Goal: Task Accomplishment & Management: Manage account settings

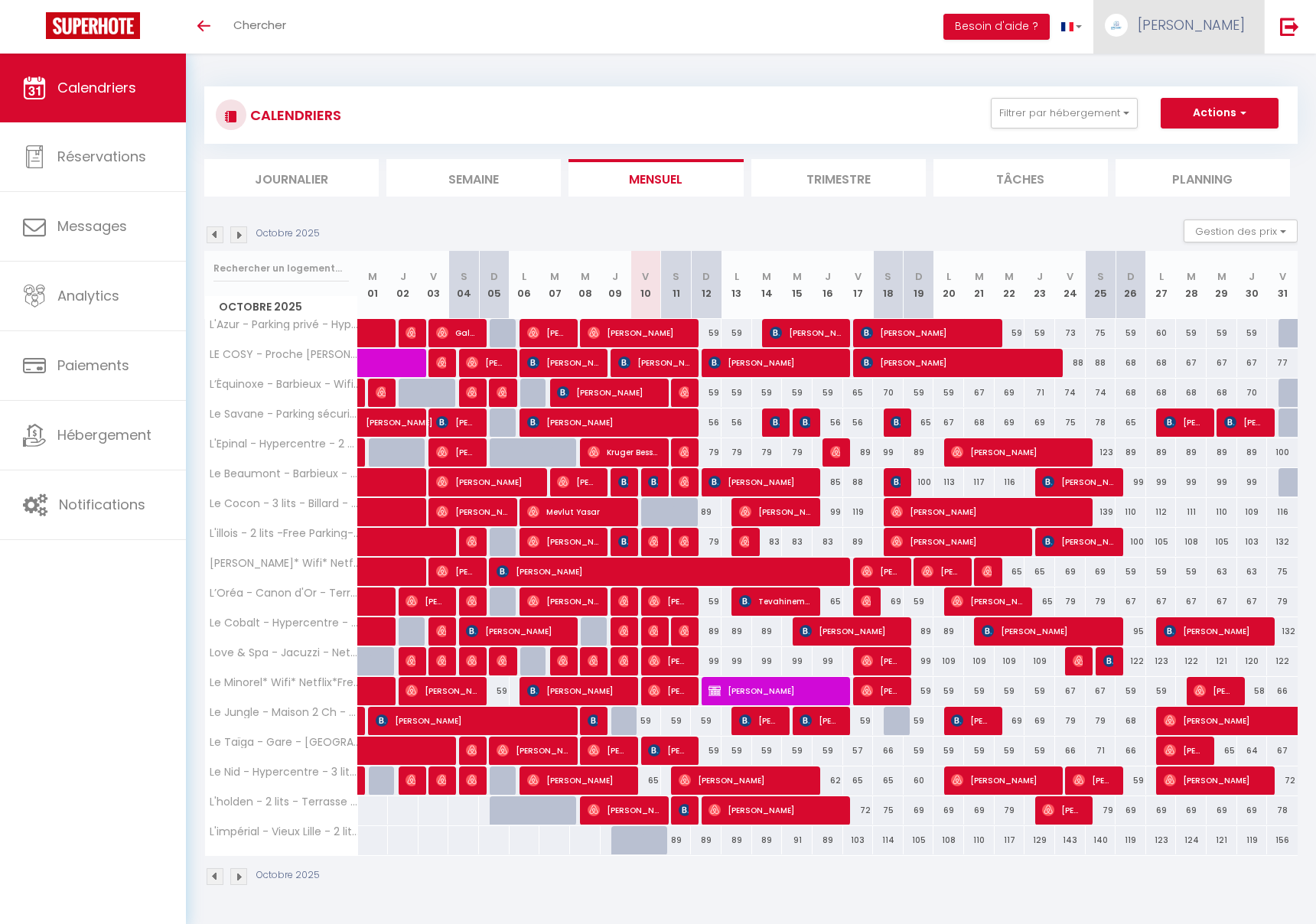
scroll to position [54, 0]
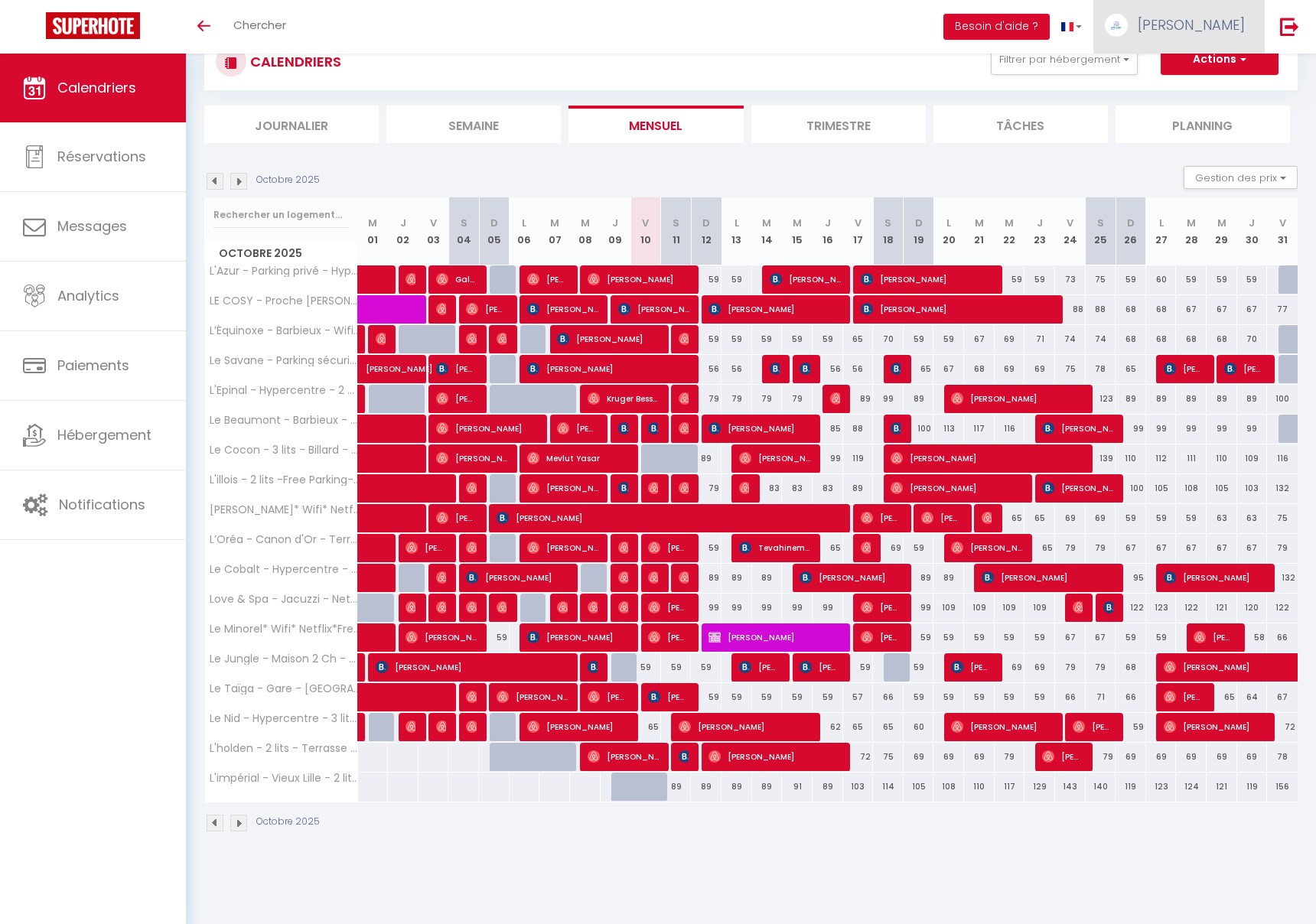
click at [1198, 29] on link "[PERSON_NAME]" at bounding box center [1179, 27] width 170 height 54
click at [1192, 107] on link "Équipe" at bounding box center [1203, 103] width 114 height 26
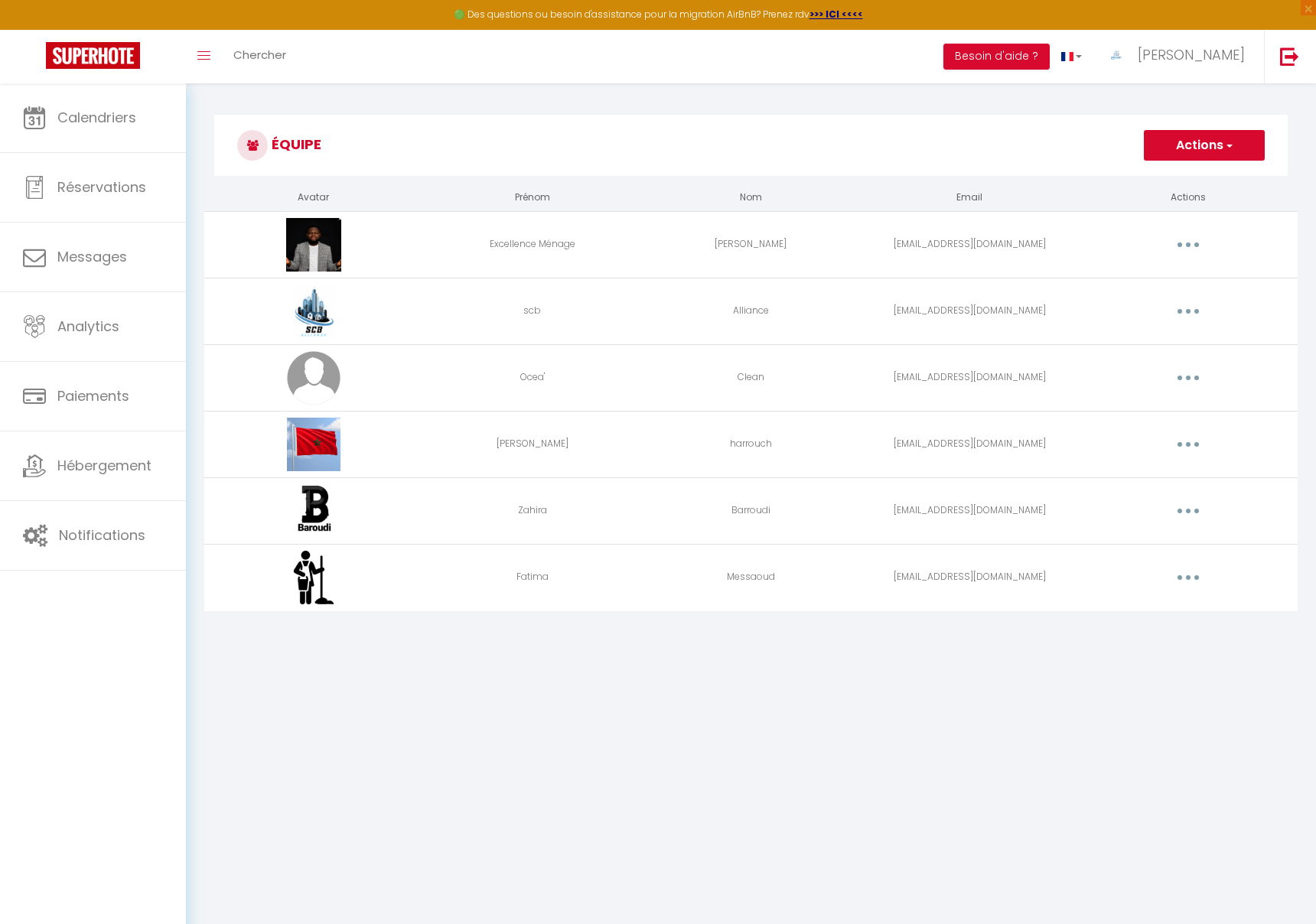
click at [1201, 575] on button "button" at bounding box center [1188, 578] width 43 height 24
click at [1151, 611] on link "Editer" at bounding box center [1149, 612] width 114 height 26
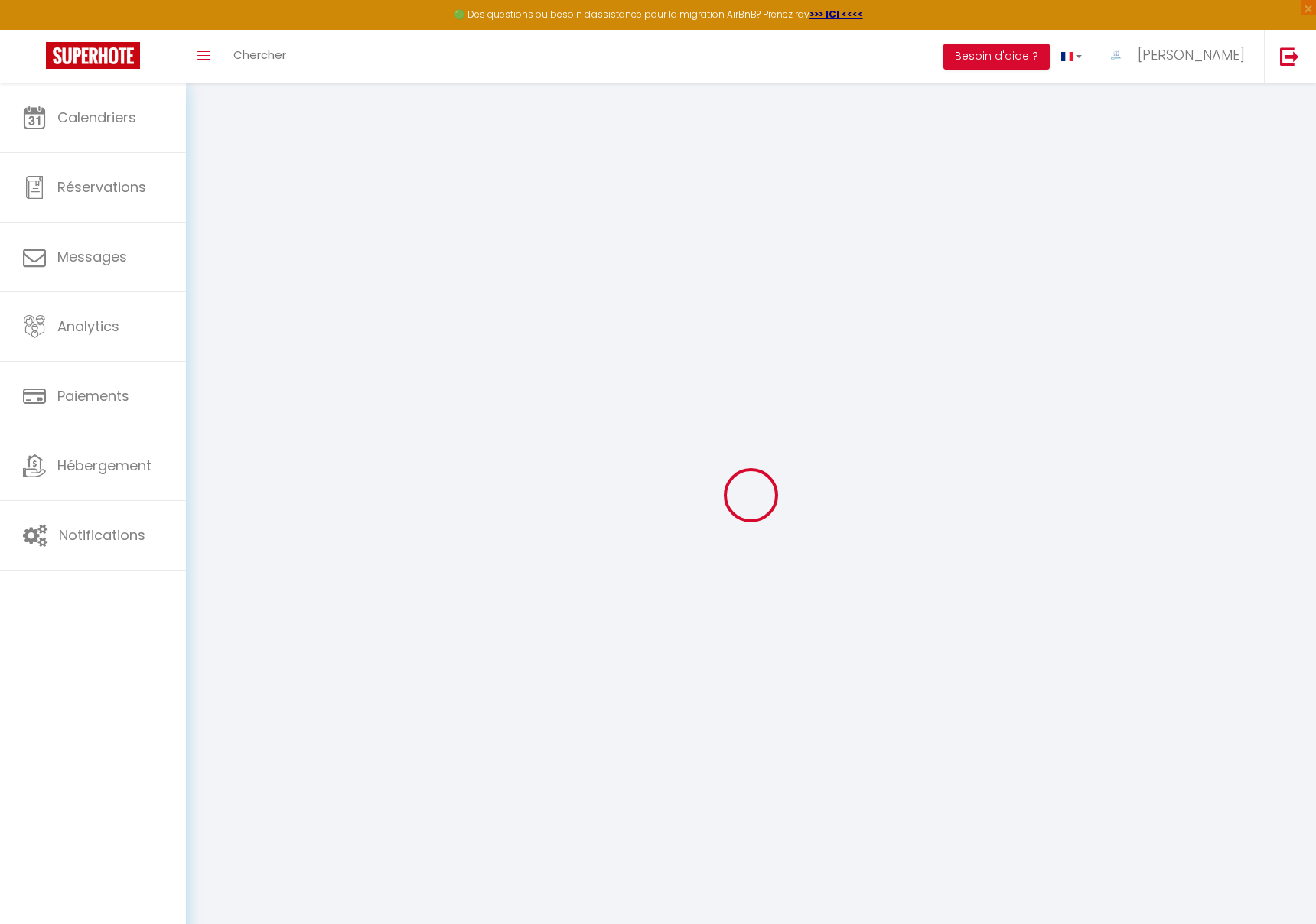
type input "Fatima"
type input "Messaoud"
type input "[EMAIL_ADDRESS][DOMAIN_NAME]"
type textarea "[URL][DOMAIN_NAME]"
checkbox input "false"
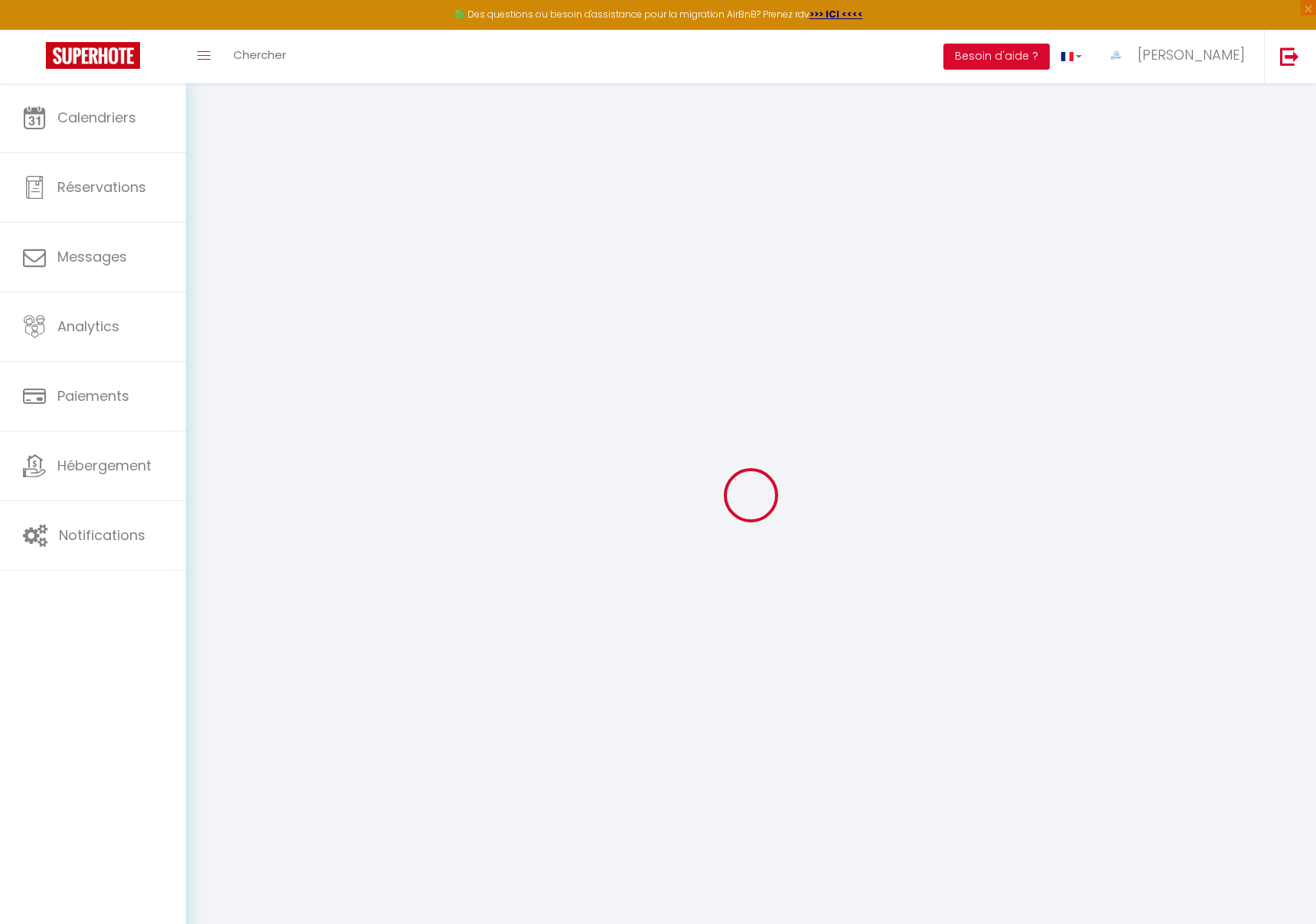
checkbox input "false"
checkbox input "true"
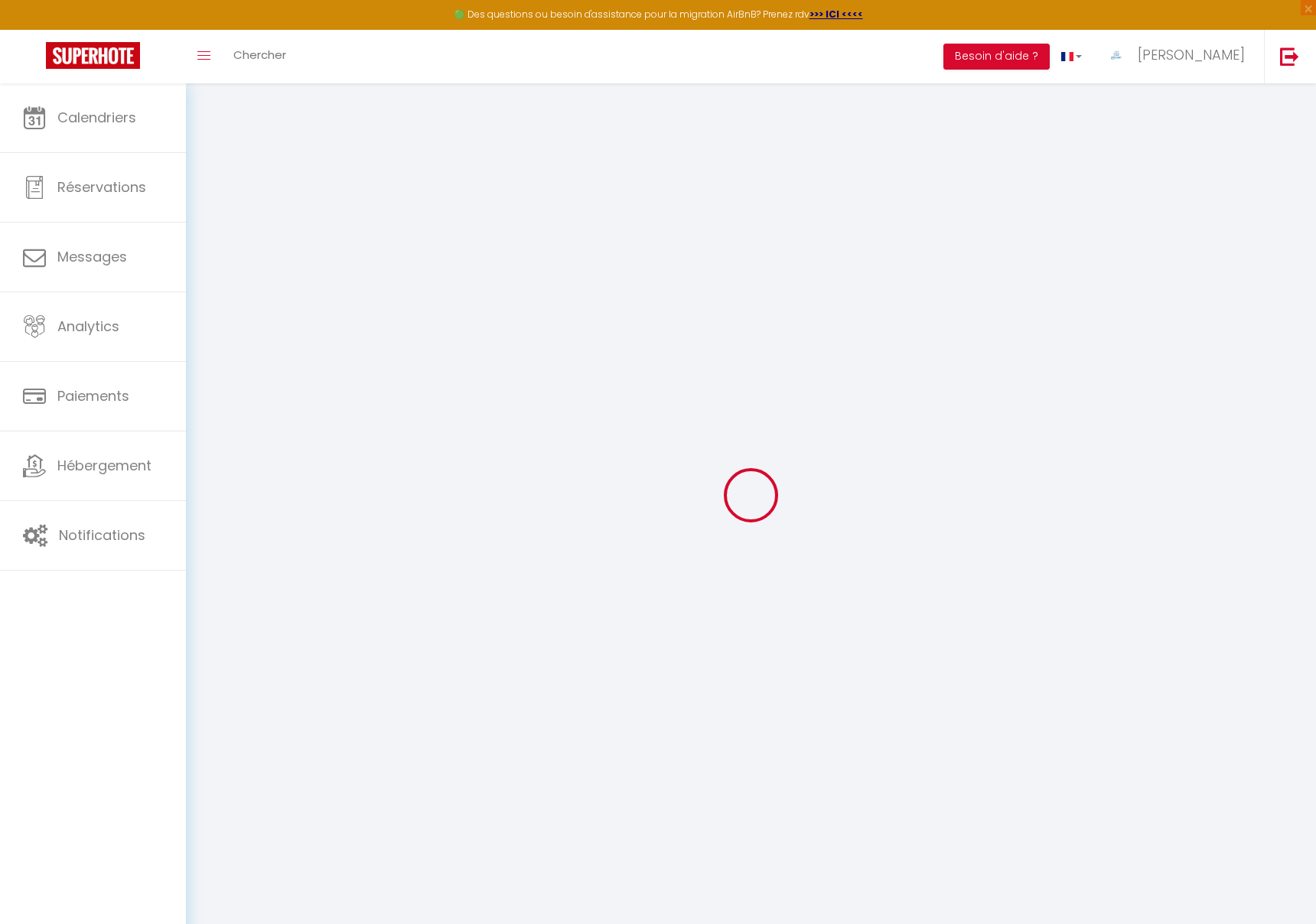
checkbox input "true"
checkbox input "false"
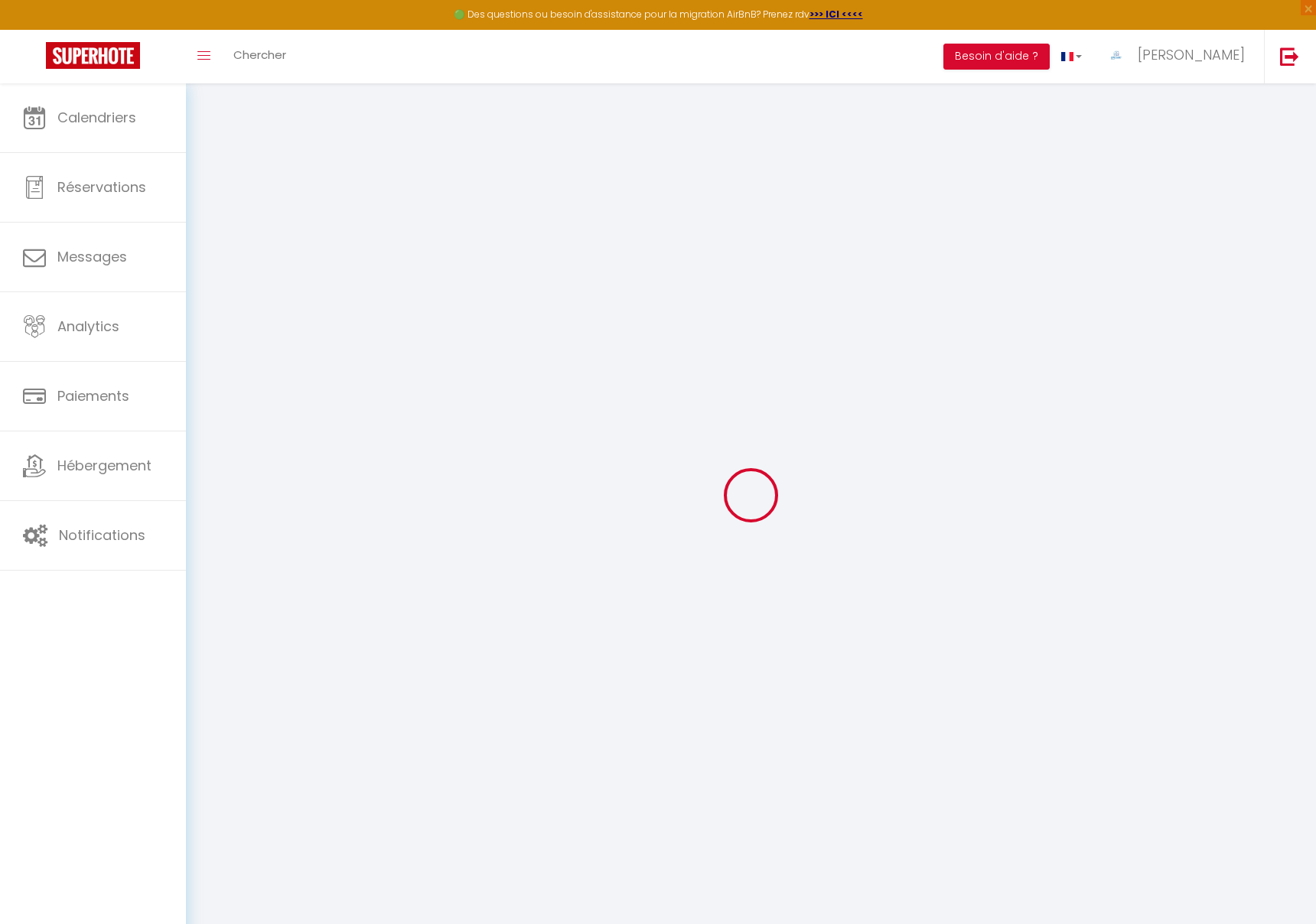
checkbox input "false"
checkbox input "true"
checkbox input "false"
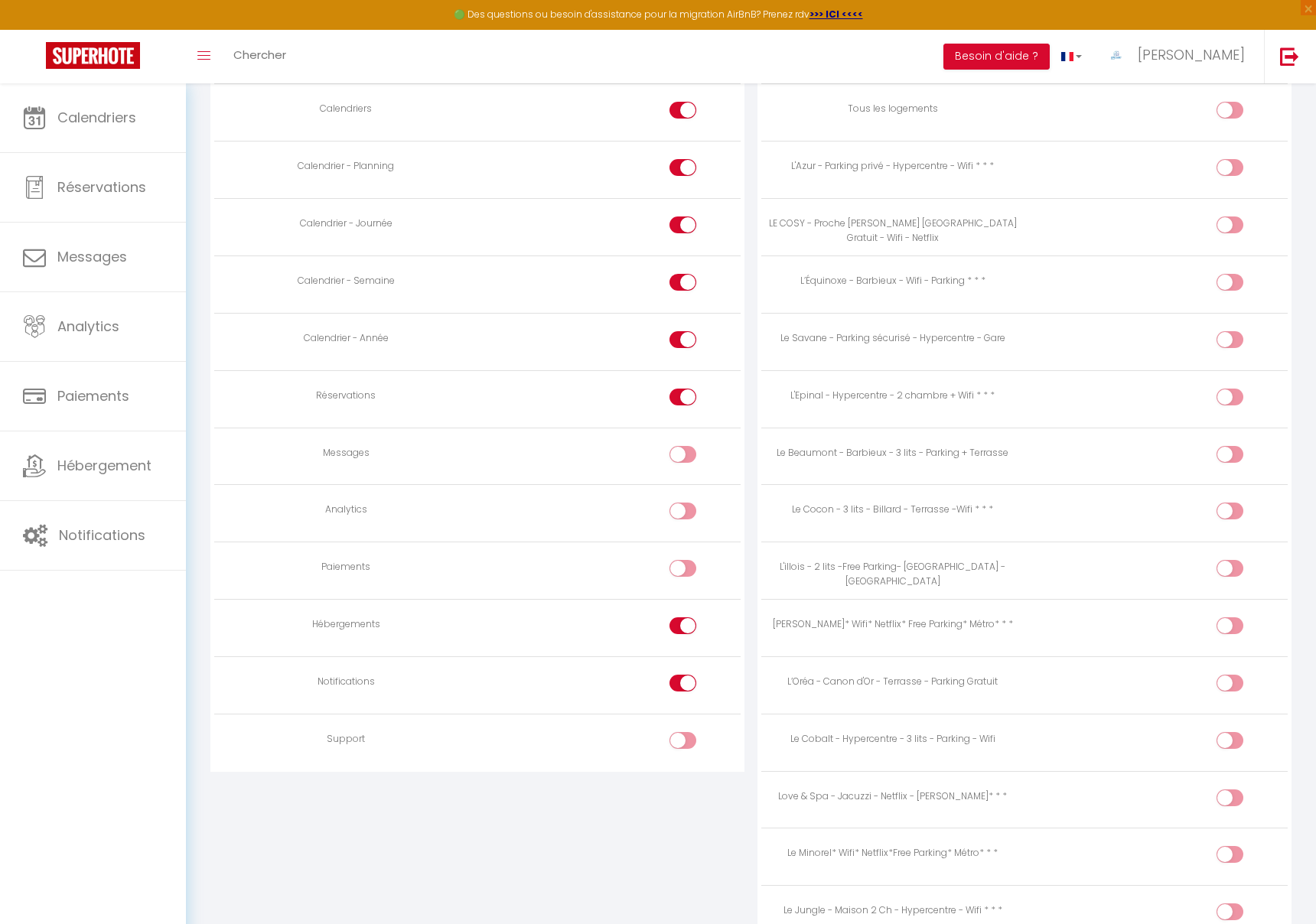
scroll to position [1201, 0]
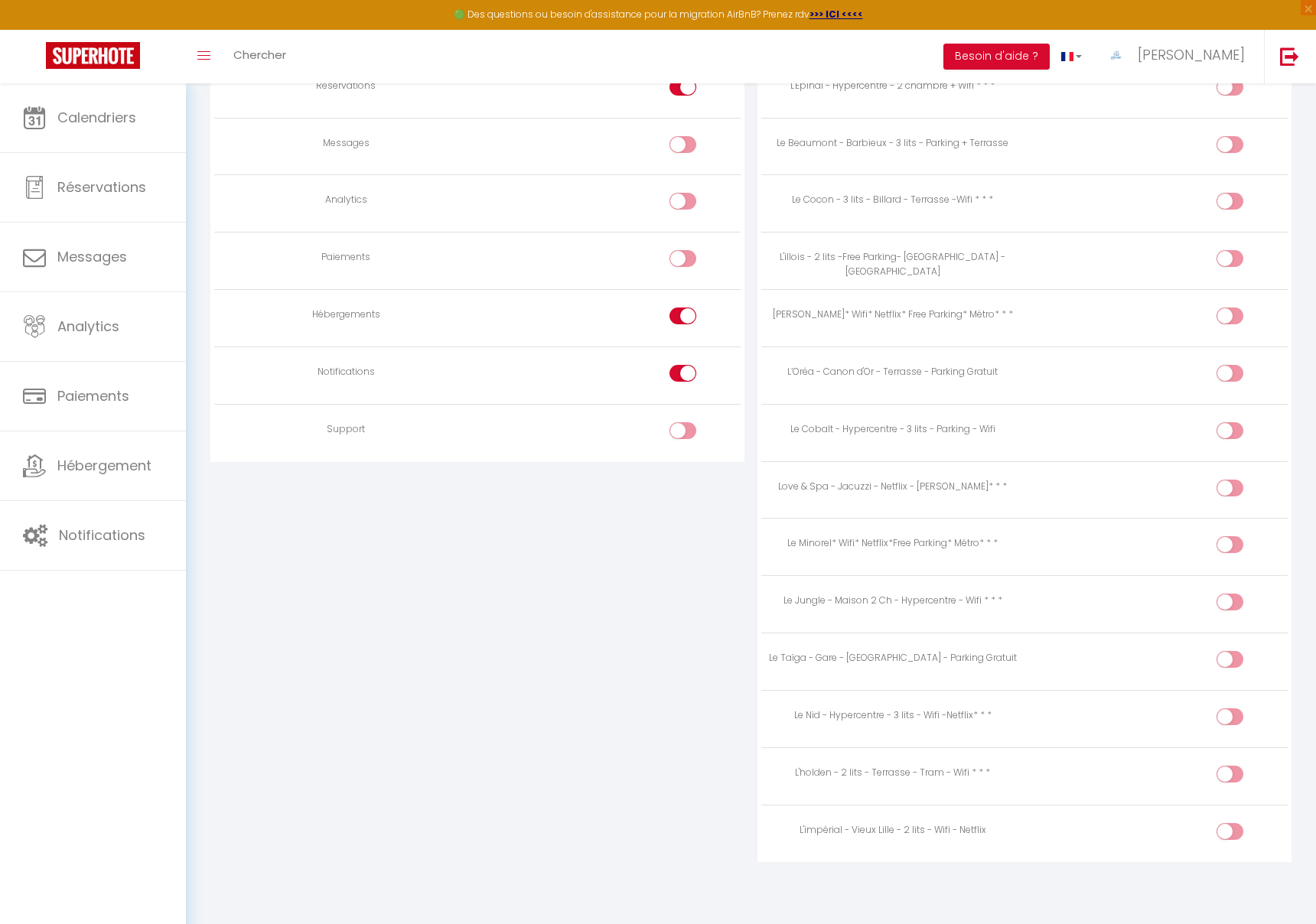
click at [1239, 774] on input "checkbox" at bounding box center [1243, 777] width 27 height 23
checkbox input "true"
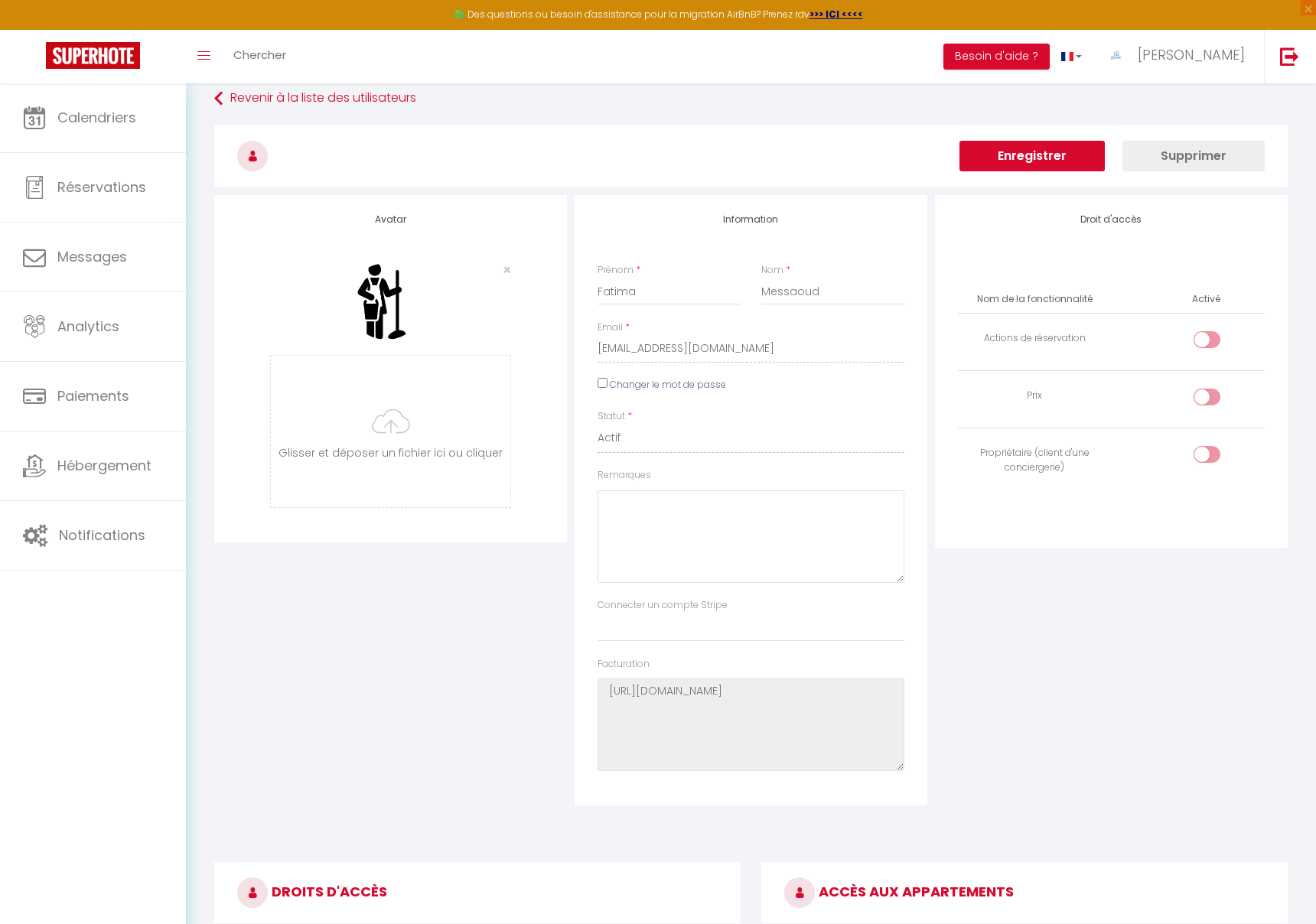
scroll to position [17, 0]
click at [1029, 151] on button "Enregistrer" at bounding box center [1032, 155] width 145 height 31
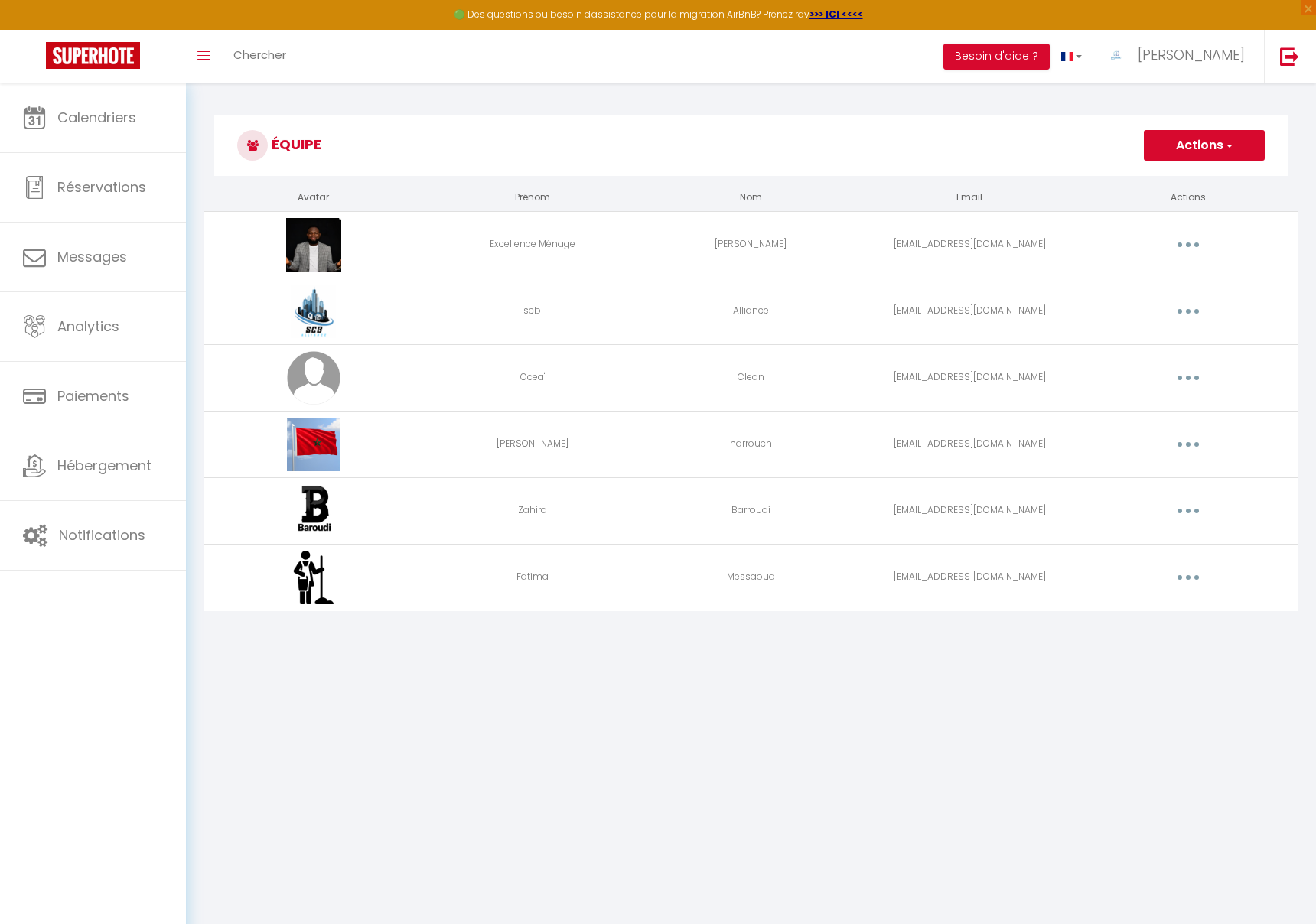
drag, startPoint x: 1172, startPoint y: 505, endPoint x: 1180, endPoint y: 504, distance: 8.1
click at [1172, 505] on button "button" at bounding box center [1188, 511] width 43 height 24
click at [1138, 541] on link "Editer" at bounding box center [1149, 546] width 114 height 26
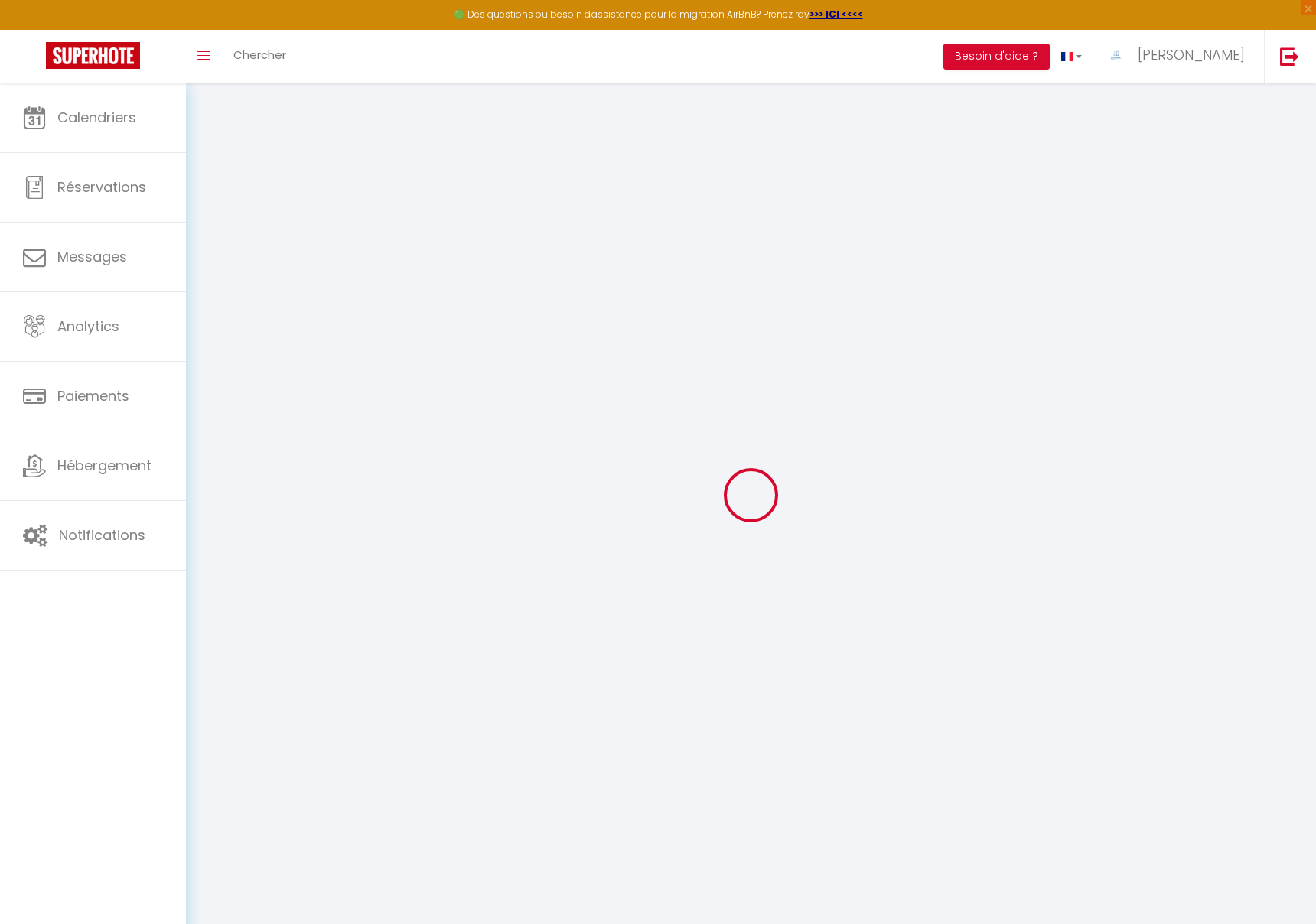
type input "Zahira"
type input "Barroudi"
type input "[EMAIL_ADDRESS][DOMAIN_NAME]"
type textarea "[URL][DOMAIN_NAME]"
checkbox input "false"
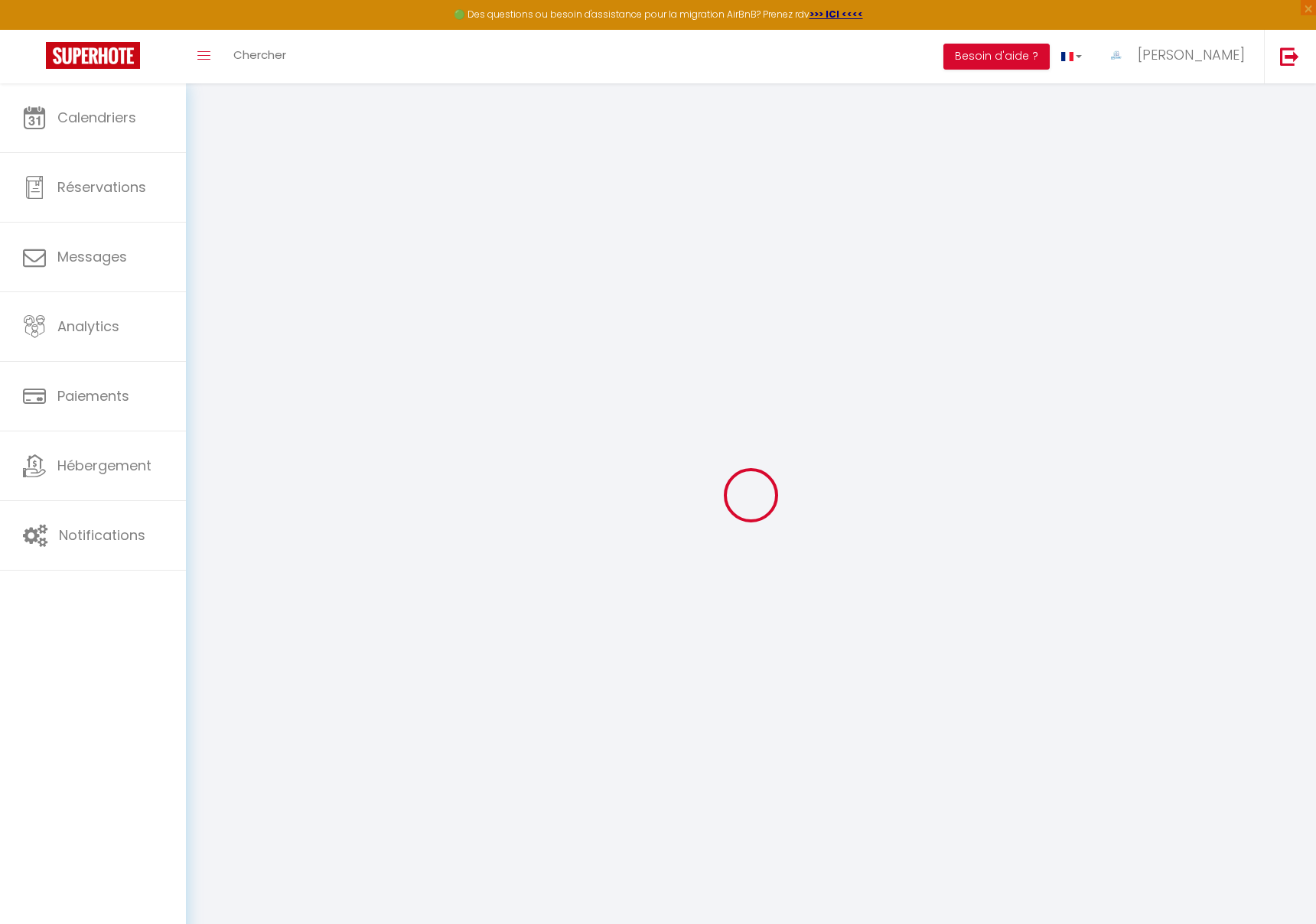
checkbox input "false"
checkbox input "true"
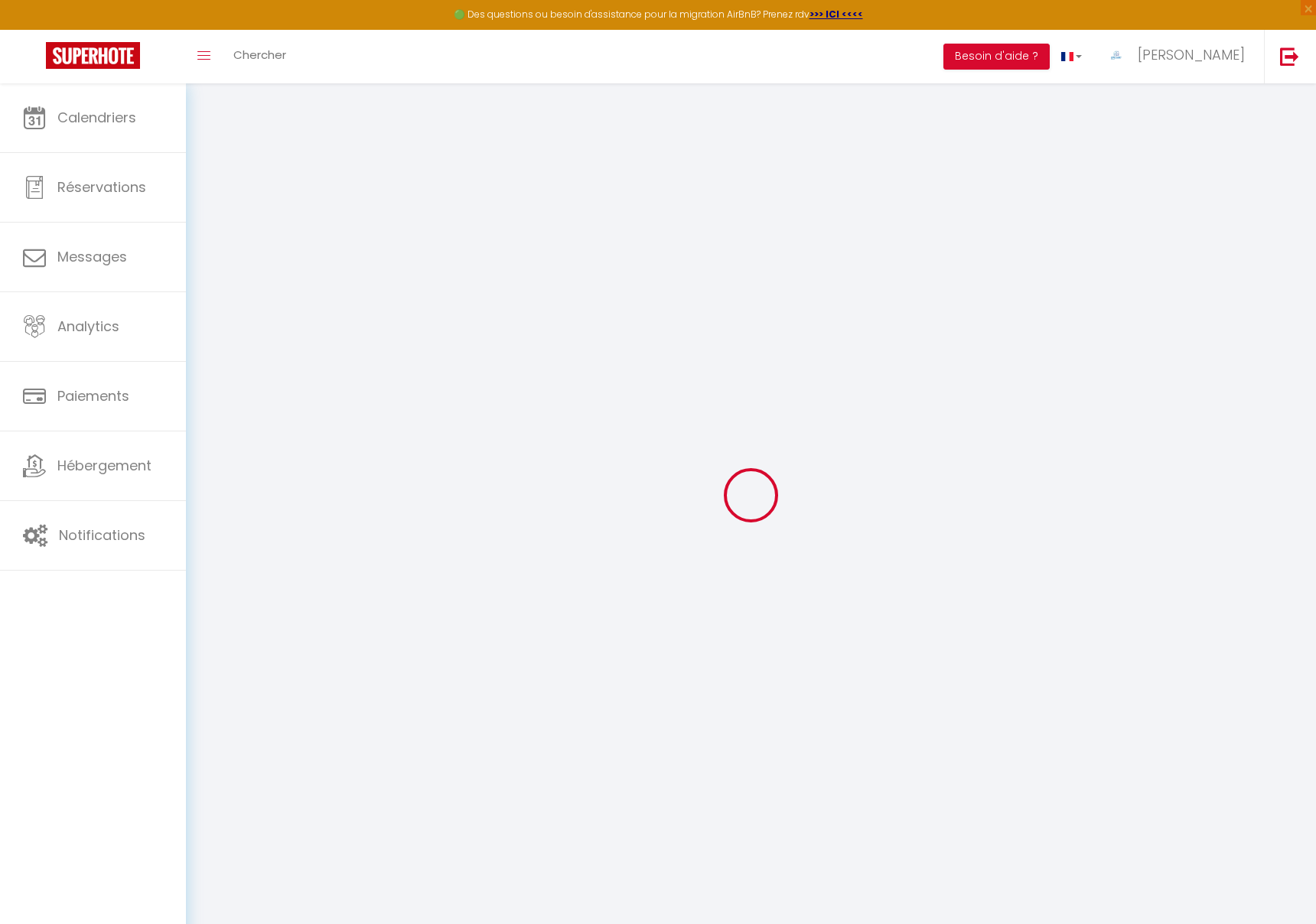
checkbox input "true"
checkbox input "false"
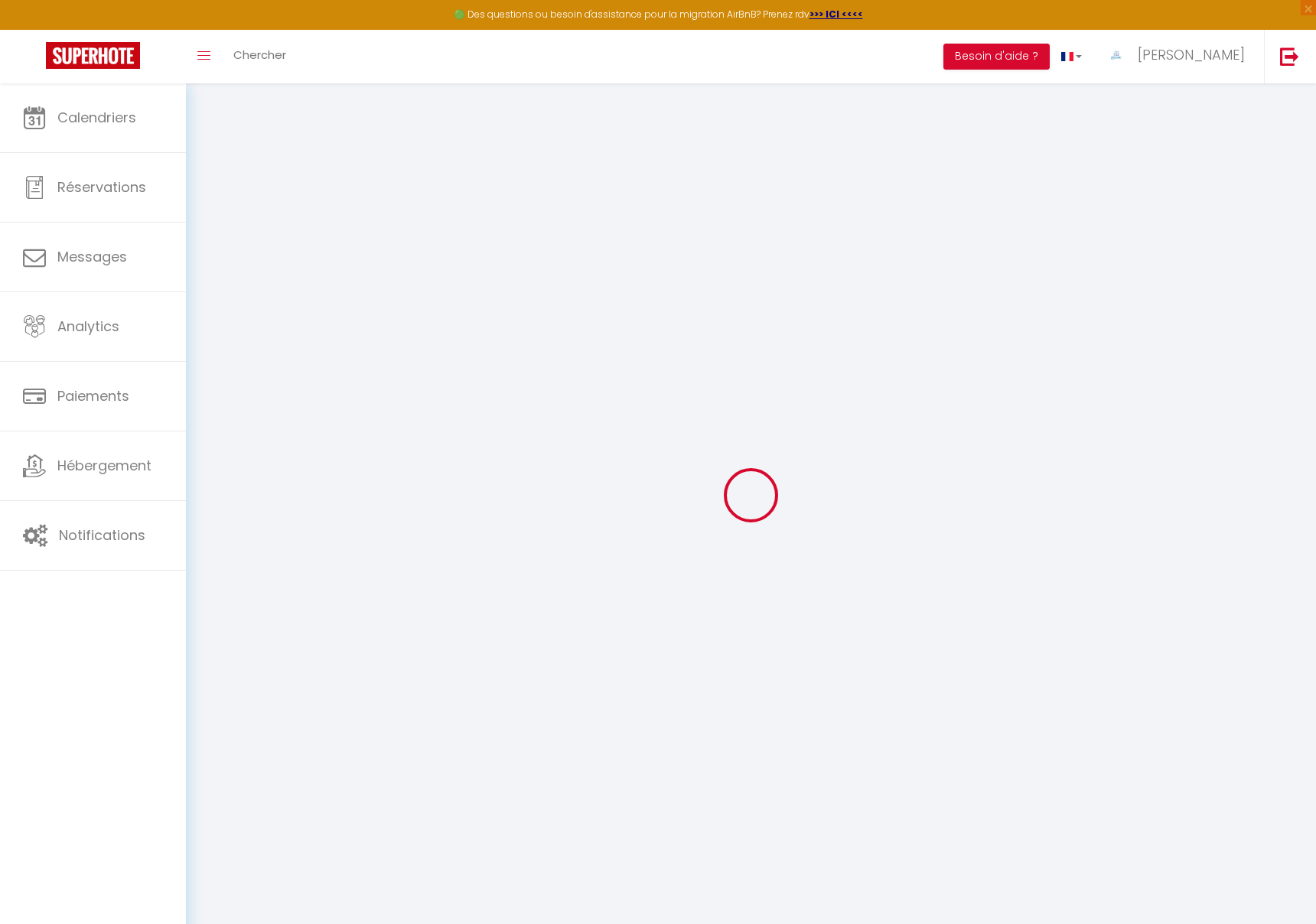
checkbox input "false"
checkbox input "true"
checkbox input "false"
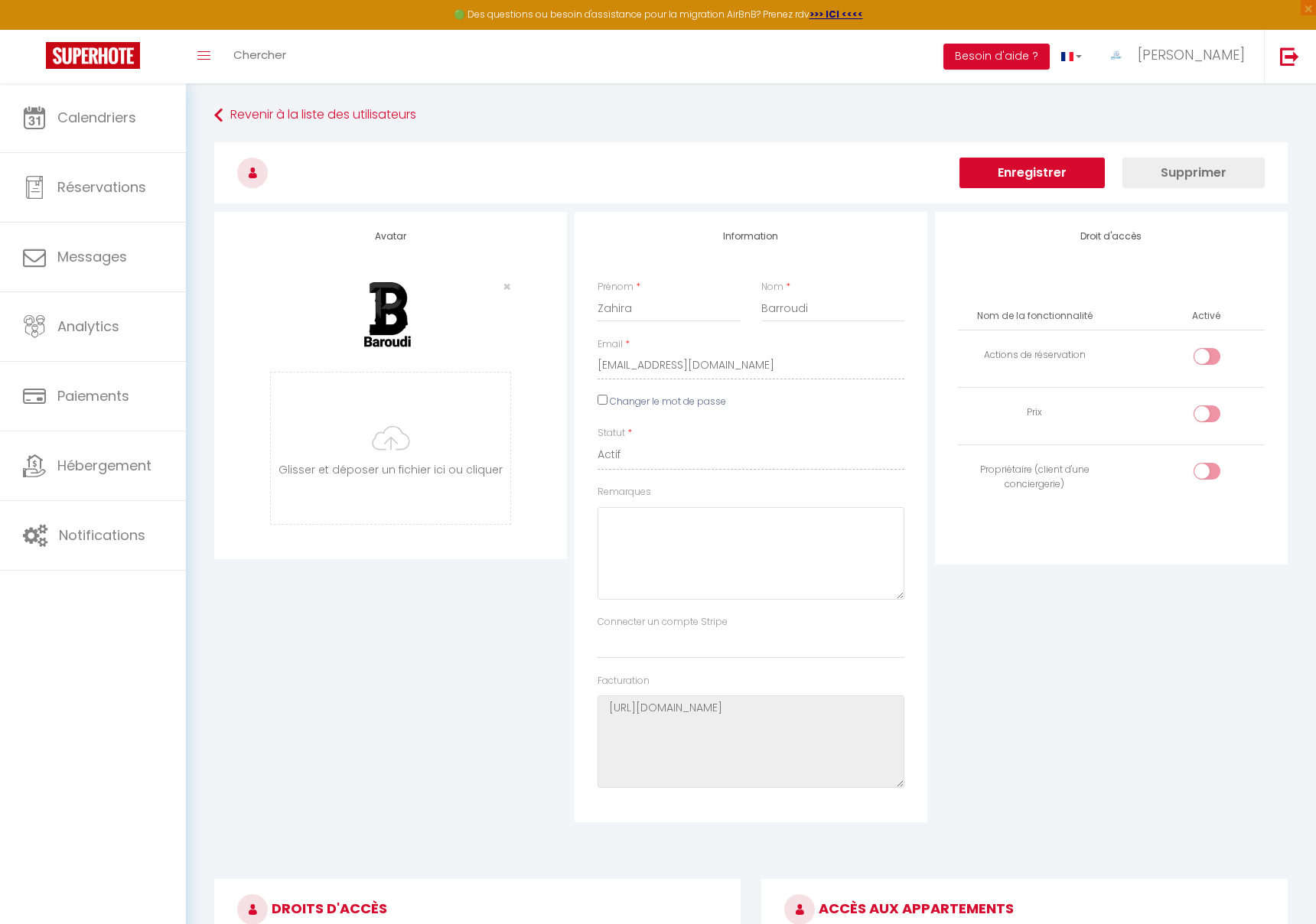
click at [1034, 173] on button "Enregistrer" at bounding box center [1032, 173] width 145 height 31
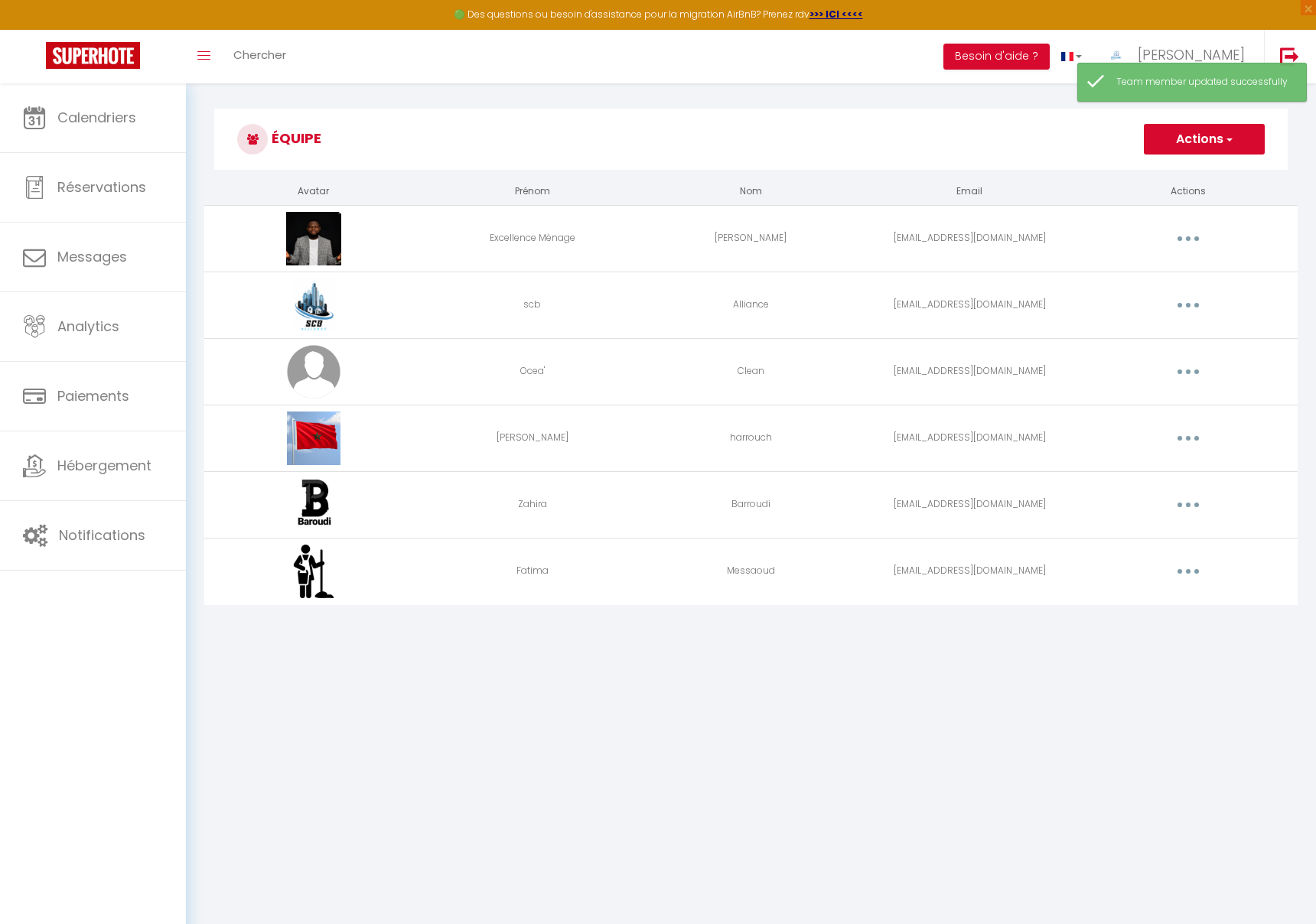
scroll to position [7, 0]
click at [1186, 438] on icon "button" at bounding box center [1188, 438] width 5 height 5
click at [1137, 473] on link "Editer" at bounding box center [1149, 473] width 114 height 26
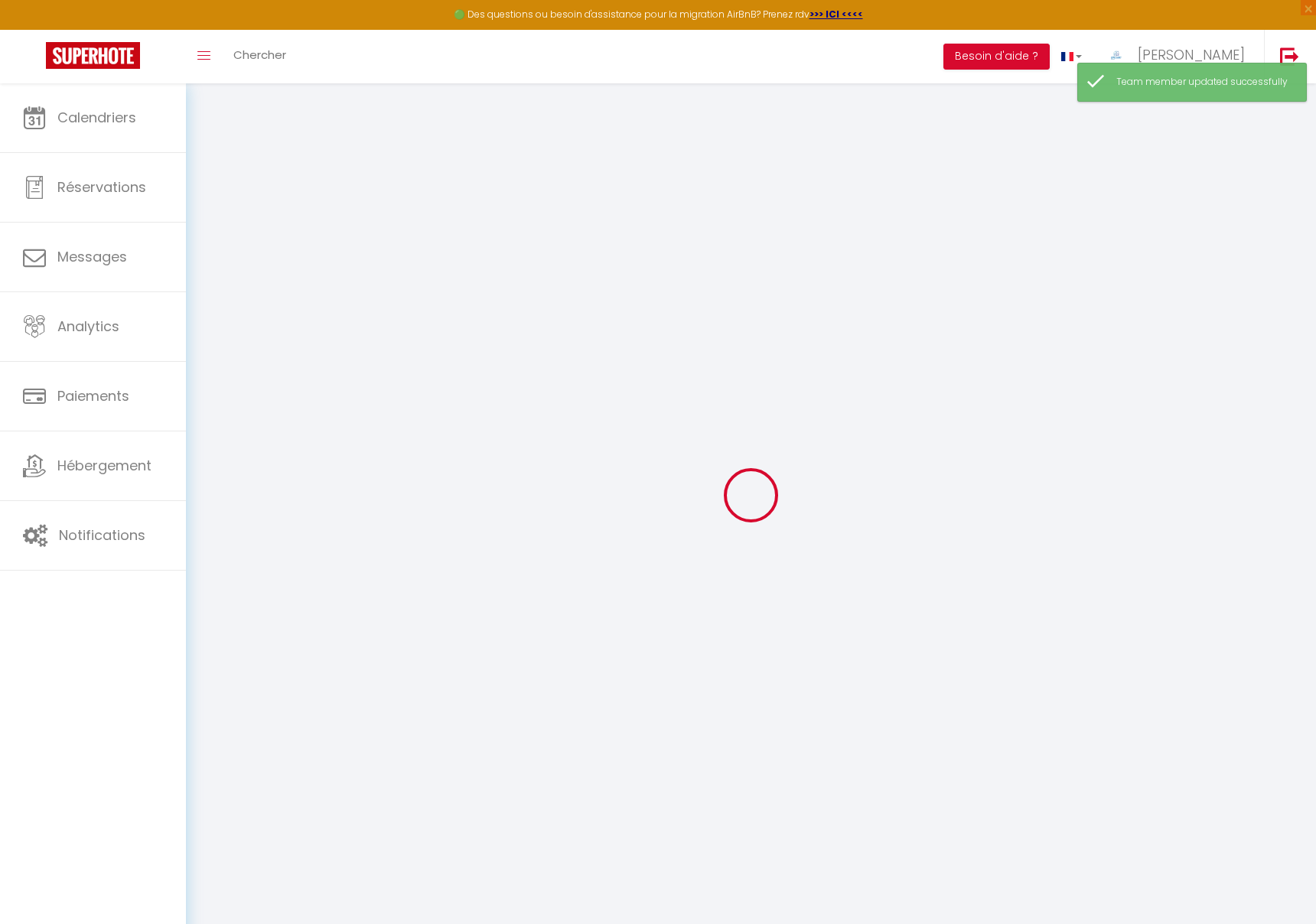
type input "[PERSON_NAME]"
type input "harrouch"
type input "[EMAIL_ADDRESS][DOMAIN_NAME]"
type textarea "[URL][DOMAIN_NAME]"
checkbox input "false"
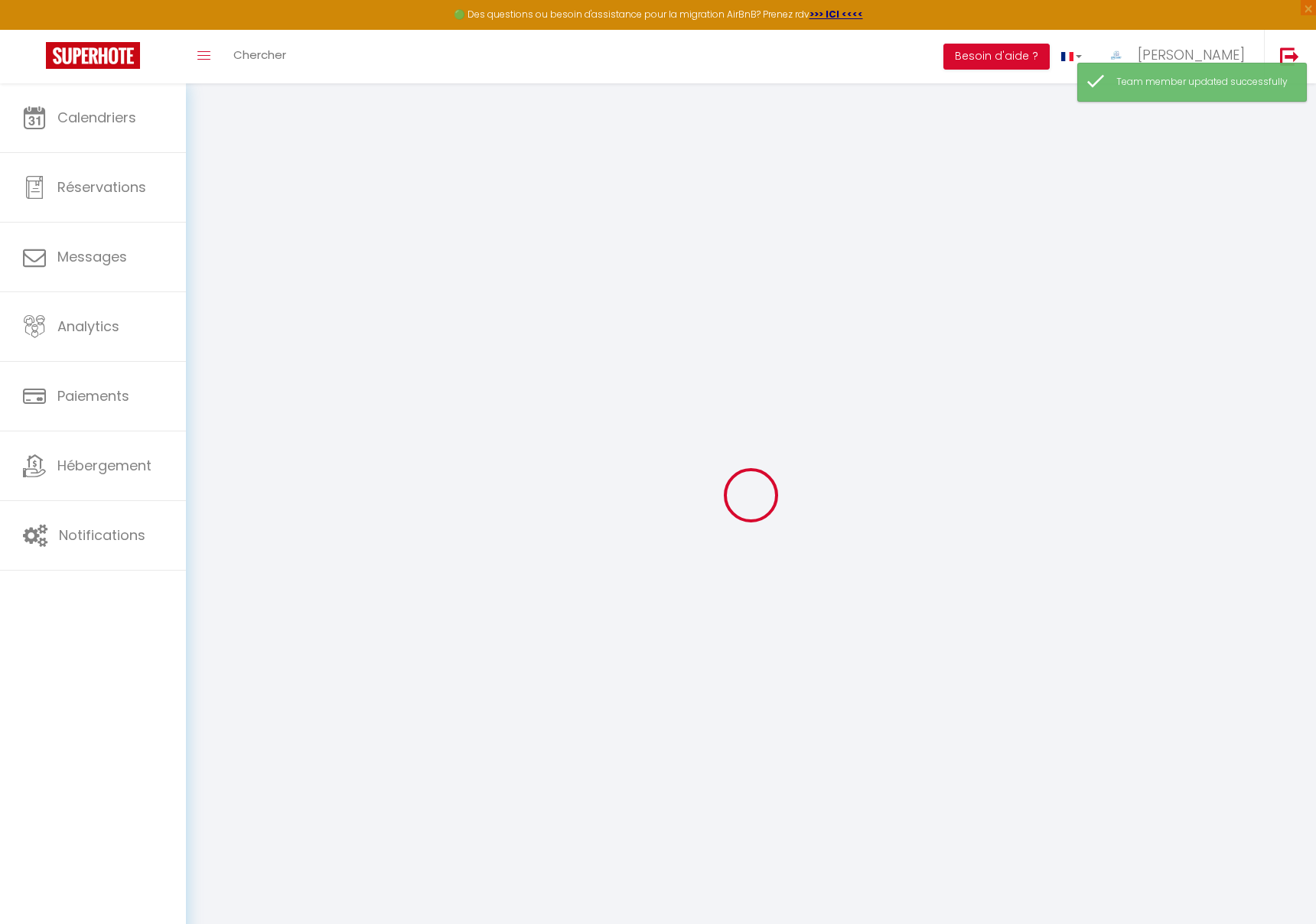
checkbox input "false"
checkbox input "true"
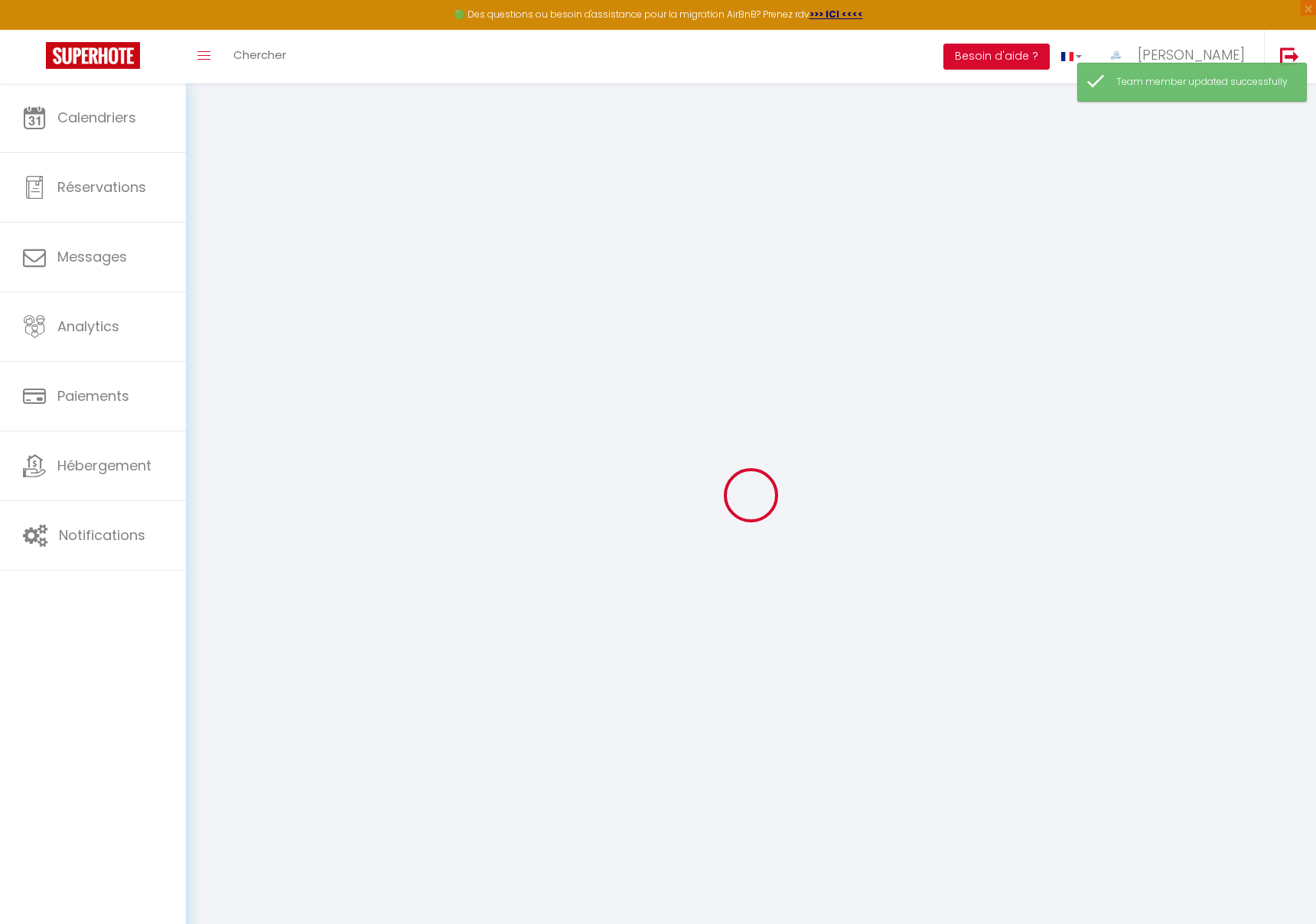
checkbox input "true"
checkbox input "false"
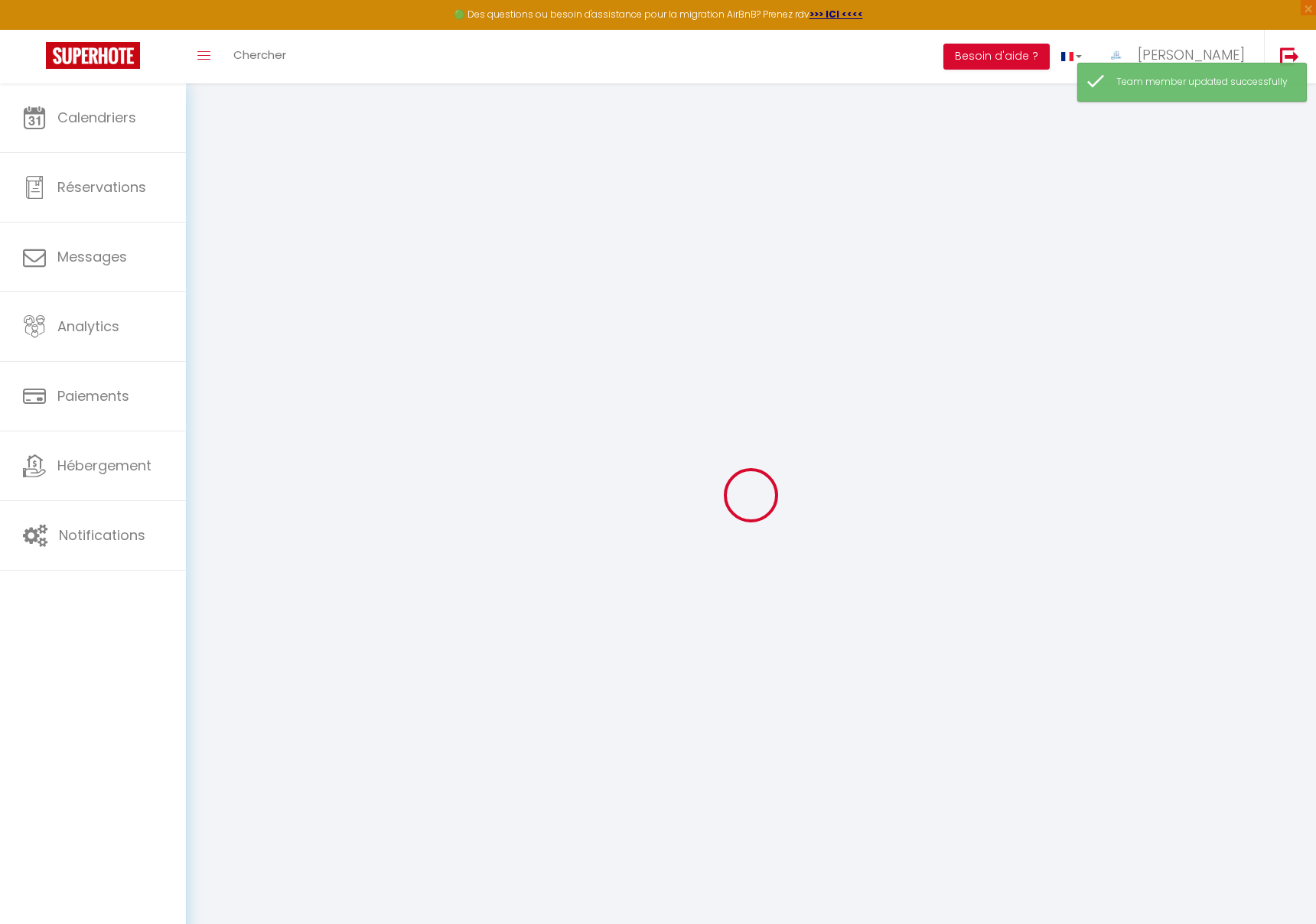
checkbox input "false"
checkbox input "true"
checkbox input "false"
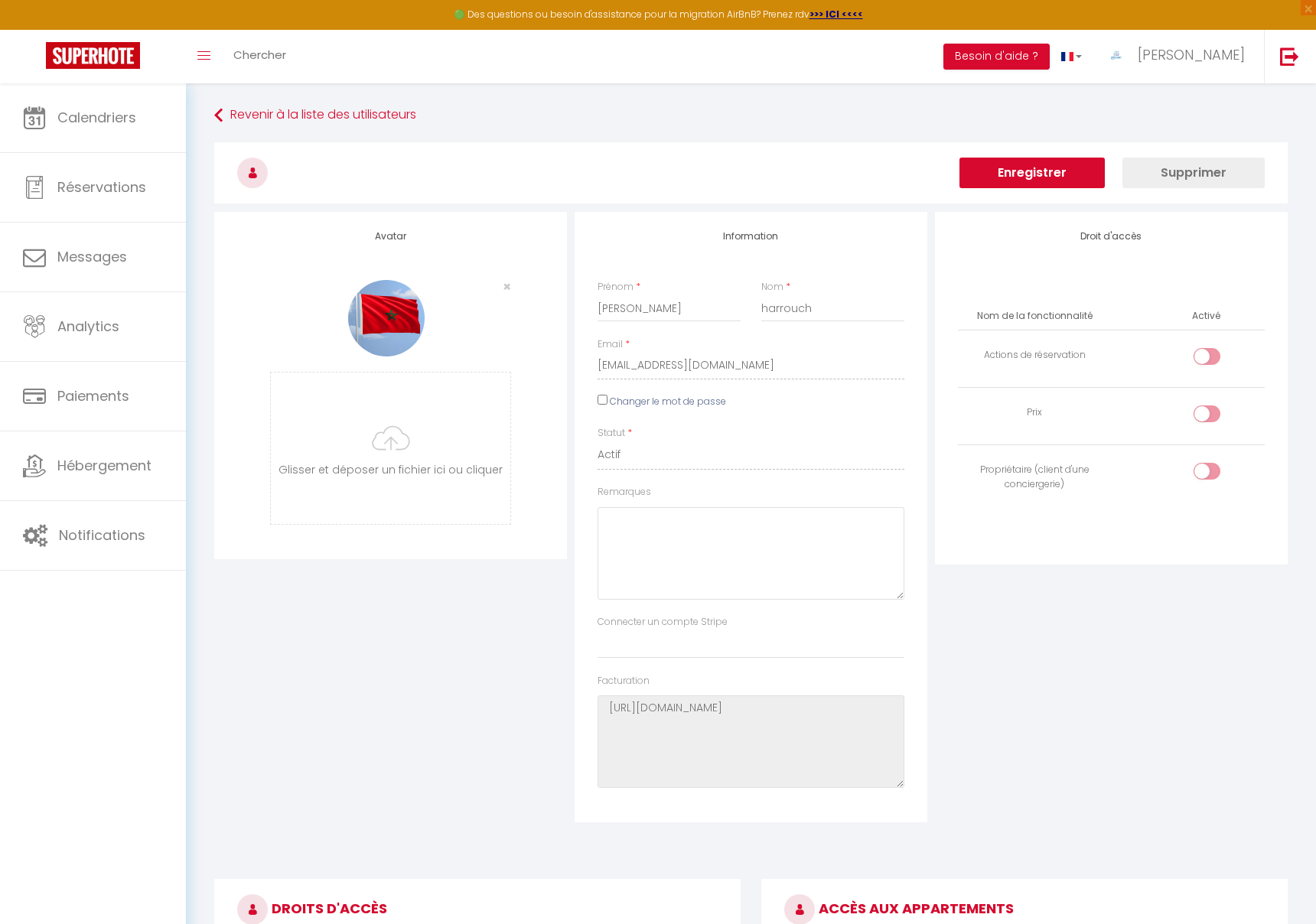
click at [1070, 163] on button "Enregistrer" at bounding box center [1032, 173] width 145 height 31
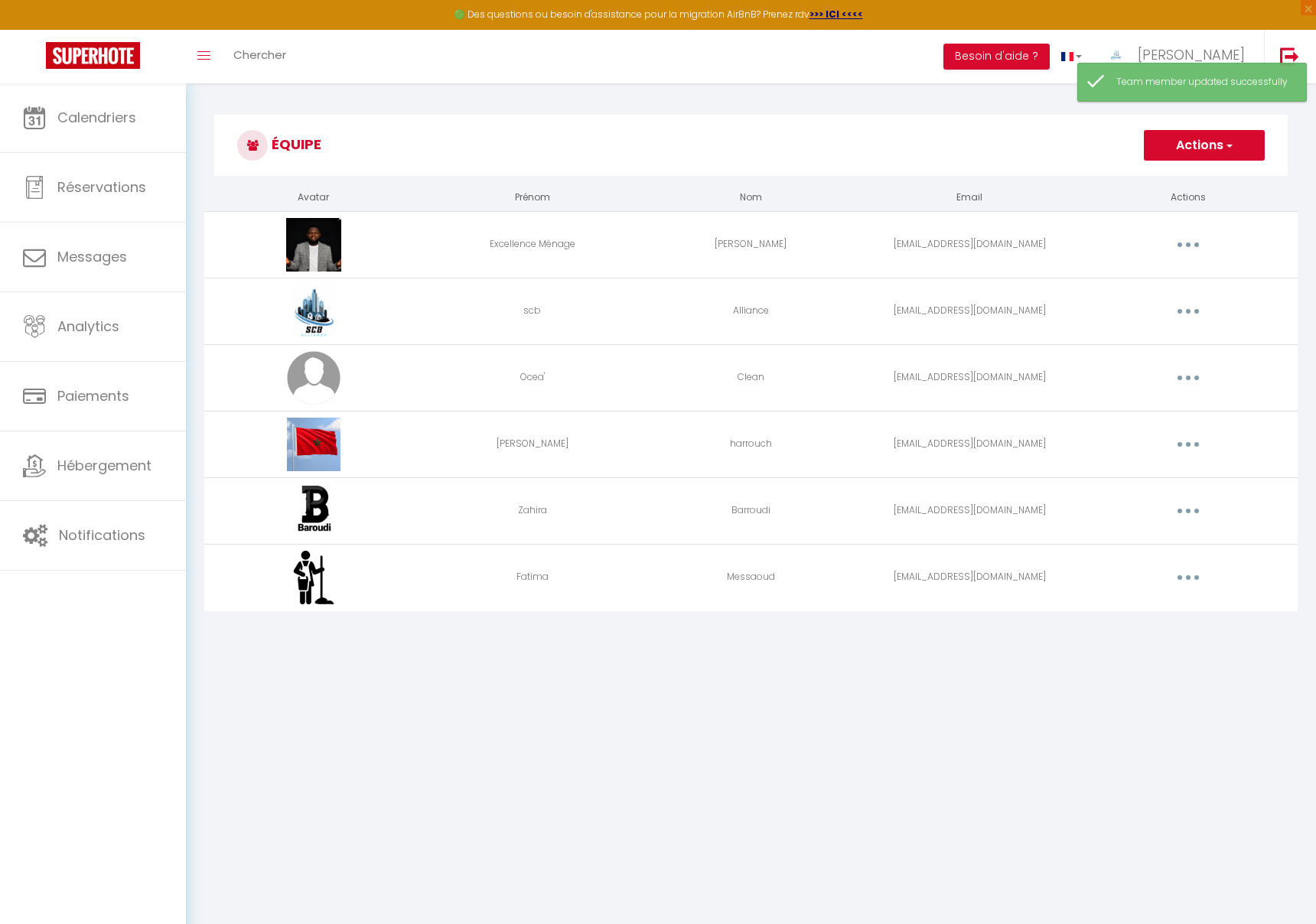
click at [1187, 382] on button "button" at bounding box center [1188, 378] width 43 height 24
click at [1125, 409] on link "Editer" at bounding box center [1149, 413] width 114 height 26
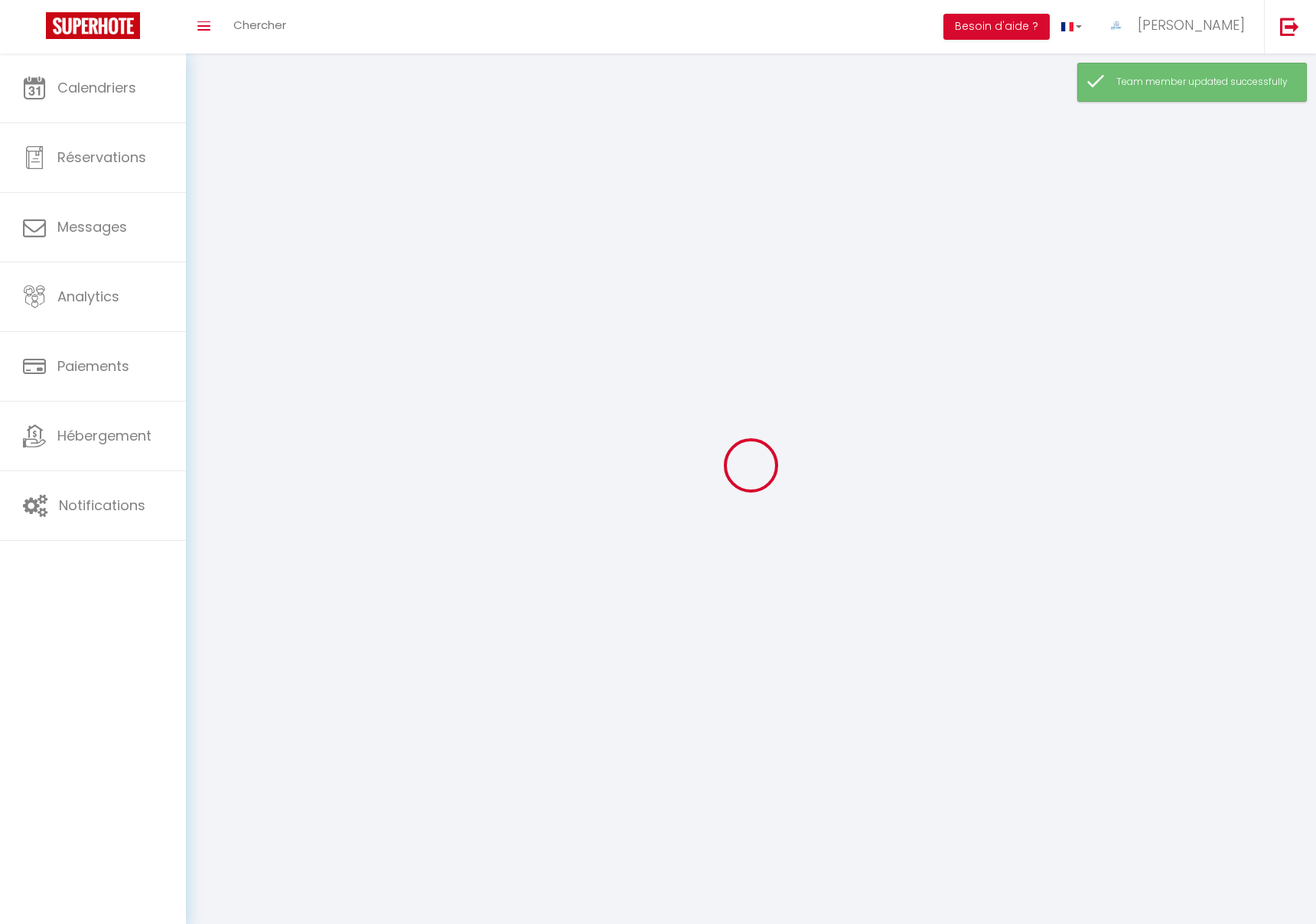
type input "Ocea'"
type input "Clean"
type input "[EMAIL_ADDRESS][DOMAIN_NAME]"
type textarea "[URL][DOMAIN_NAME]"
checkbox input "true"
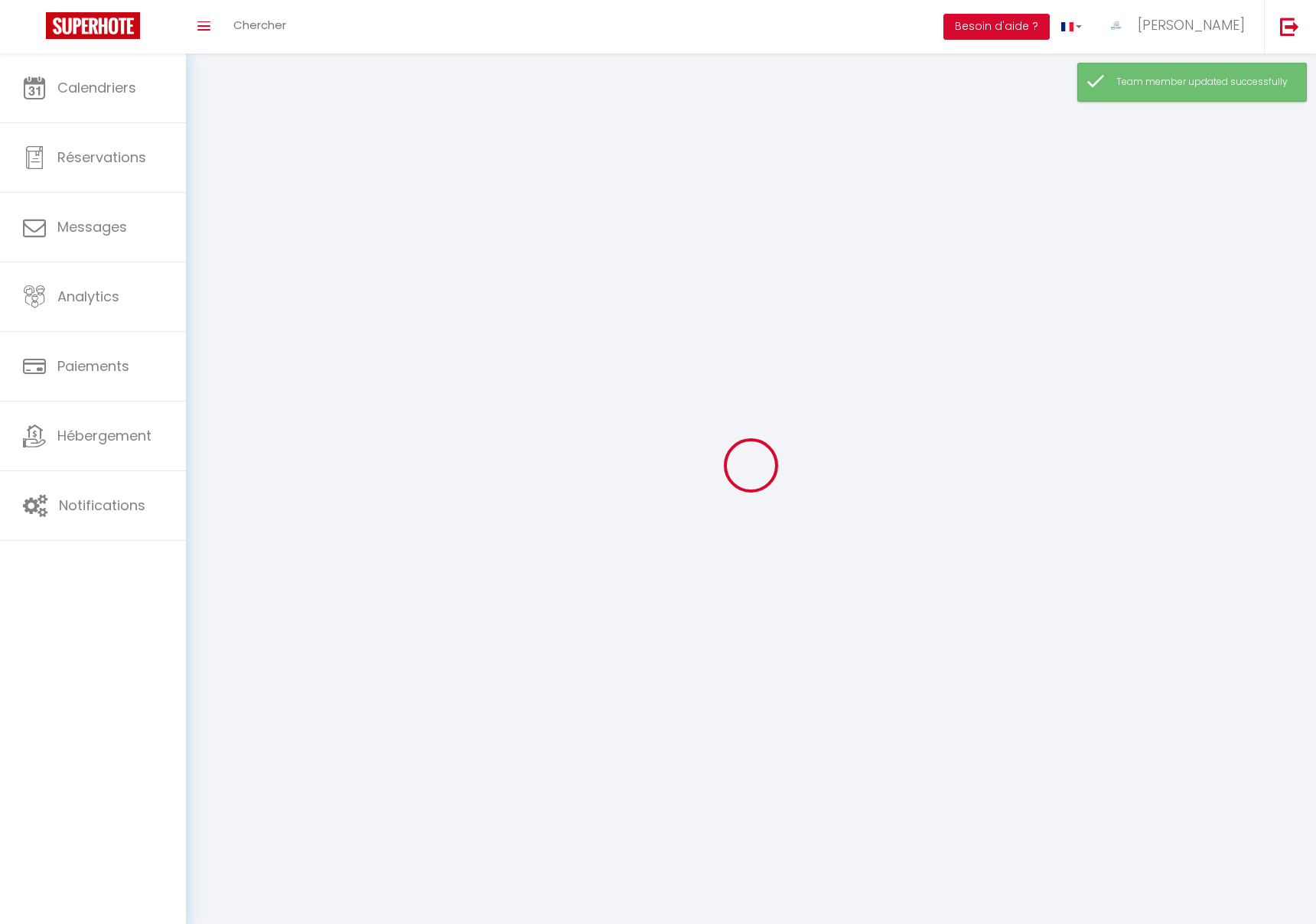
checkbox input "false"
checkbox input "true"
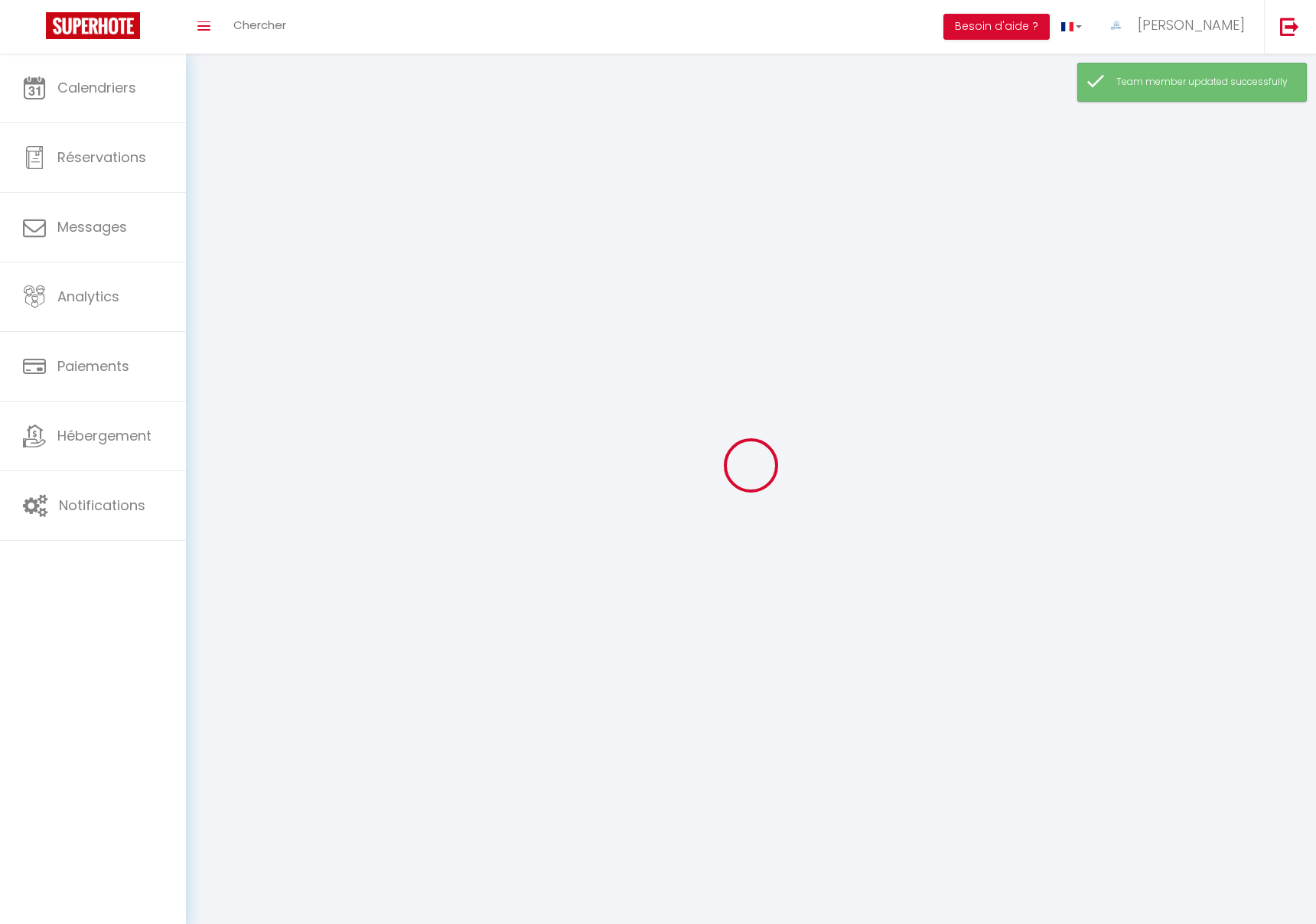
checkbox input "true"
checkbox input "false"
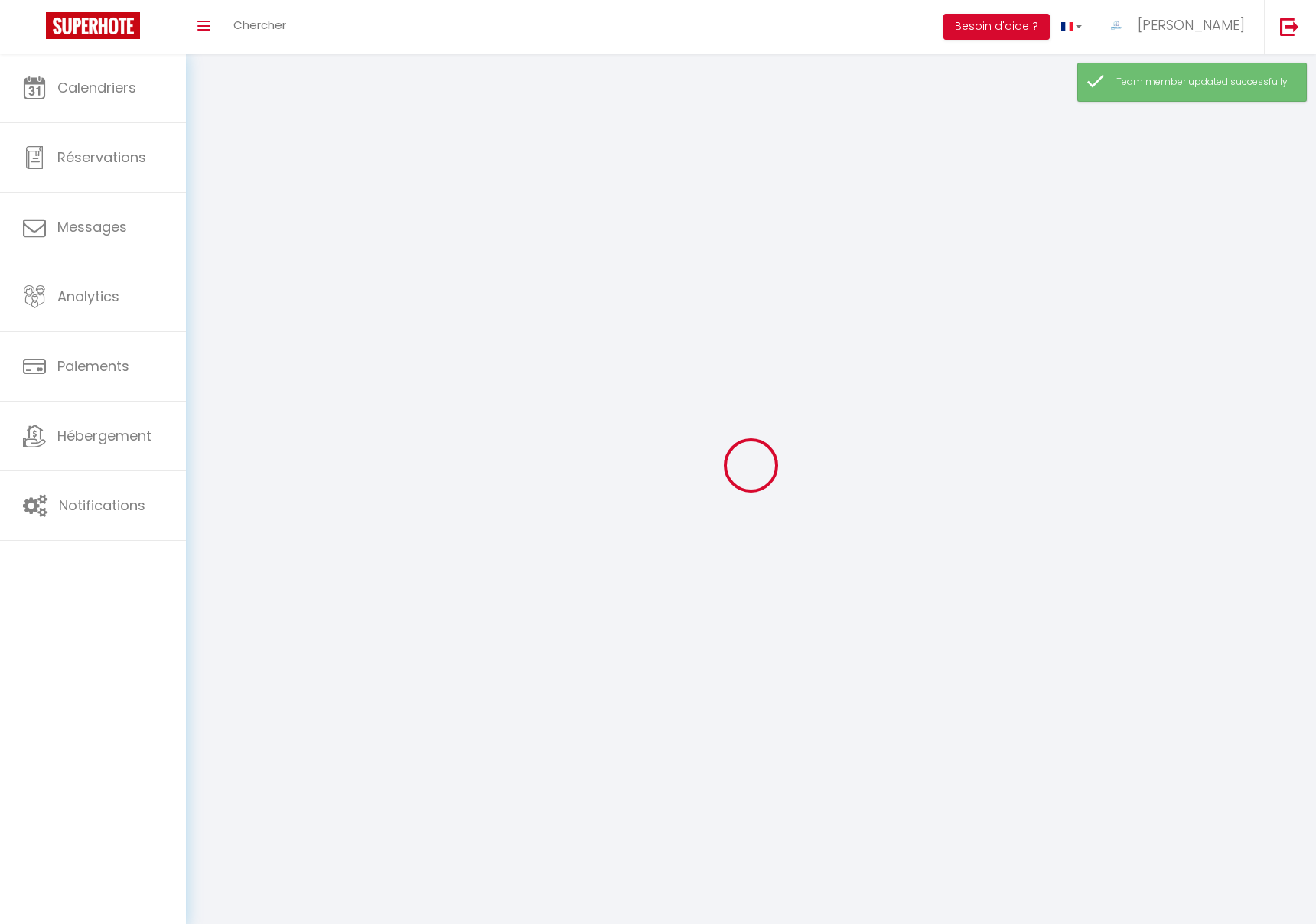
checkbox input "false"
checkbox input "true"
checkbox input "false"
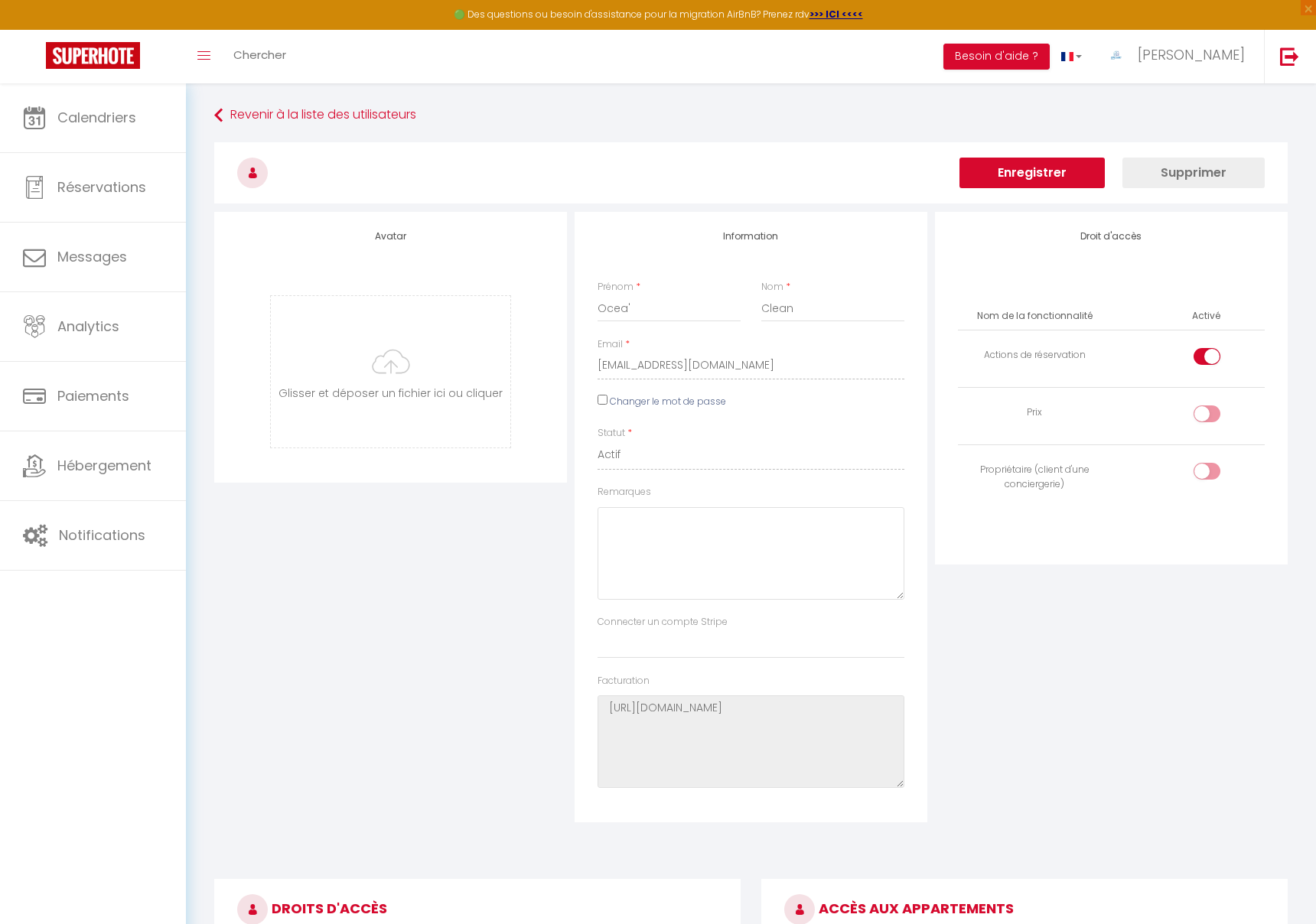
click at [1208, 356] on input "checkbox" at bounding box center [1220, 359] width 27 height 23
checkbox input "false"
click at [1064, 165] on button "Enregistrer" at bounding box center [1032, 173] width 145 height 31
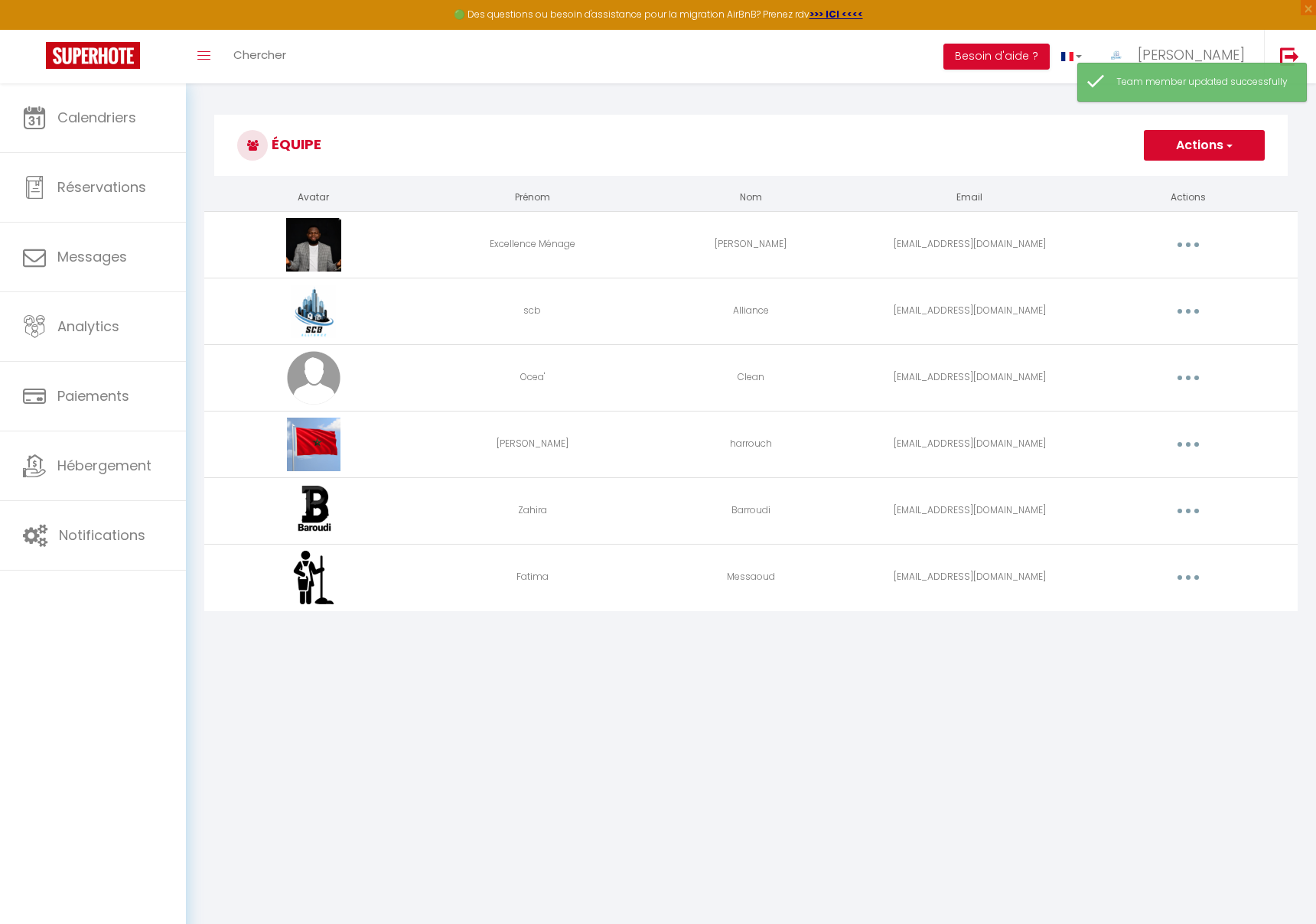
click at [1177, 312] on button "button" at bounding box center [1188, 311] width 43 height 24
click at [1141, 345] on link "Editer" at bounding box center [1149, 346] width 114 height 26
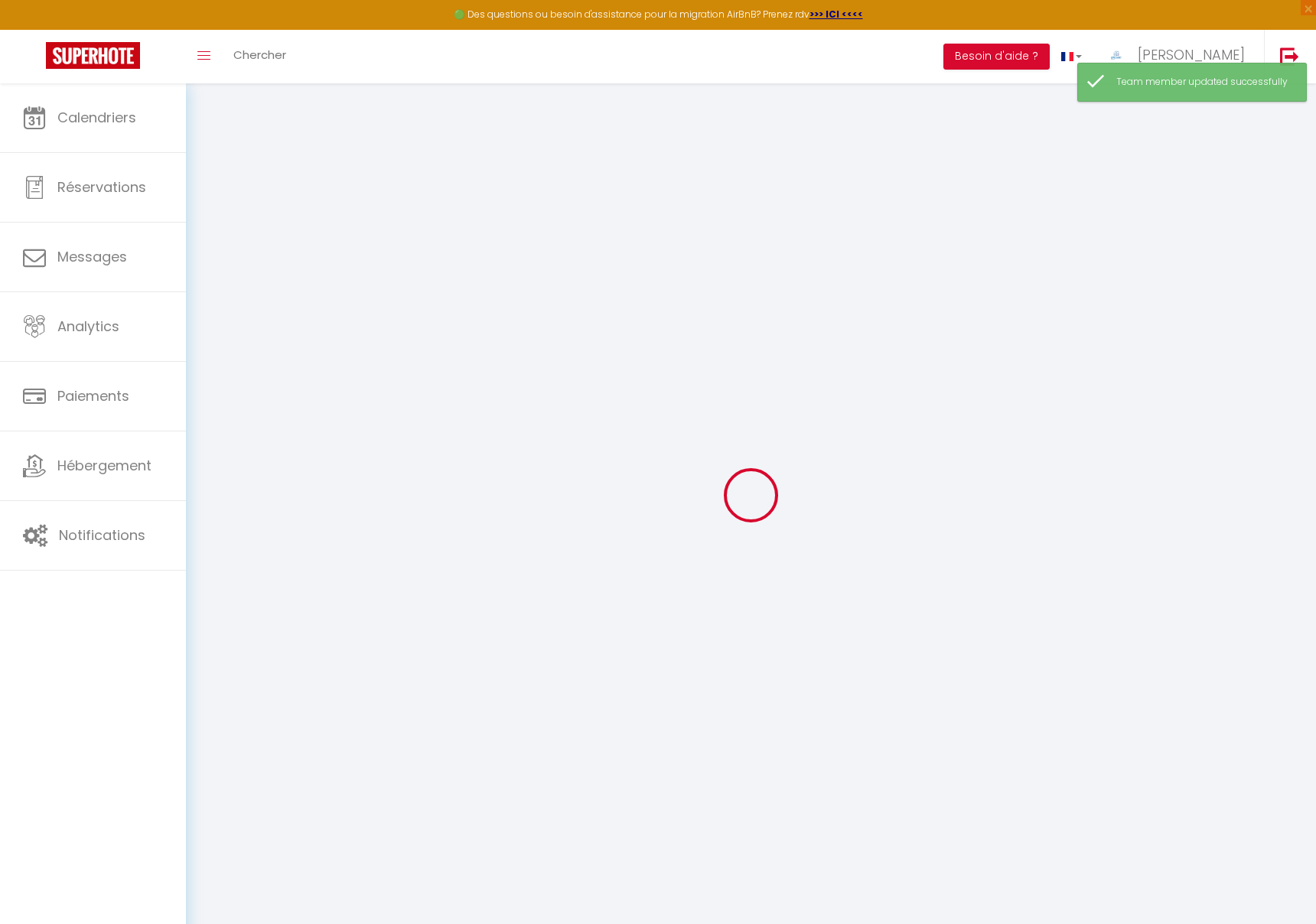
type input "scb"
type input "Alliance"
type input "[EMAIL_ADDRESS][DOMAIN_NAME]"
type textarea "[URL][DOMAIN_NAME]"
checkbox input "false"
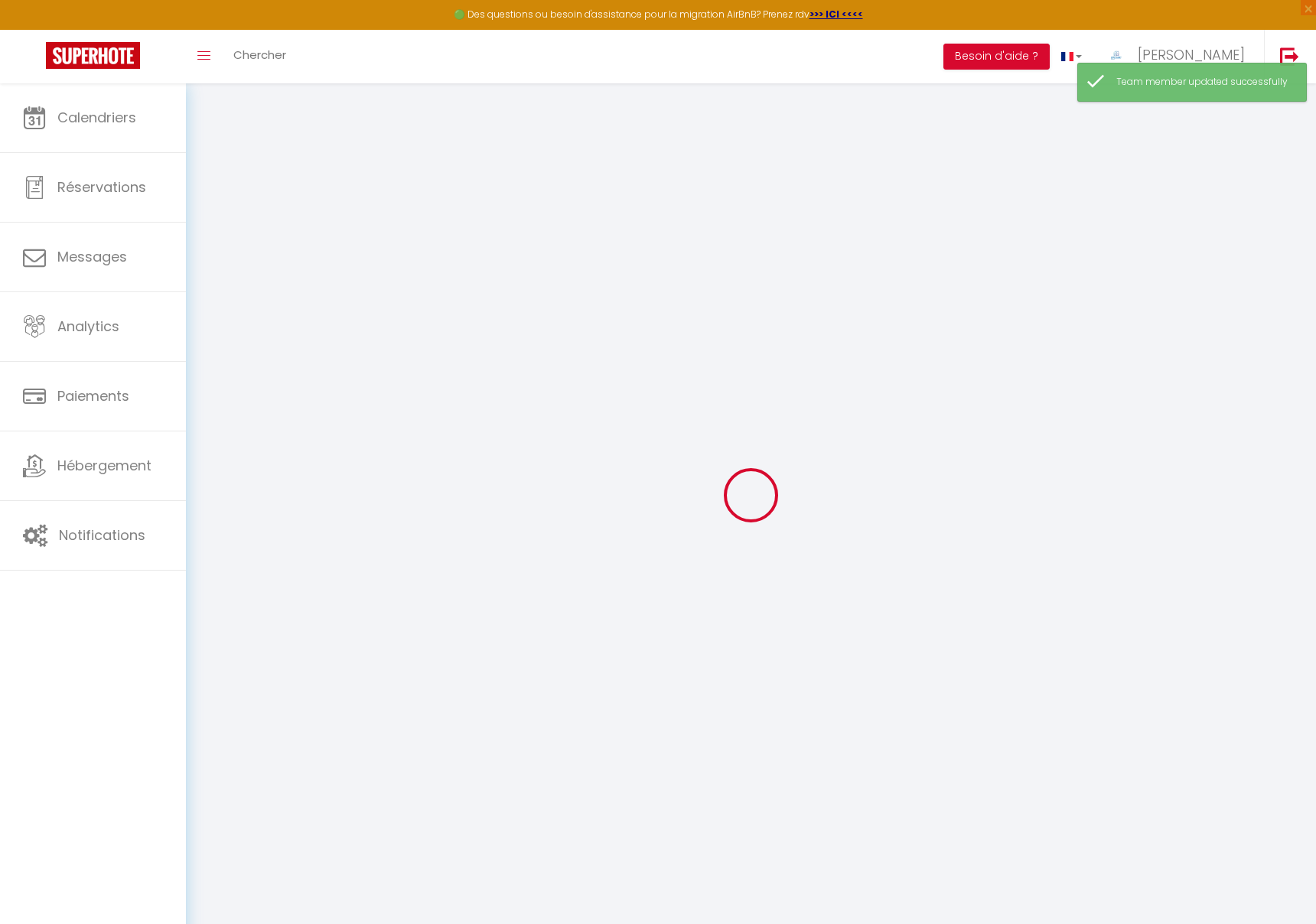
checkbox input "false"
checkbox input "true"
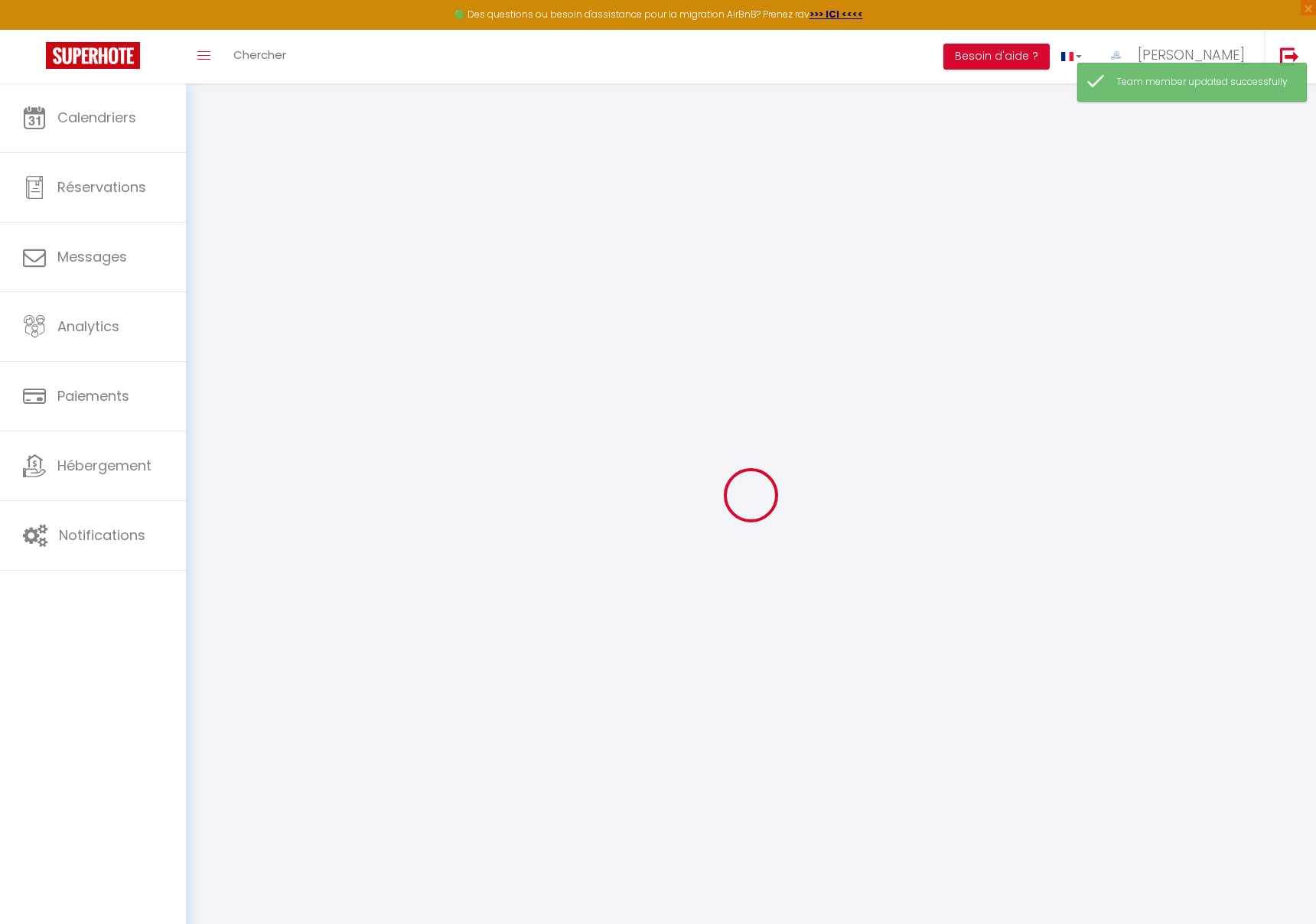
checkbox input "true"
checkbox input "false"
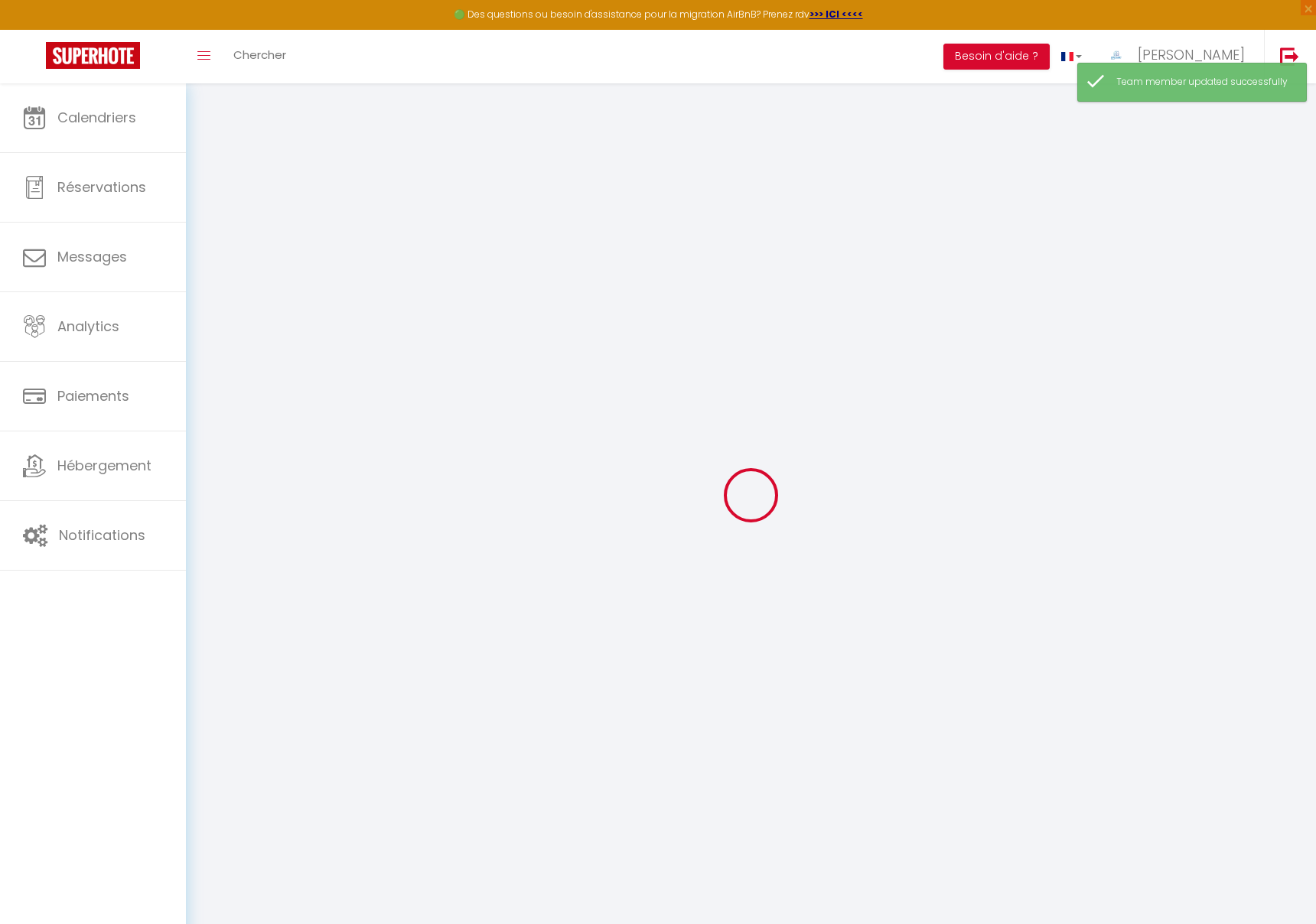
checkbox input "false"
checkbox input "true"
checkbox input "false"
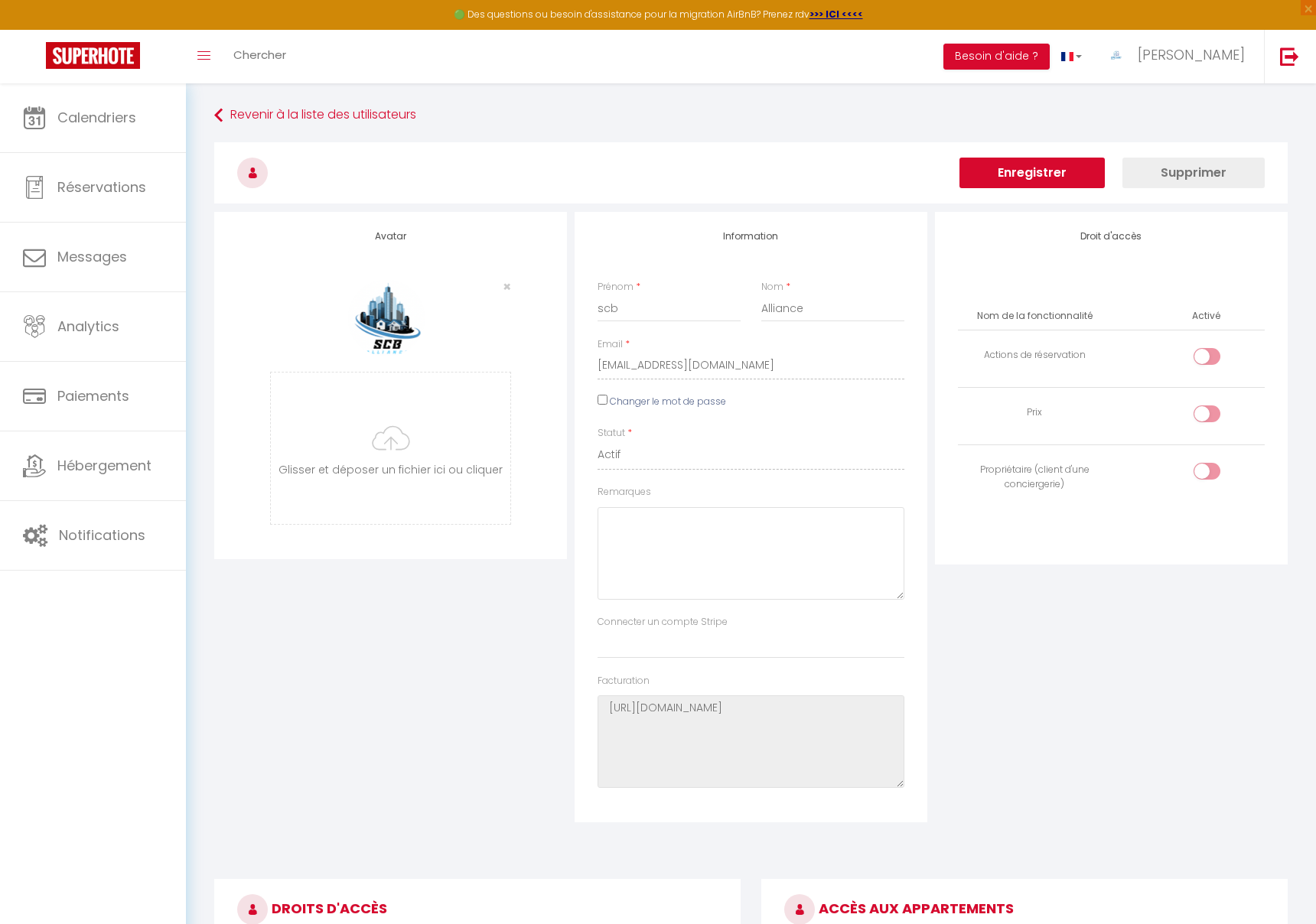
click at [1011, 158] on button "Enregistrer" at bounding box center [1032, 173] width 145 height 31
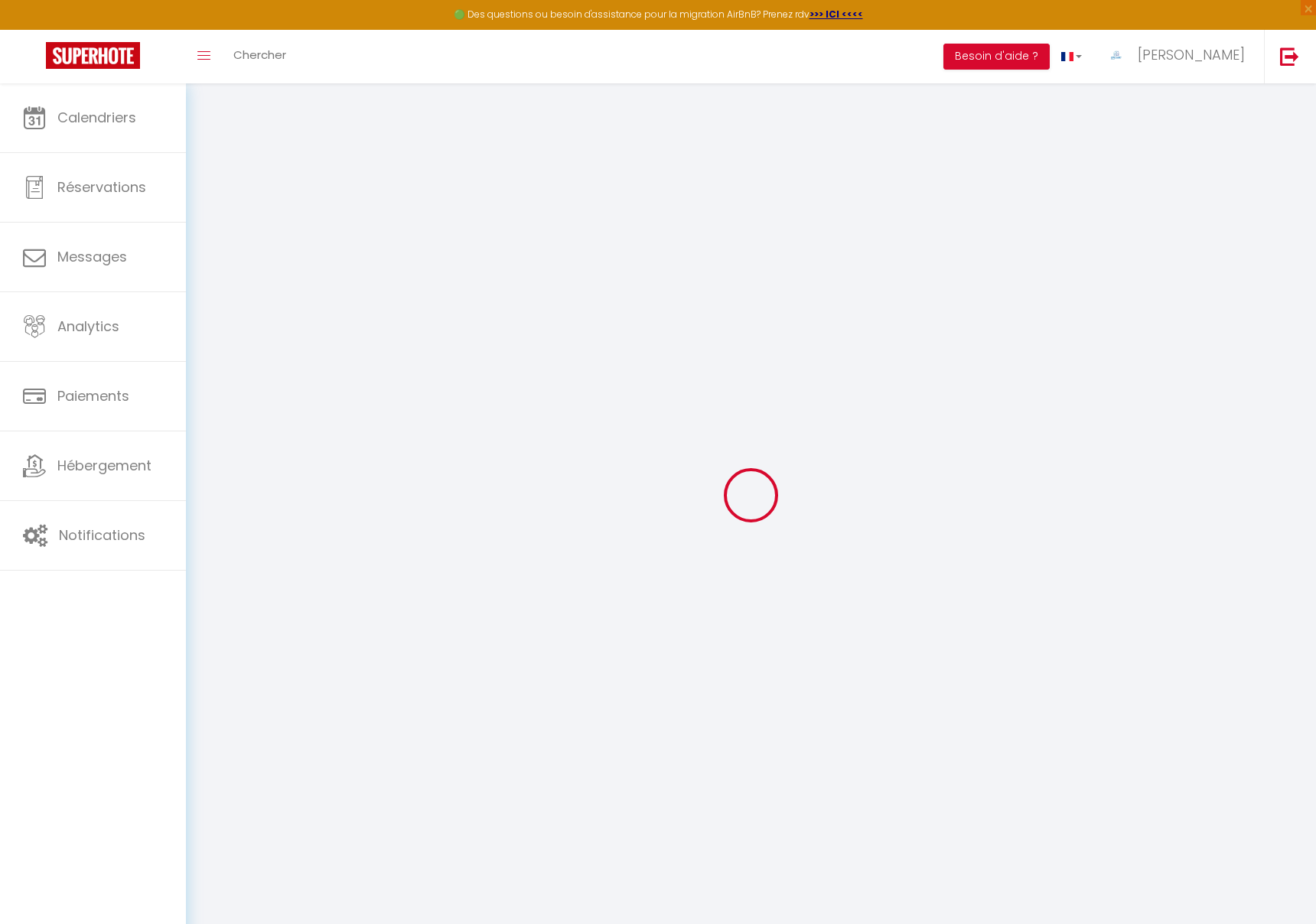
scroll to position [32, 0]
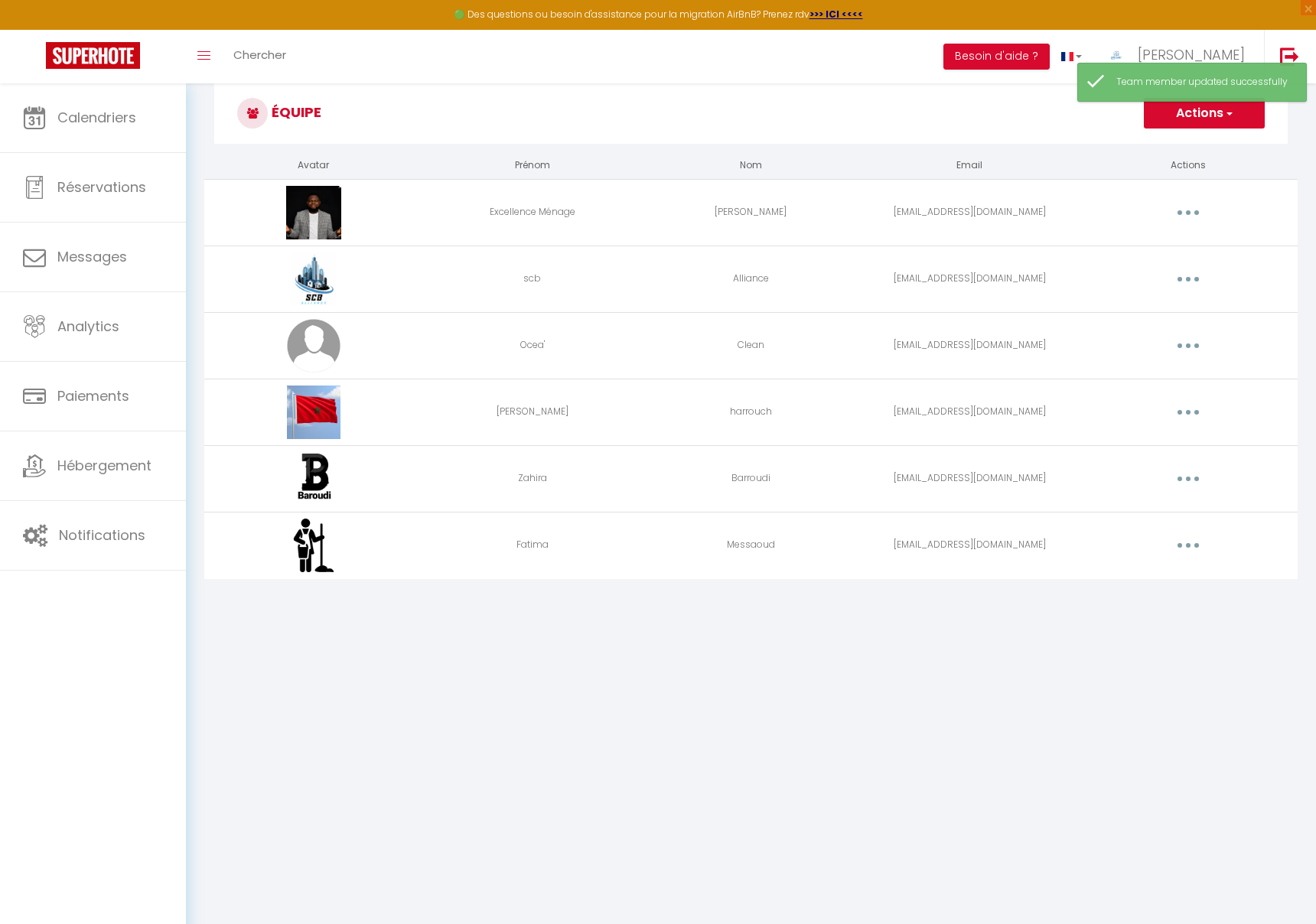
click at [1183, 206] on button "button" at bounding box center [1188, 212] width 43 height 24
click at [1149, 249] on link "Editer" at bounding box center [1149, 248] width 114 height 26
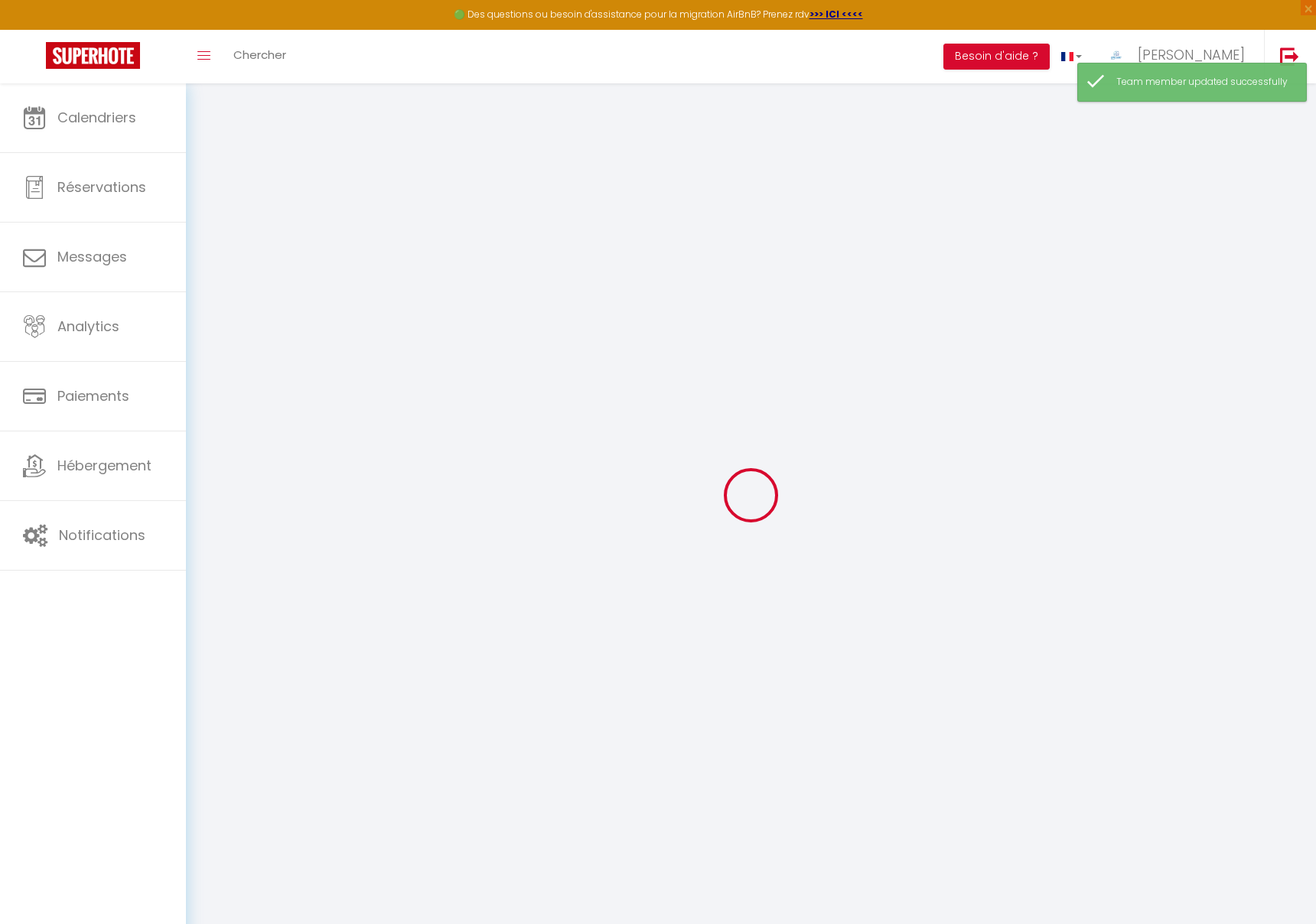
type input "Excellence Ménage"
type input "[PERSON_NAME]"
type input "[EMAIL_ADDRESS][DOMAIN_NAME]"
type textarea "[URL][DOMAIN_NAME]"
checkbox input "false"
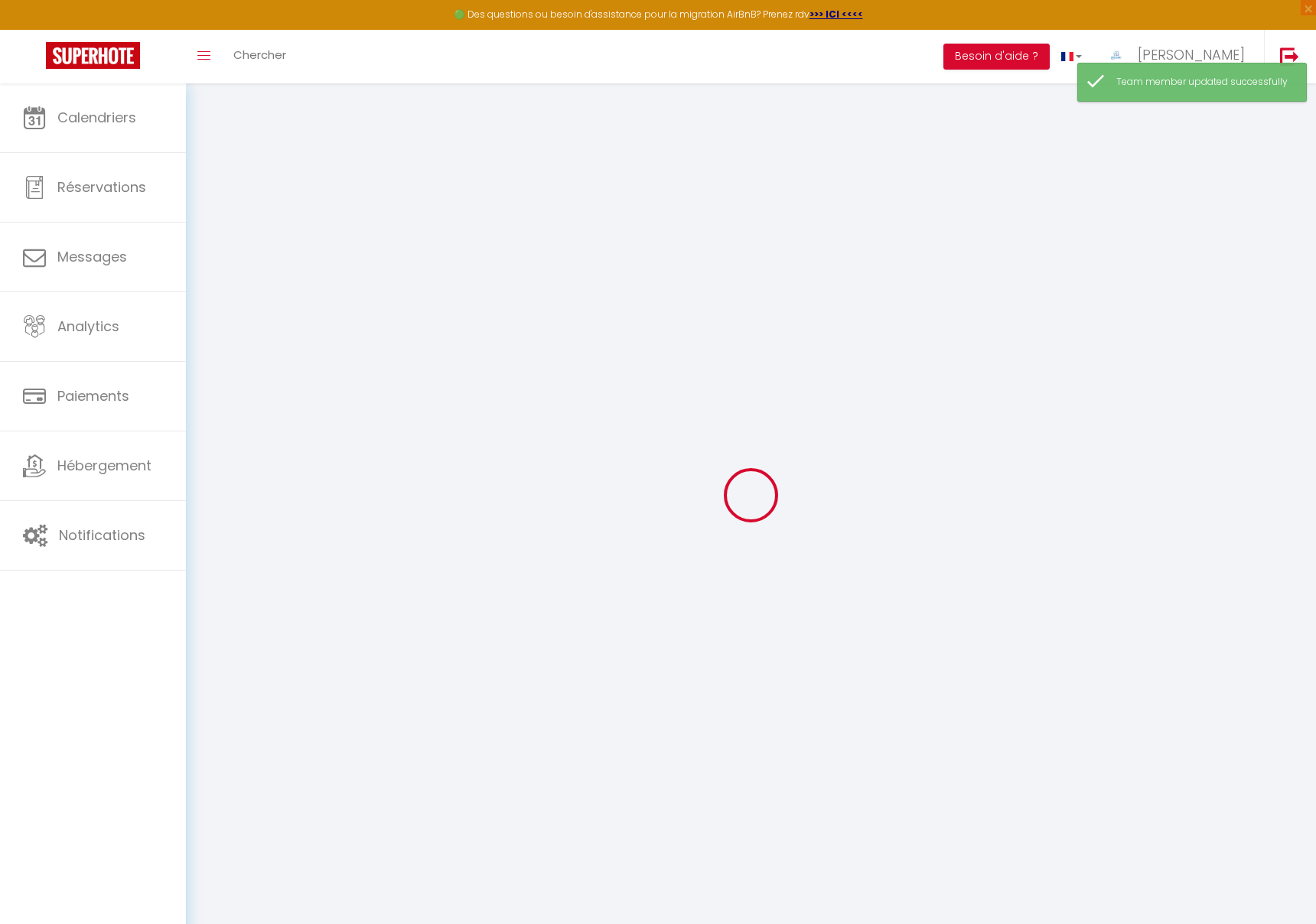
checkbox input "false"
checkbox input "true"
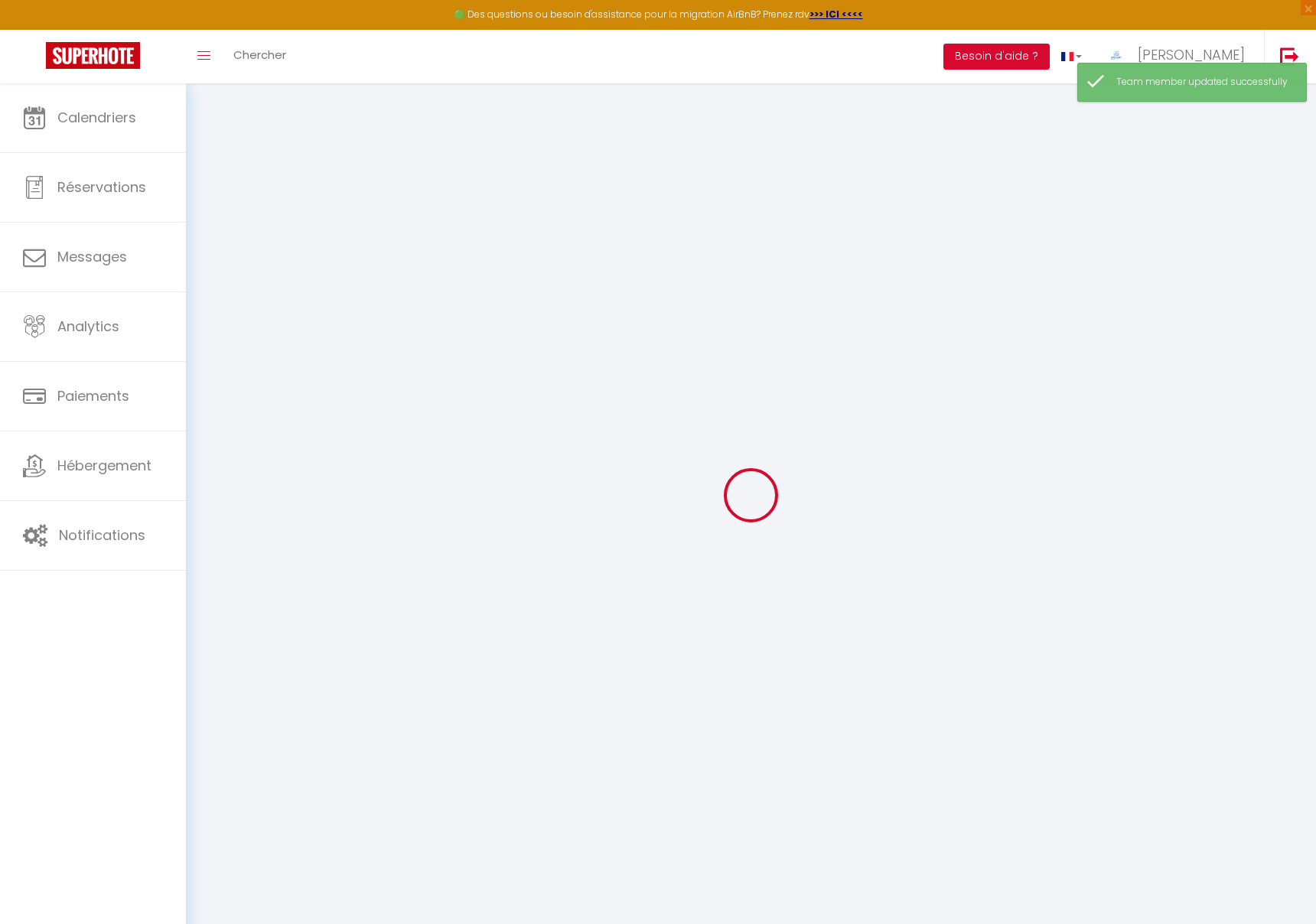
checkbox input "true"
checkbox input "false"
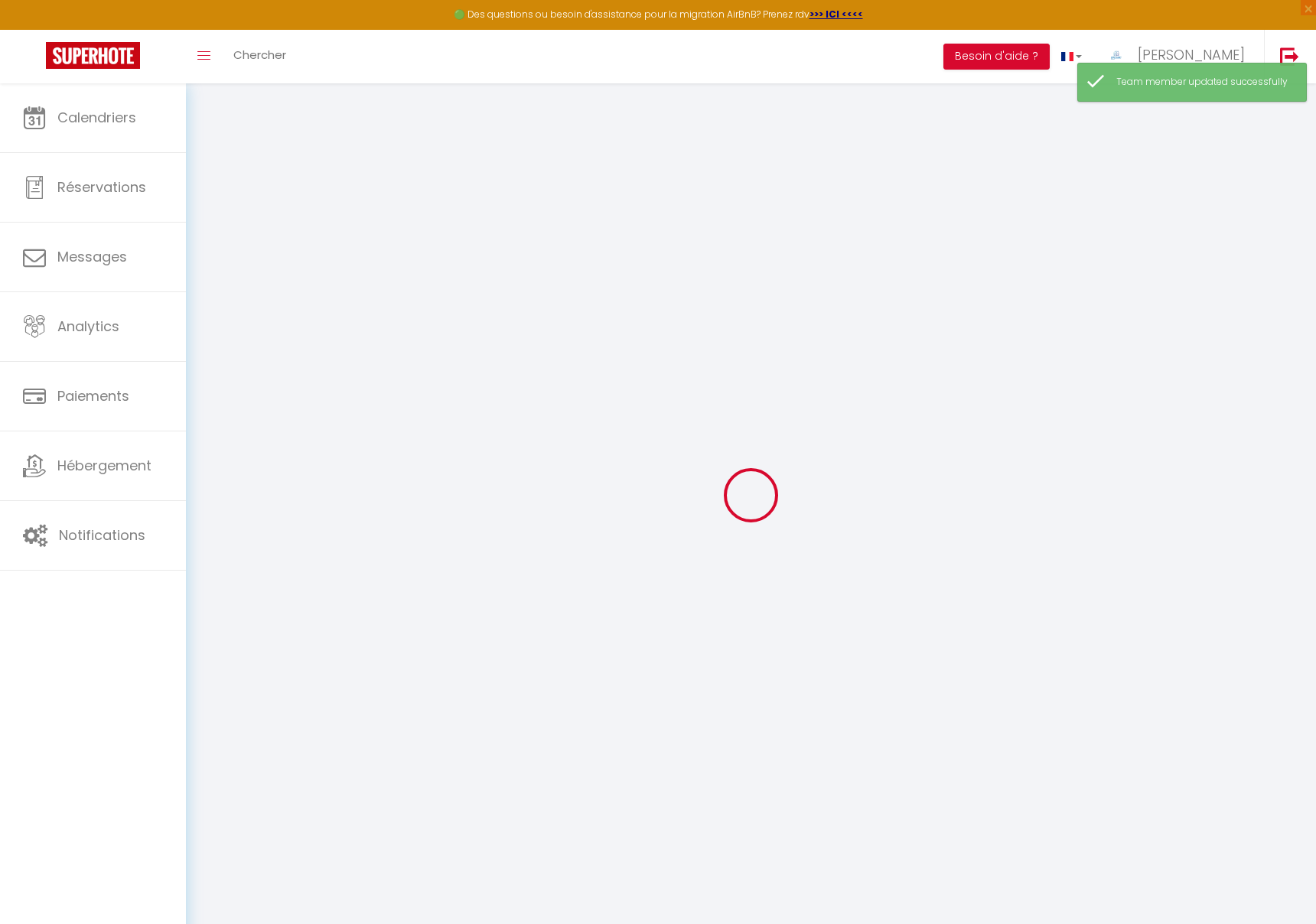
checkbox input "false"
checkbox input "true"
checkbox input "false"
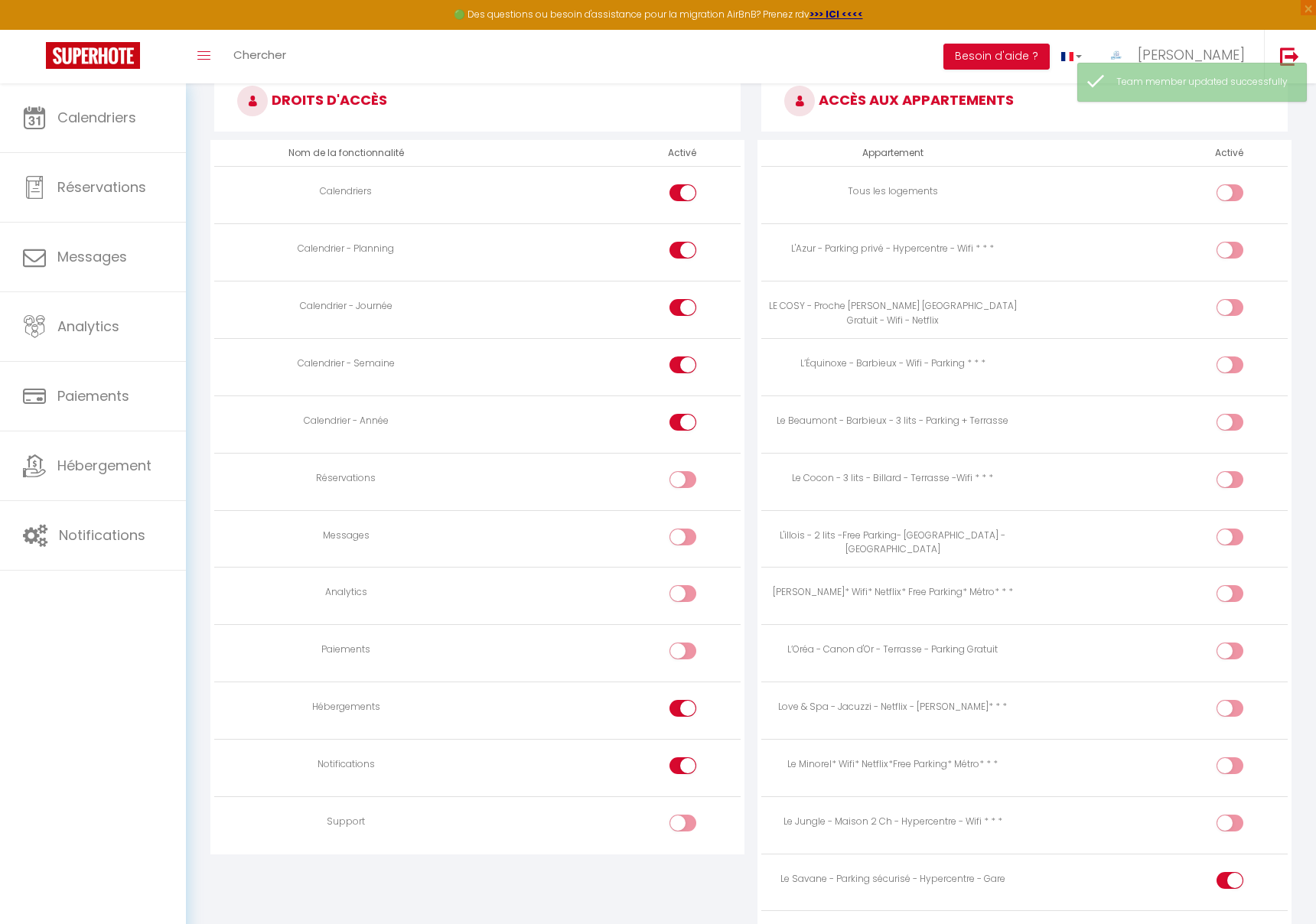
scroll to position [810, 0]
click at [693, 484] on input "checkbox" at bounding box center [697, 481] width 27 height 23
checkbox input "true"
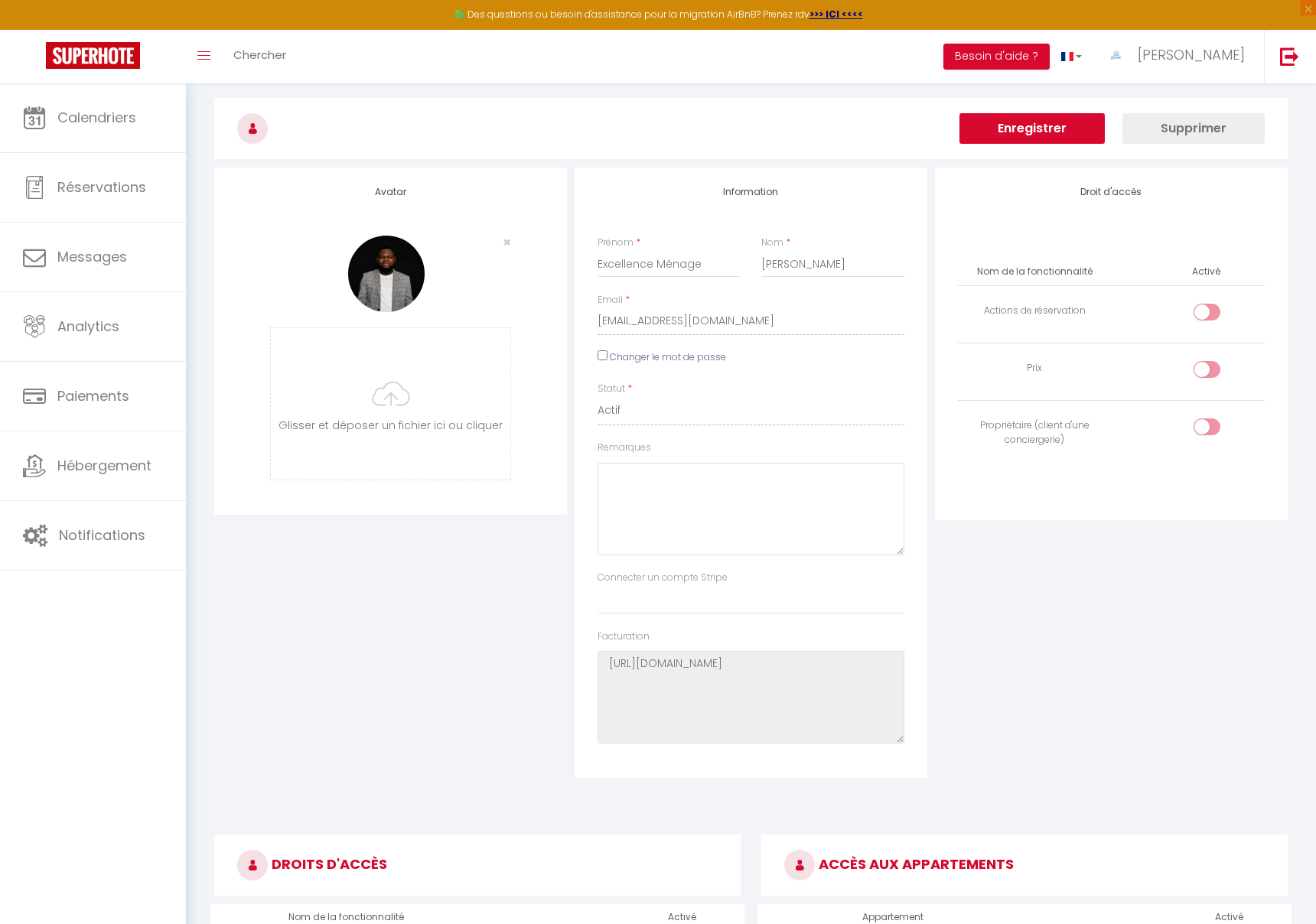
scroll to position [0, 0]
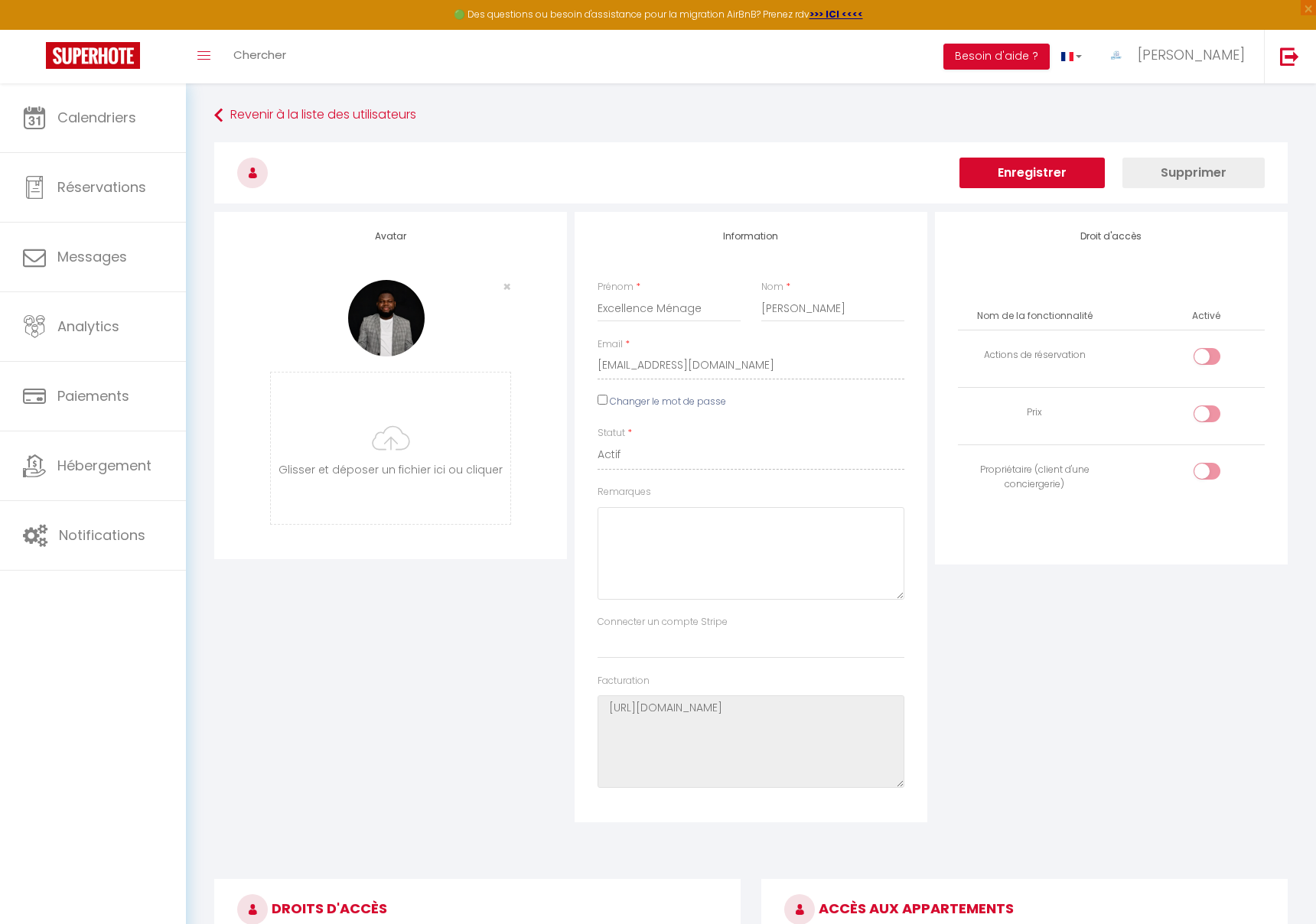
click at [1047, 179] on button "Enregistrer" at bounding box center [1032, 173] width 145 height 31
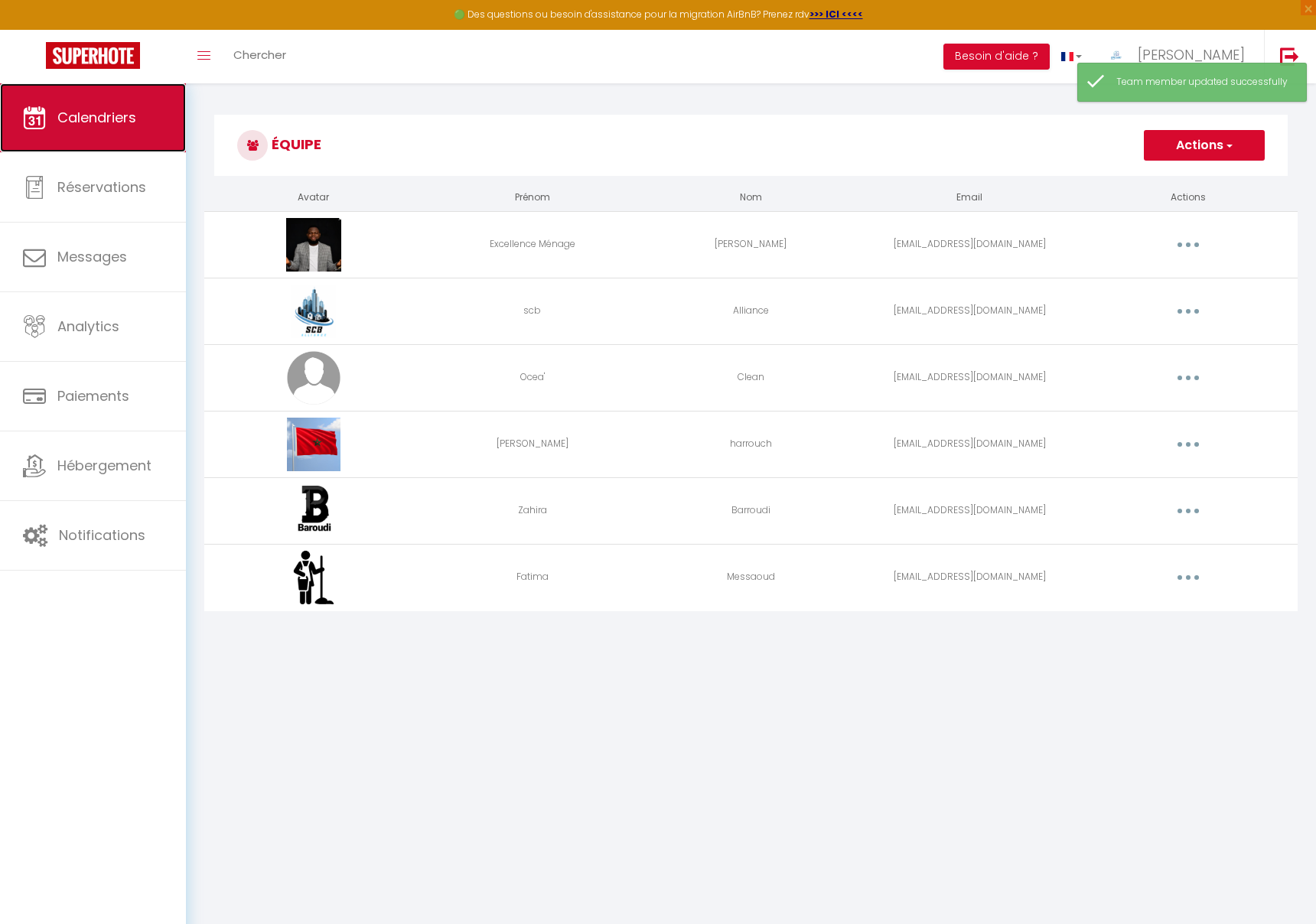
click at [88, 139] on link "Calendriers" at bounding box center [93, 118] width 186 height 69
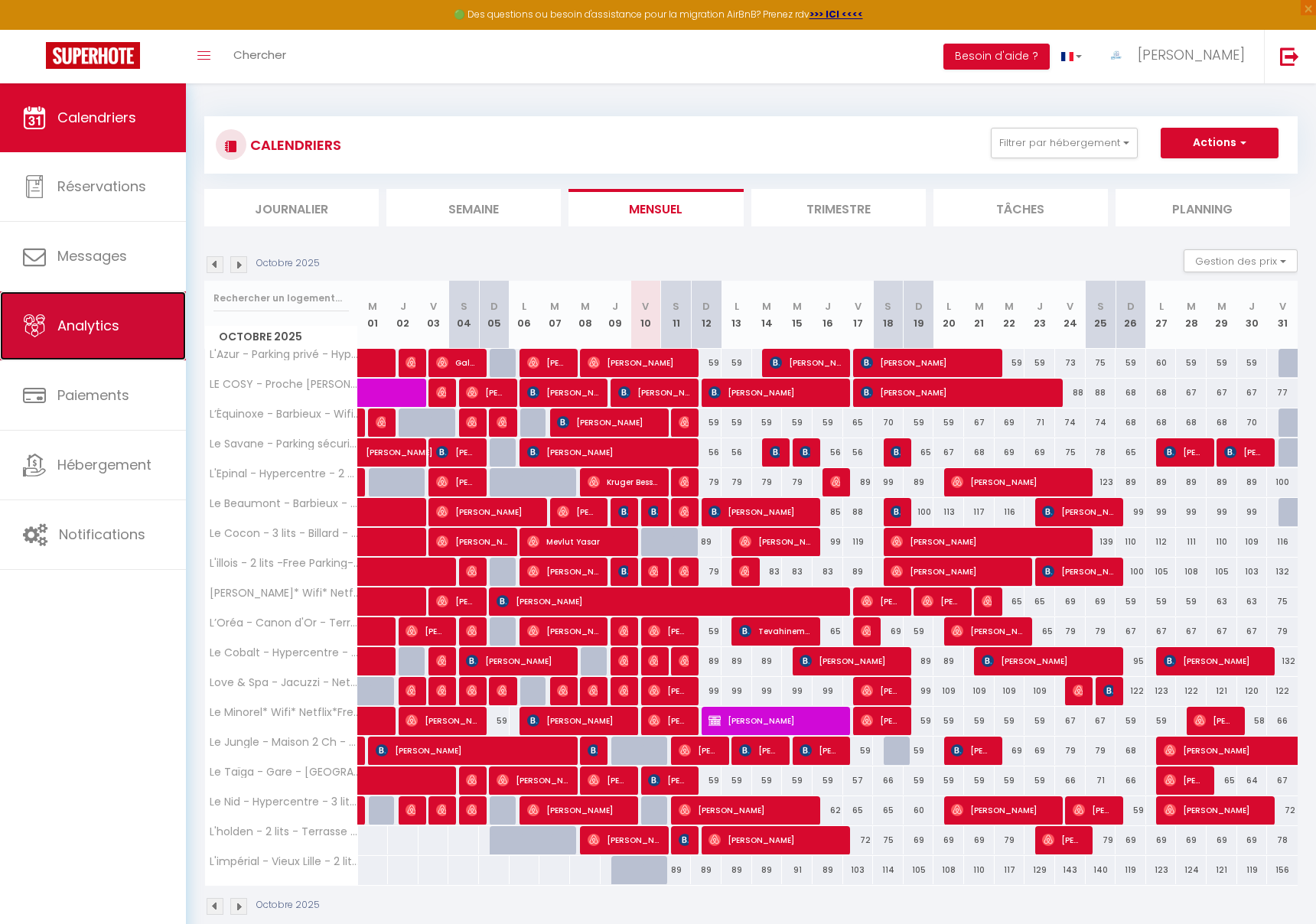
click at [81, 302] on link "Analytics" at bounding box center [93, 325] width 186 height 69
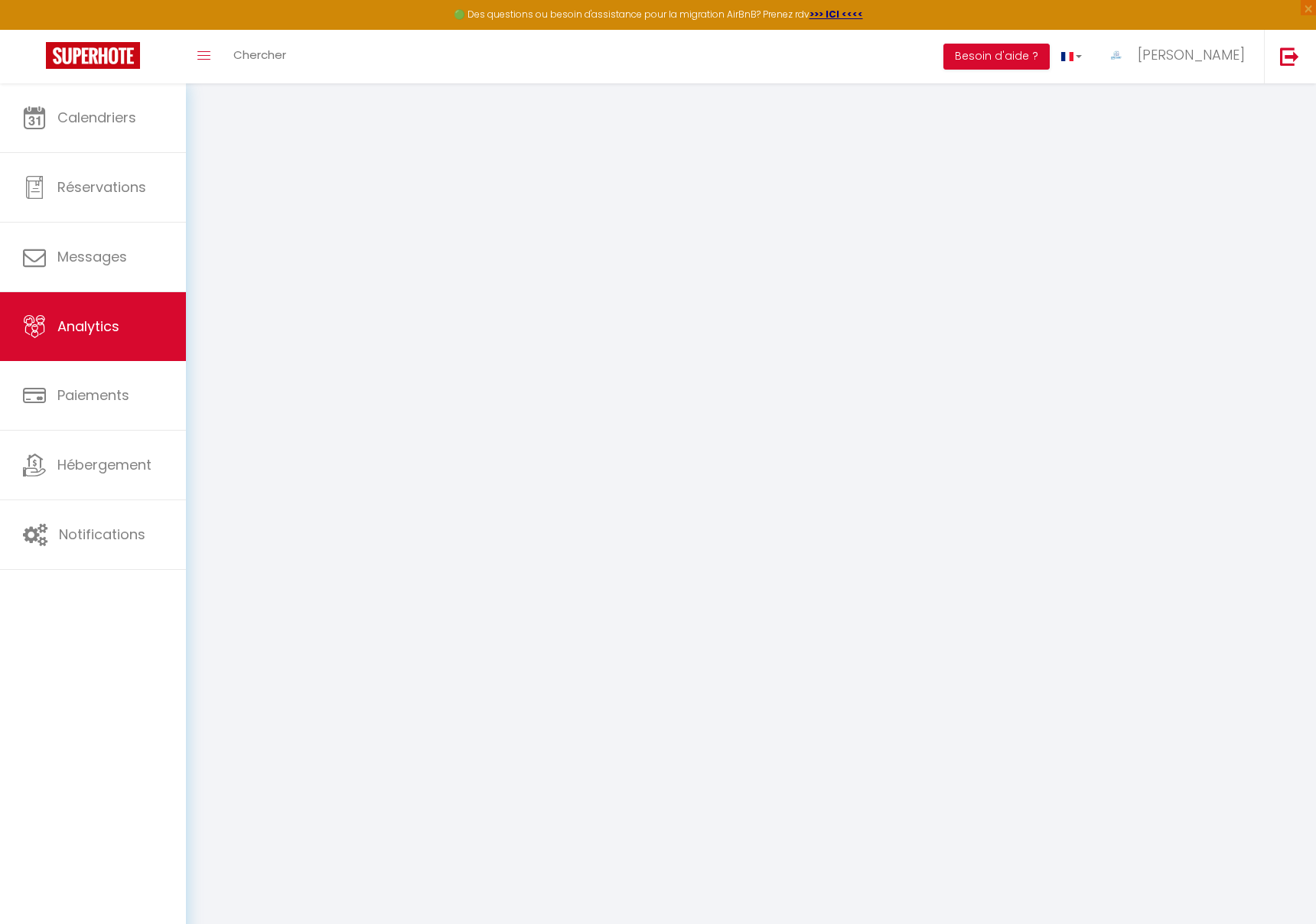
select select "2025"
select select "10"
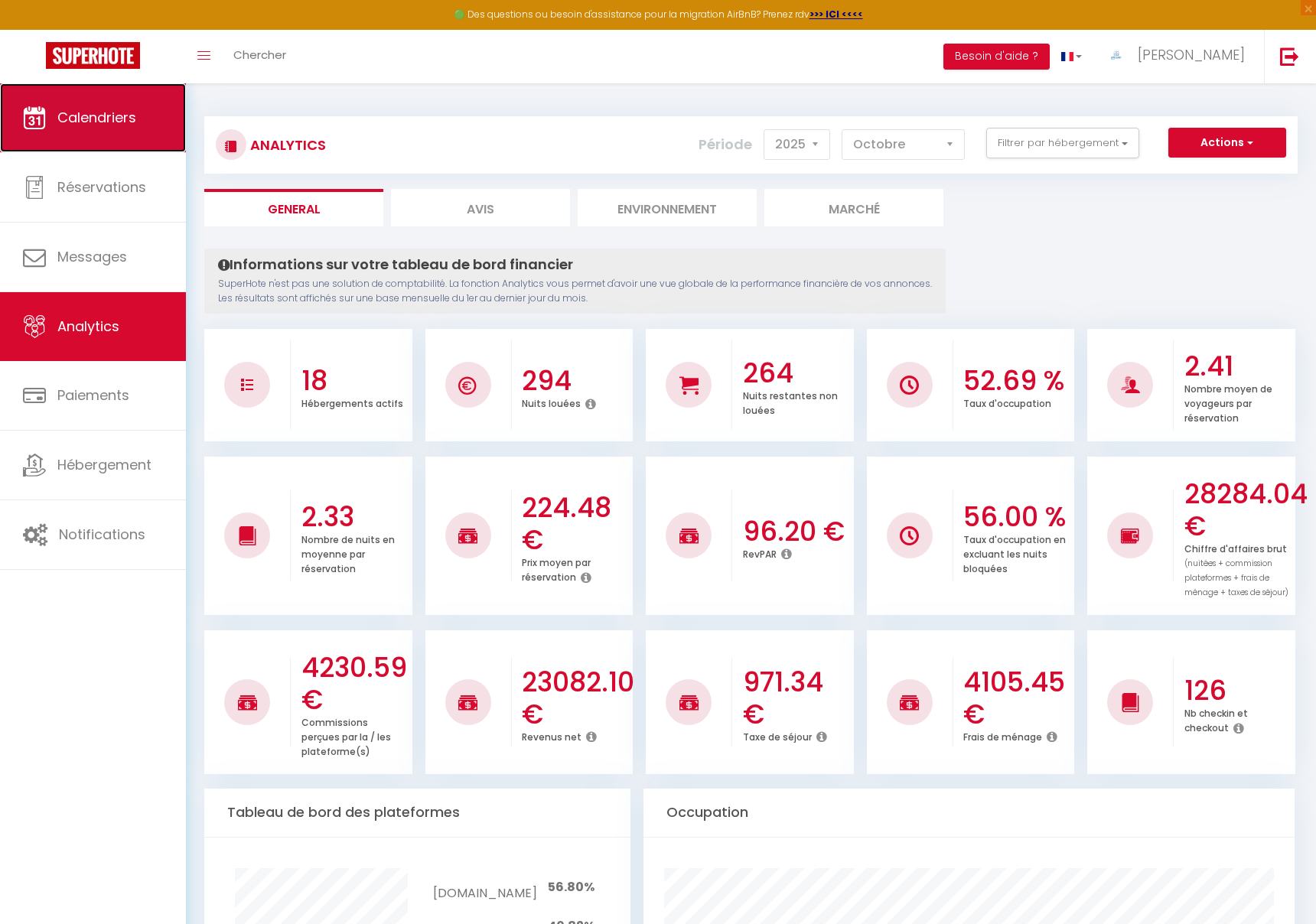
click at [89, 137] on link "Calendriers" at bounding box center [93, 118] width 186 height 69
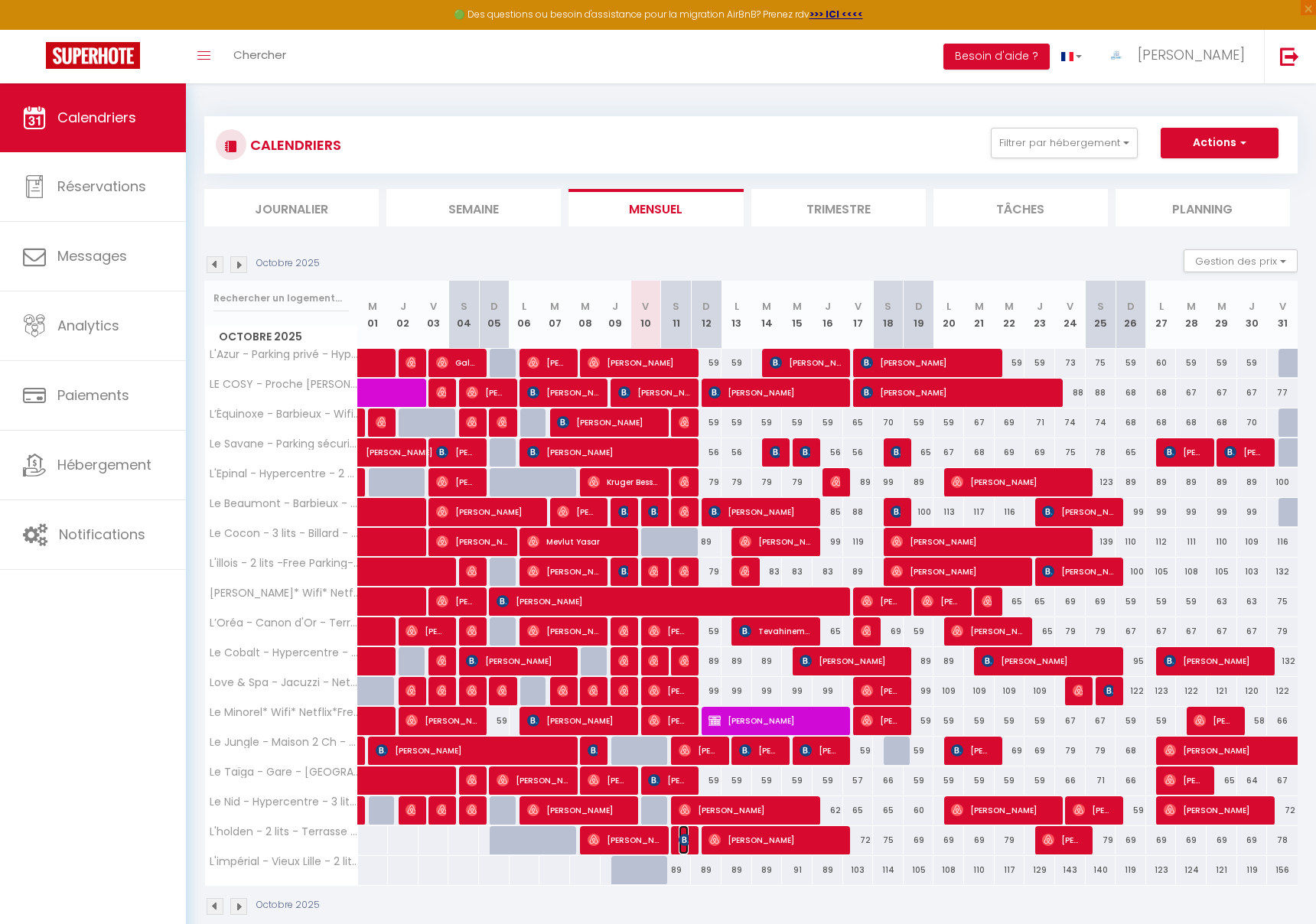
click at [687, 843] on img at bounding box center [685, 840] width 13 height 13
select select "OK"
select select "KO"
select select "0"
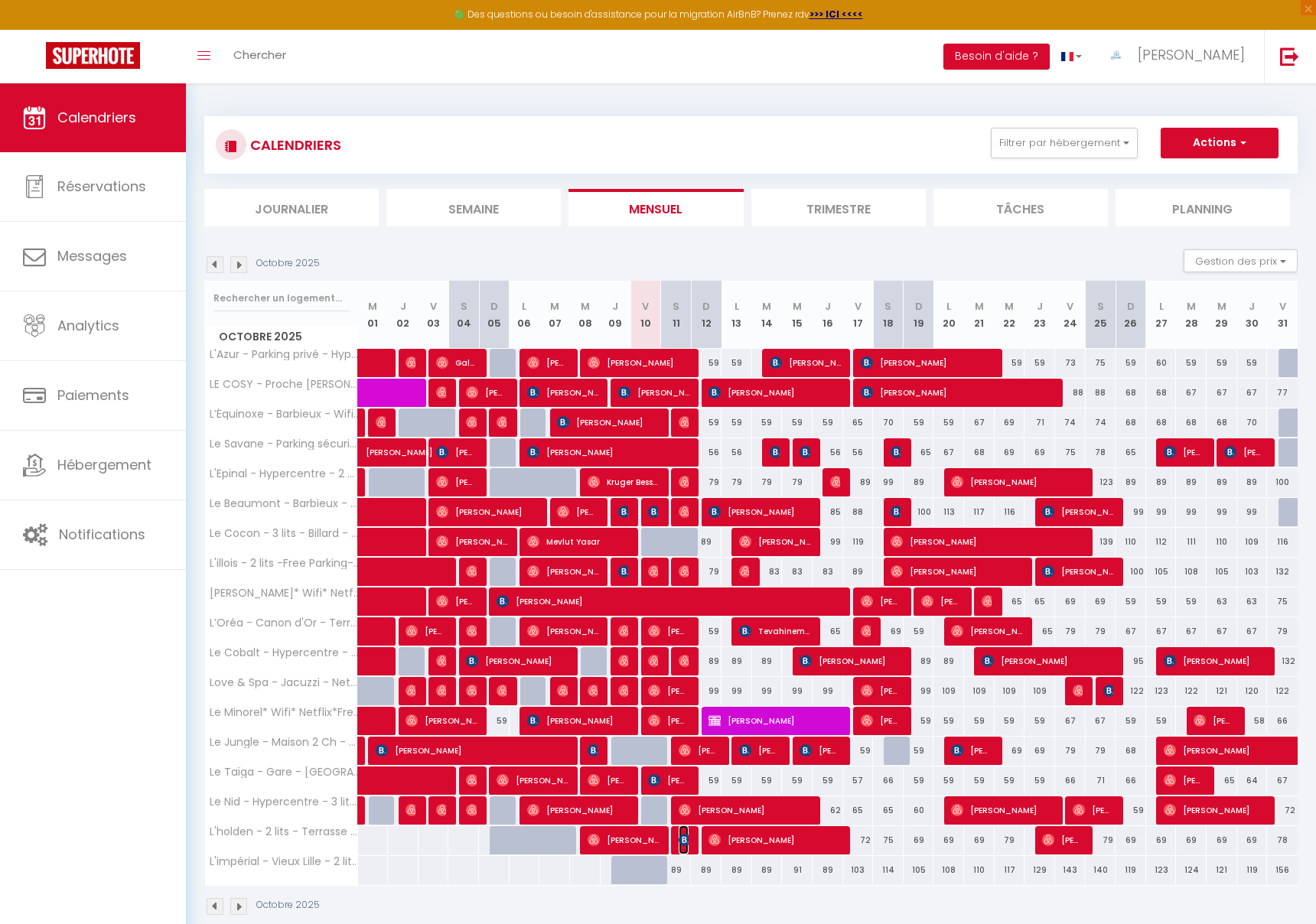
select select "1"
select select
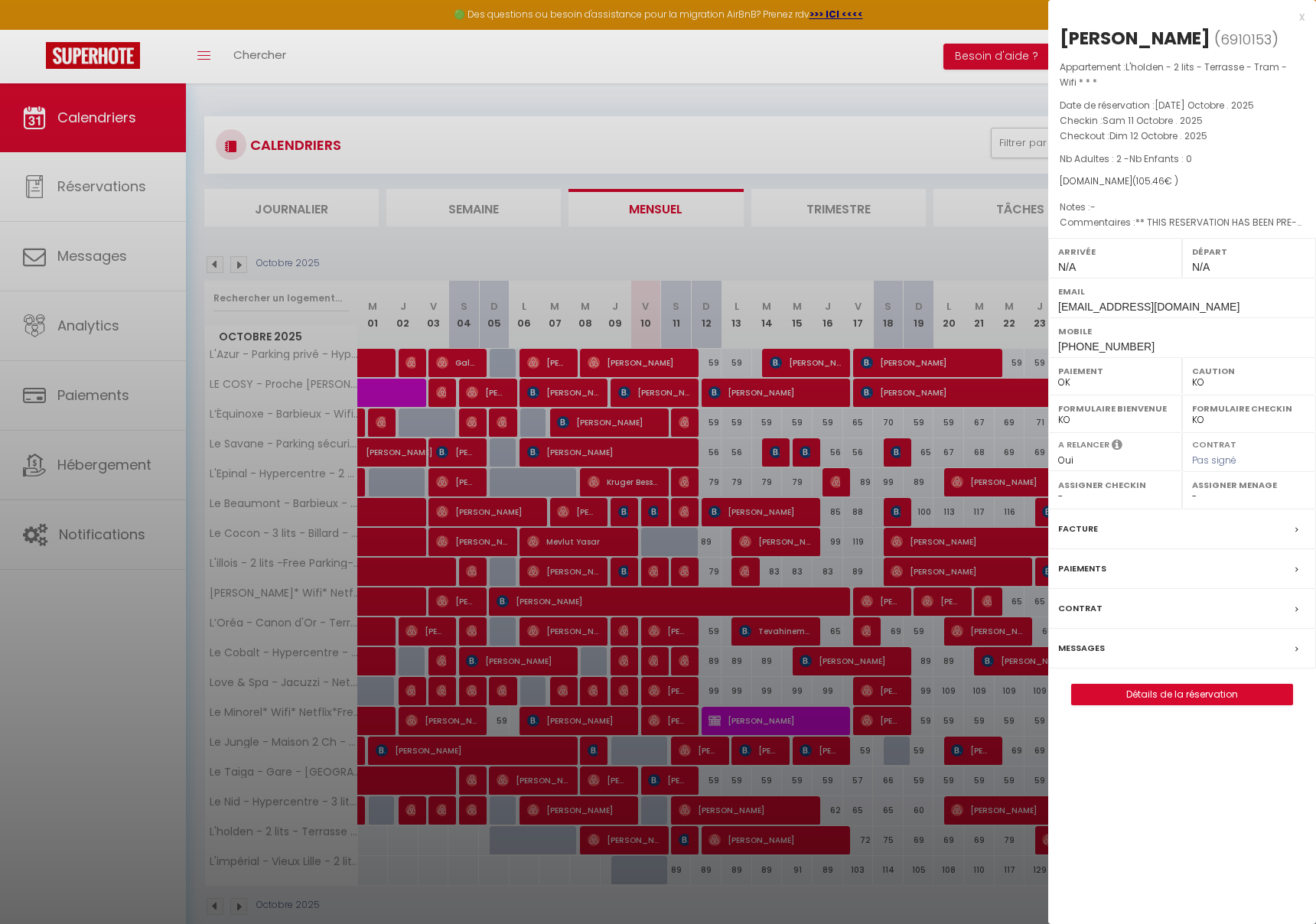
click at [738, 845] on div at bounding box center [658, 462] width 1316 height 924
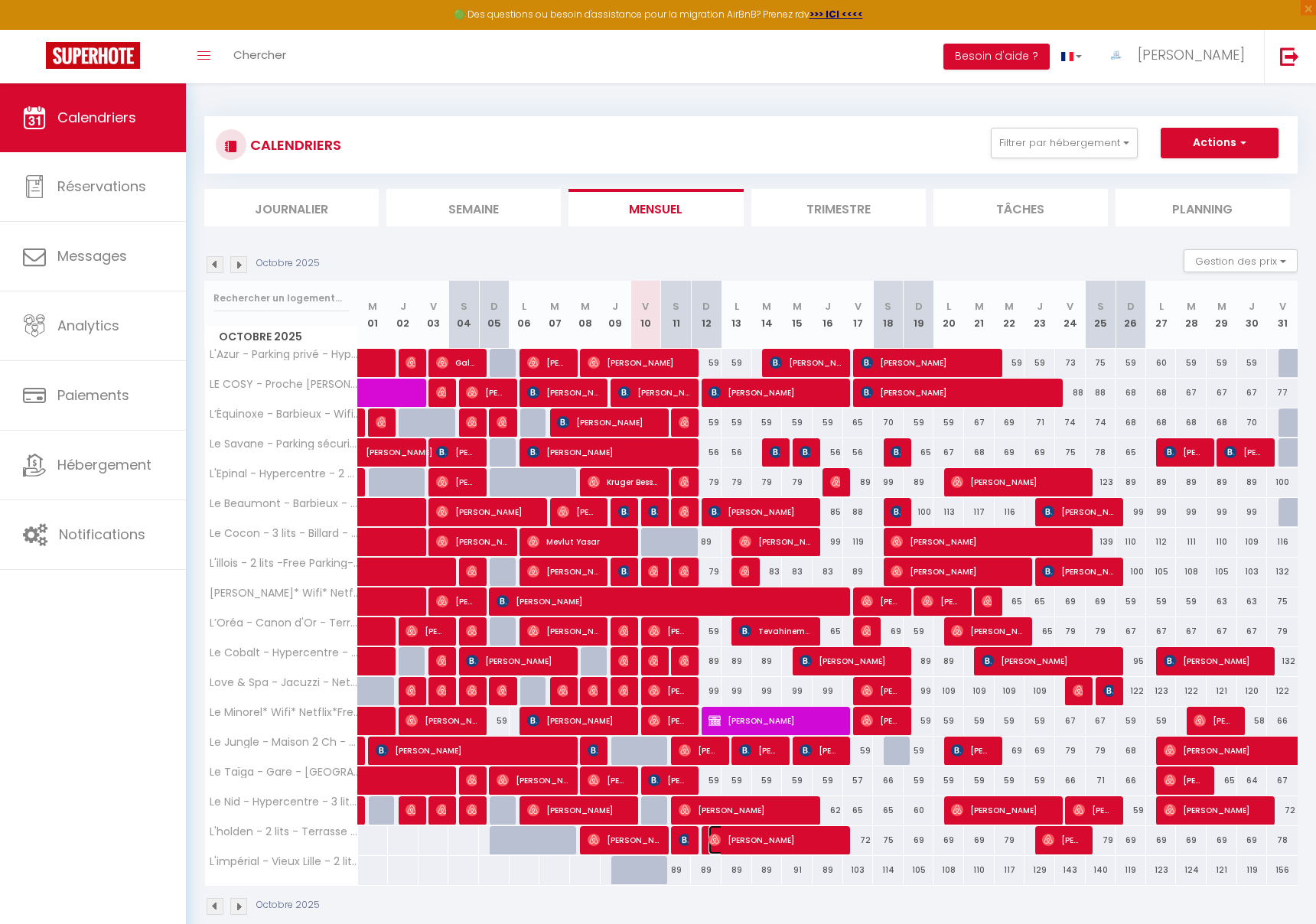
click at [765, 839] on span "[PERSON_NAME]" at bounding box center [775, 840] width 133 height 29
select select "OK"
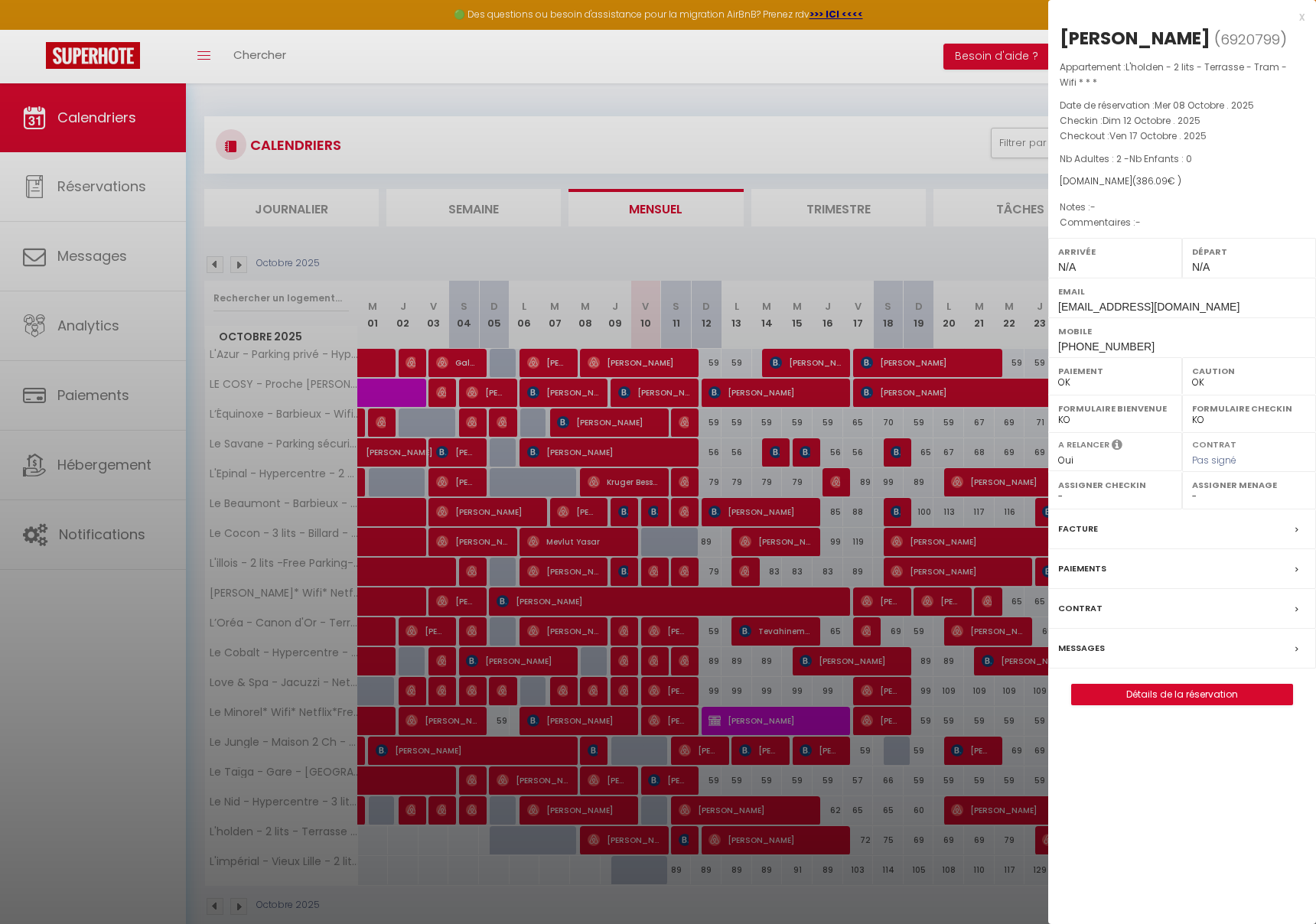
click at [790, 915] on div at bounding box center [658, 462] width 1316 height 924
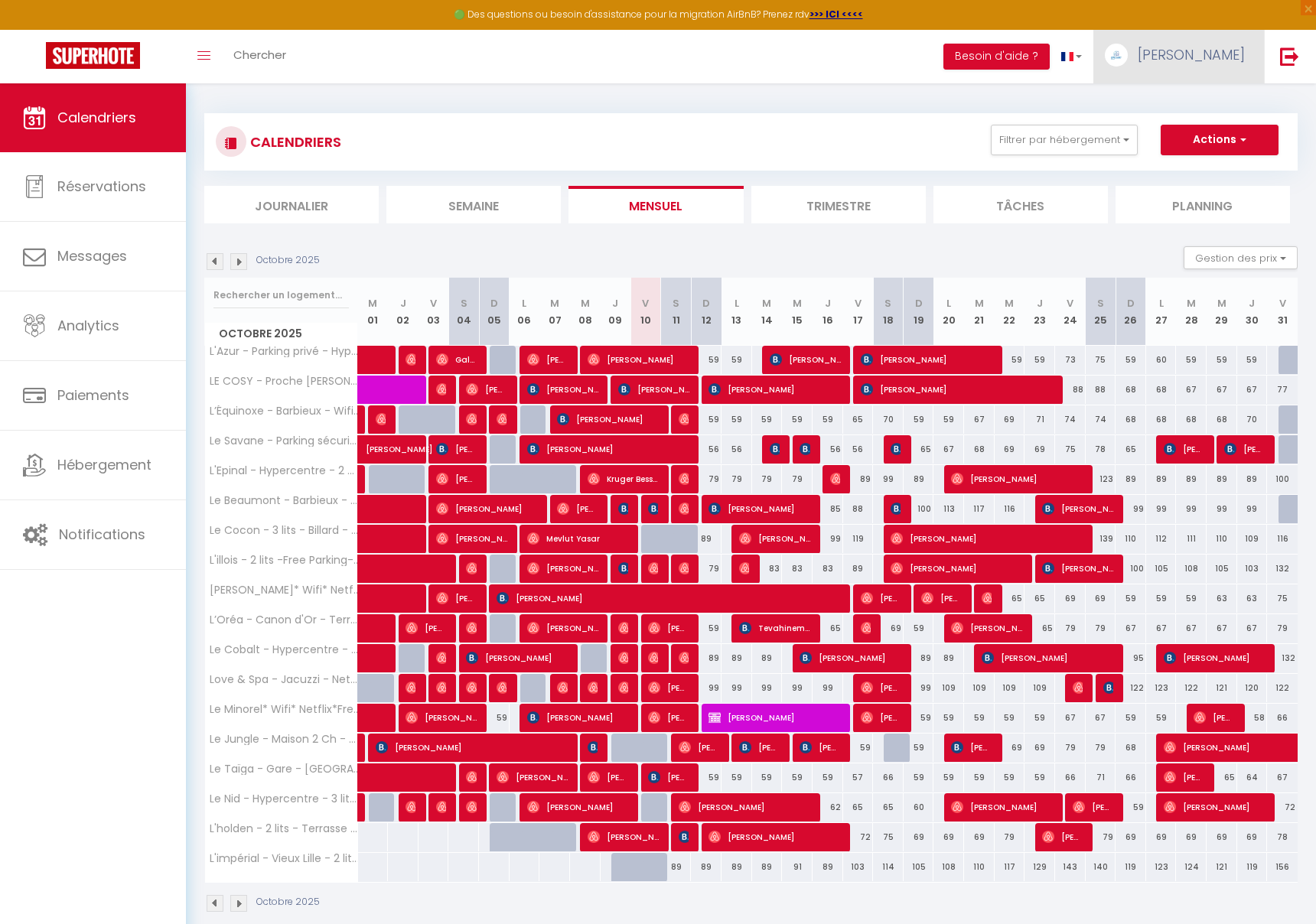
scroll to position [5, 0]
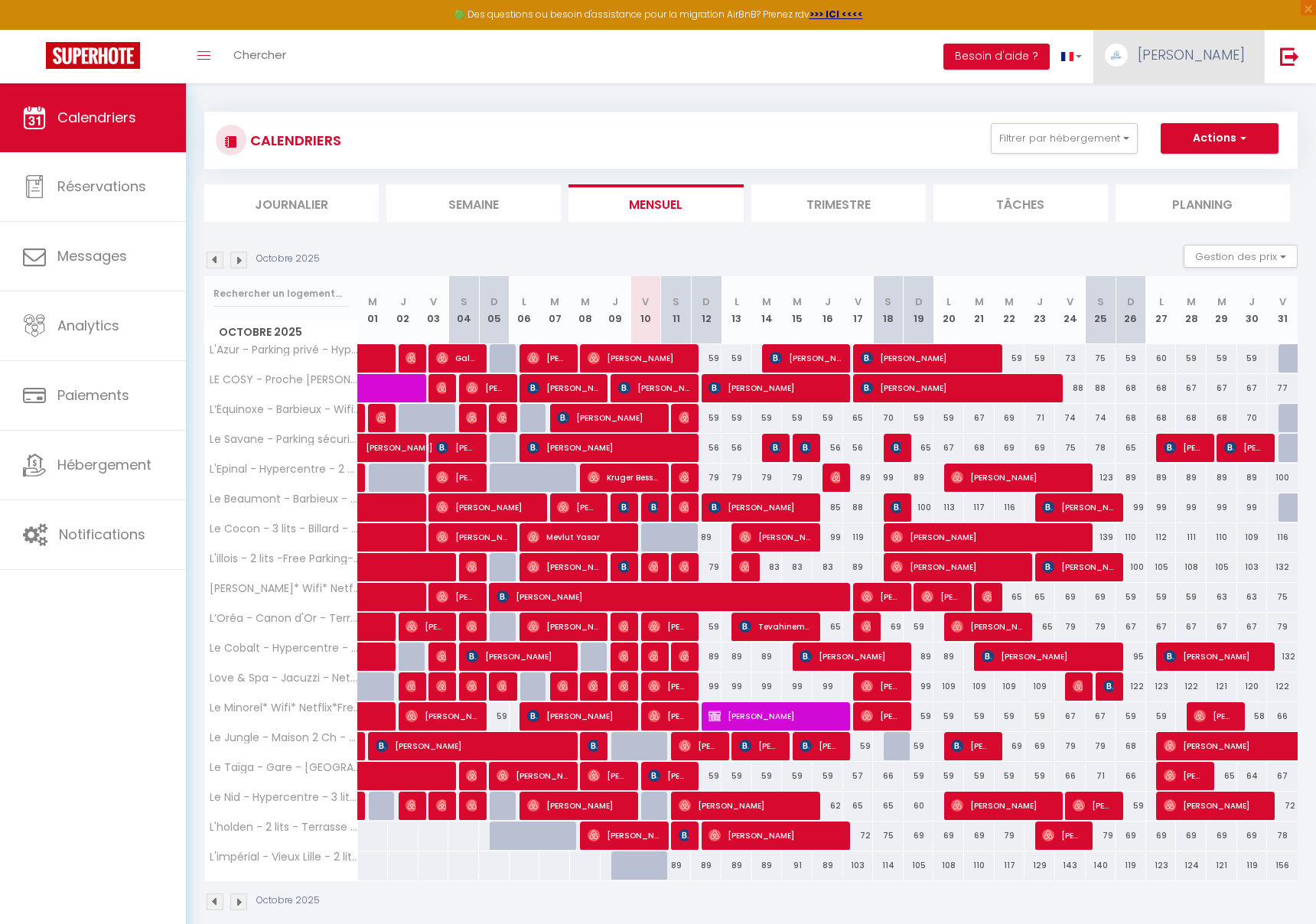
click at [1198, 70] on link "[PERSON_NAME]" at bounding box center [1179, 57] width 170 height 54
click at [1180, 144] on link "Équipe" at bounding box center [1203, 133] width 114 height 26
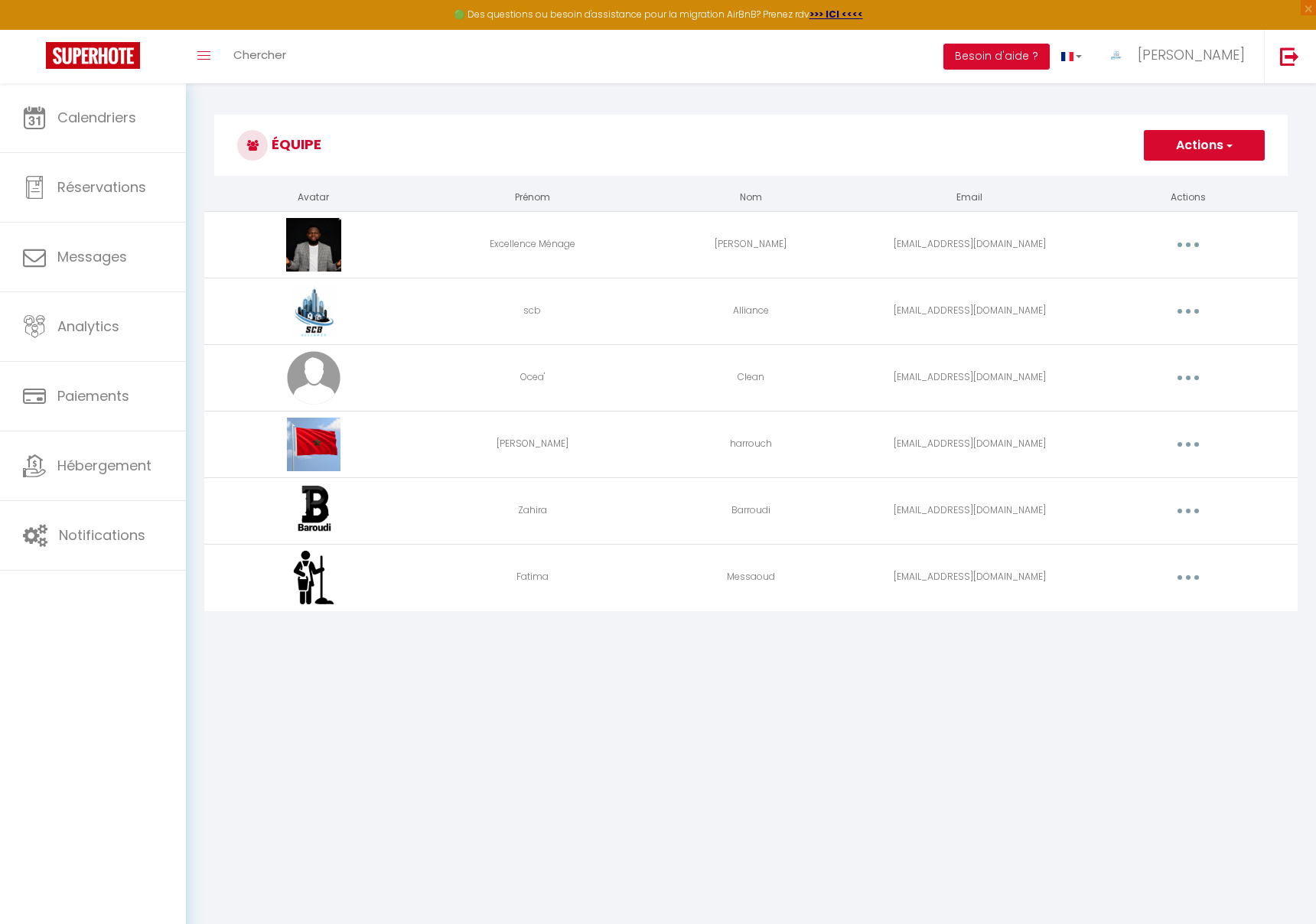
click at [1177, 316] on button "button" at bounding box center [1188, 311] width 43 height 24
click at [1141, 347] on link "Editer" at bounding box center [1149, 346] width 114 height 26
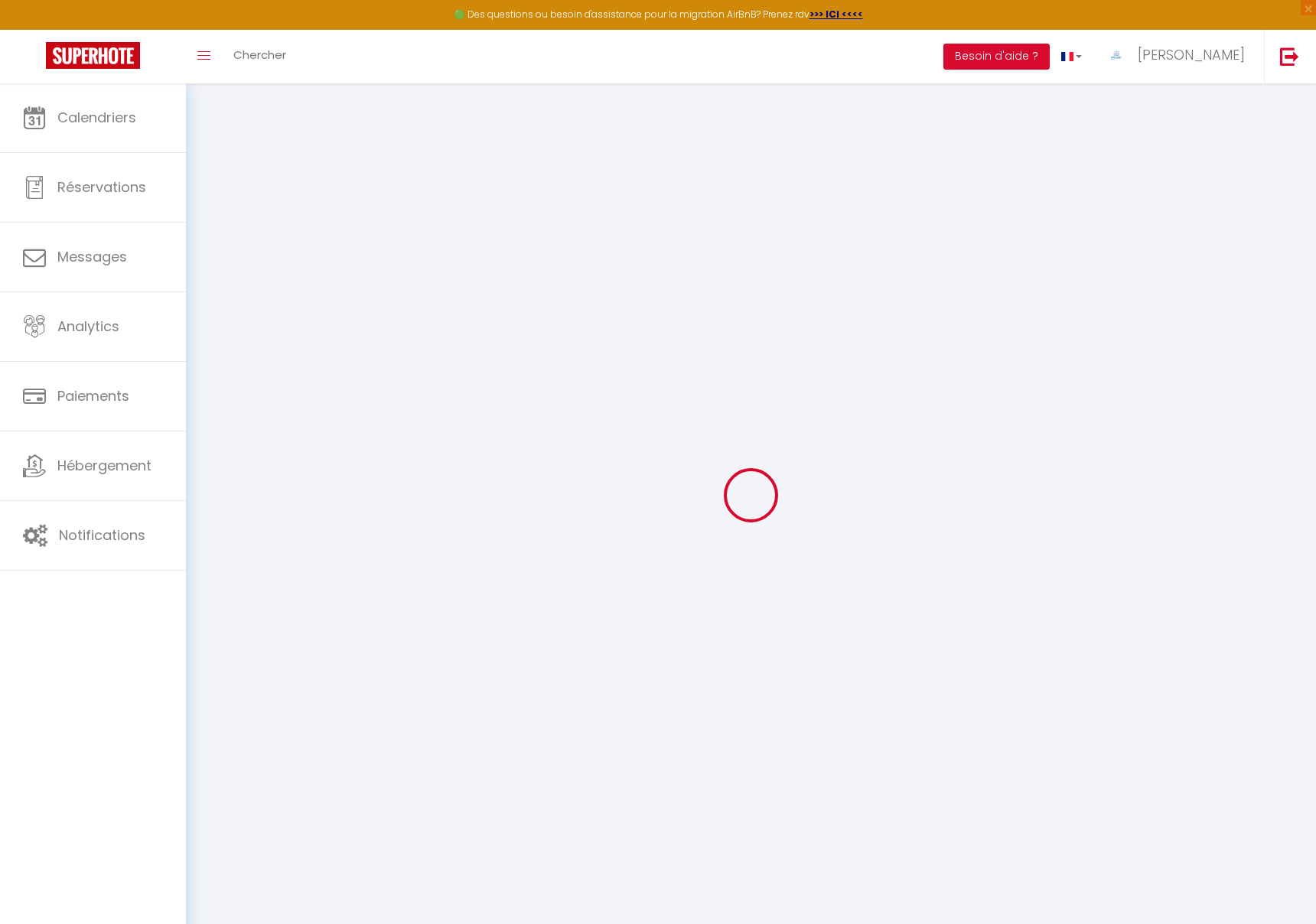
type input "scb"
type input "Alliance"
type input "[EMAIL_ADDRESS][DOMAIN_NAME]"
type textarea "[URL][DOMAIN_NAME]"
checkbox input "false"
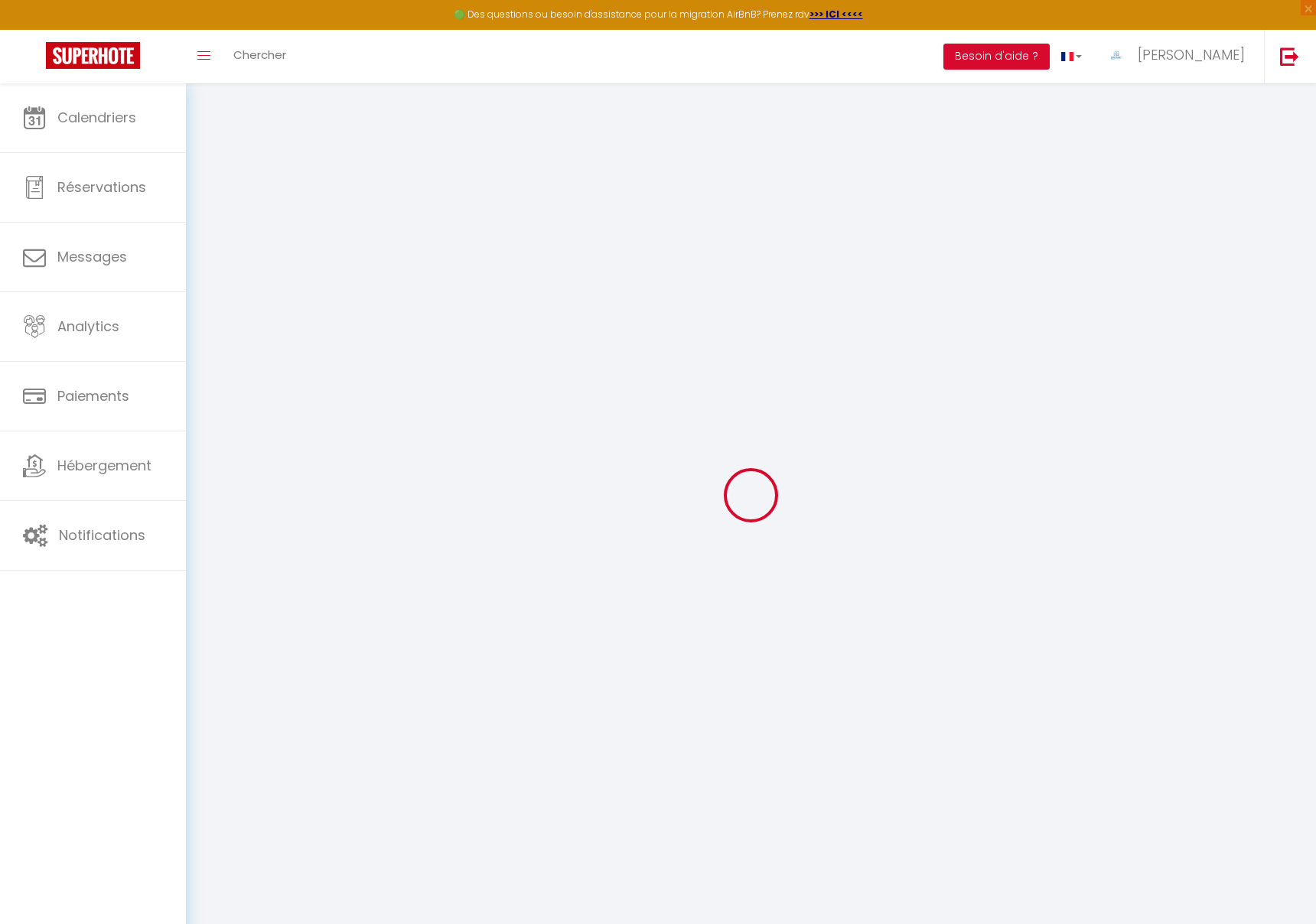
checkbox input "false"
checkbox input "true"
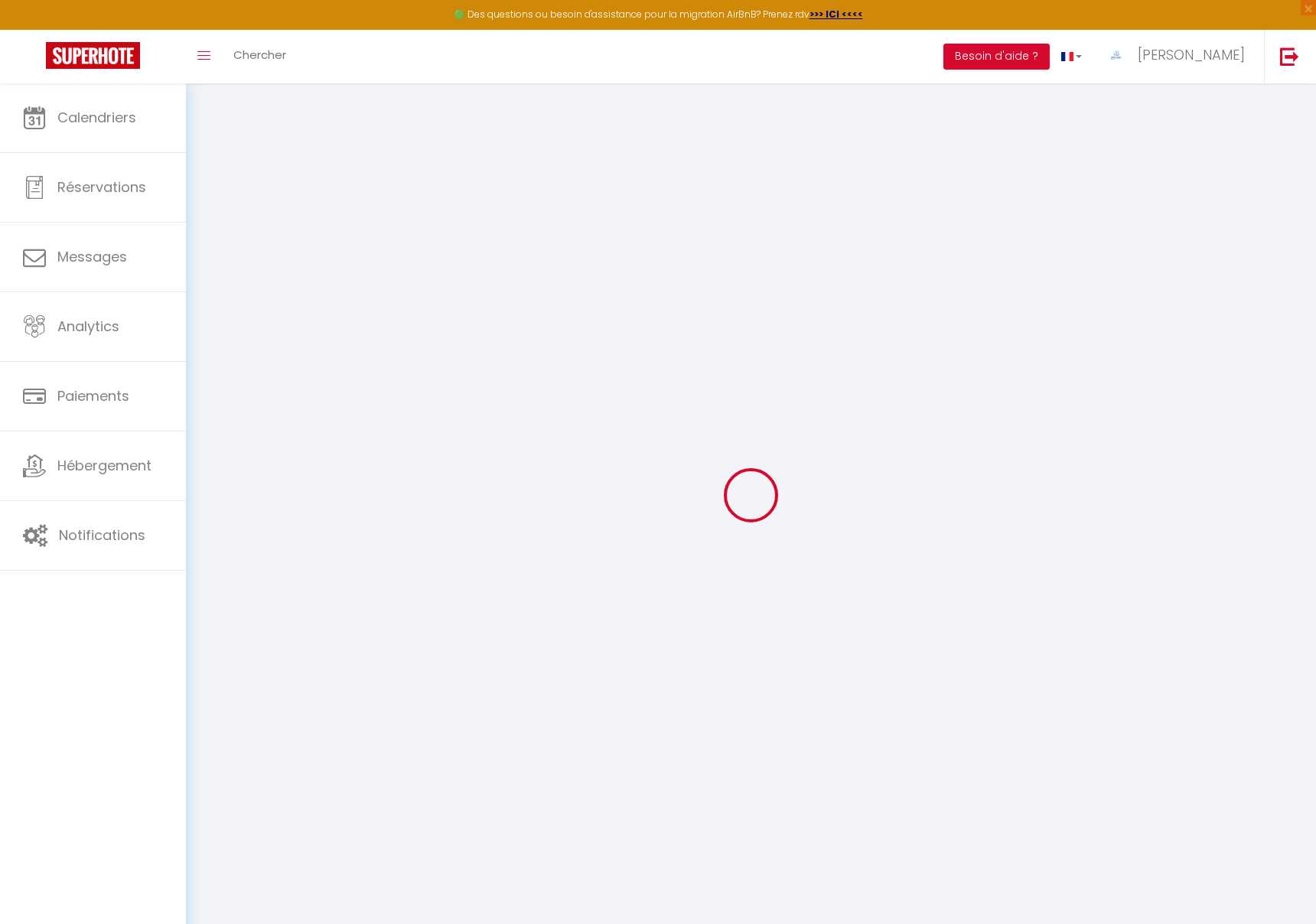
checkbox input "true"
checkbox input "false"
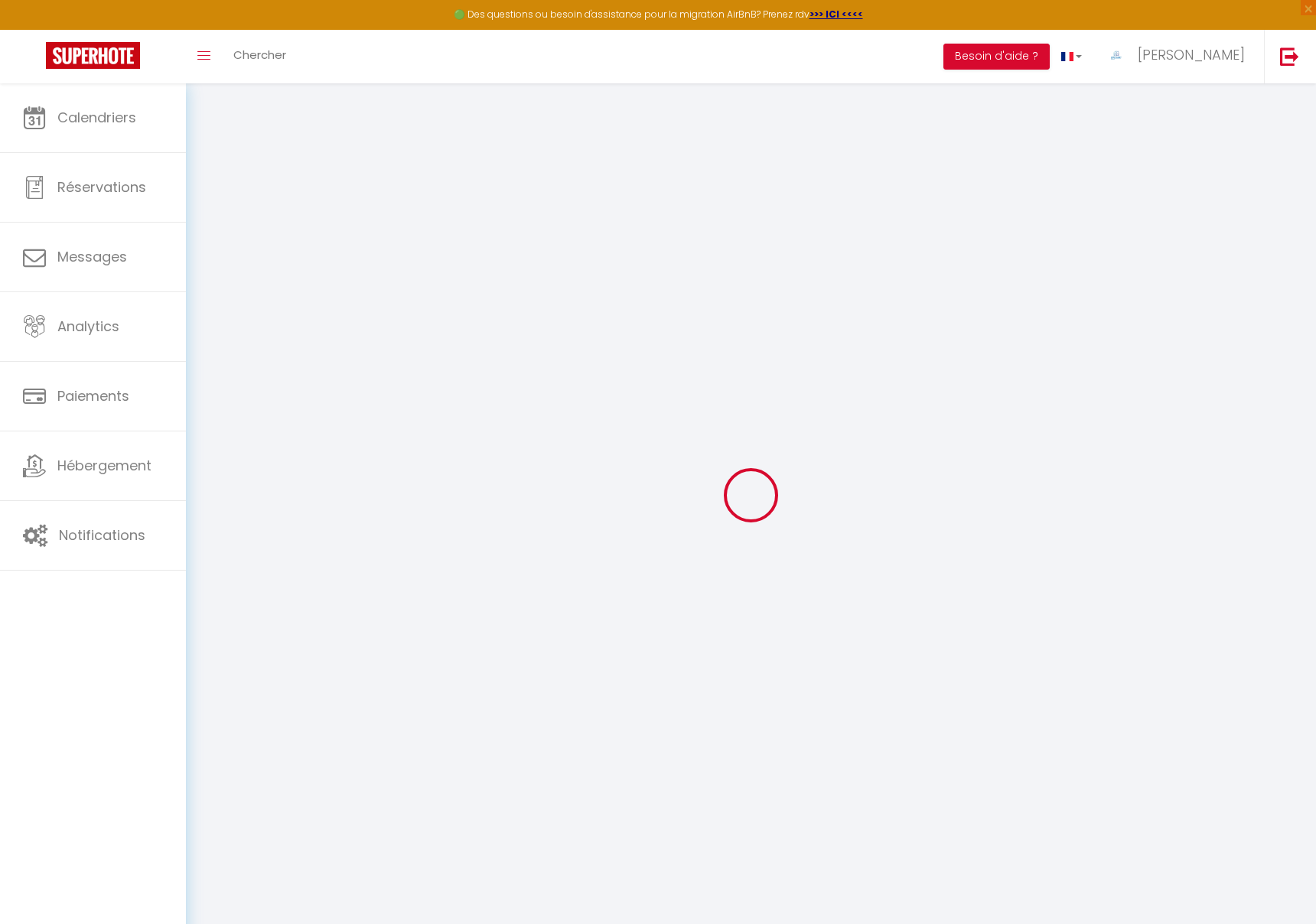
checkbox input "false"
checkbox input "true"
checkbox input "false"
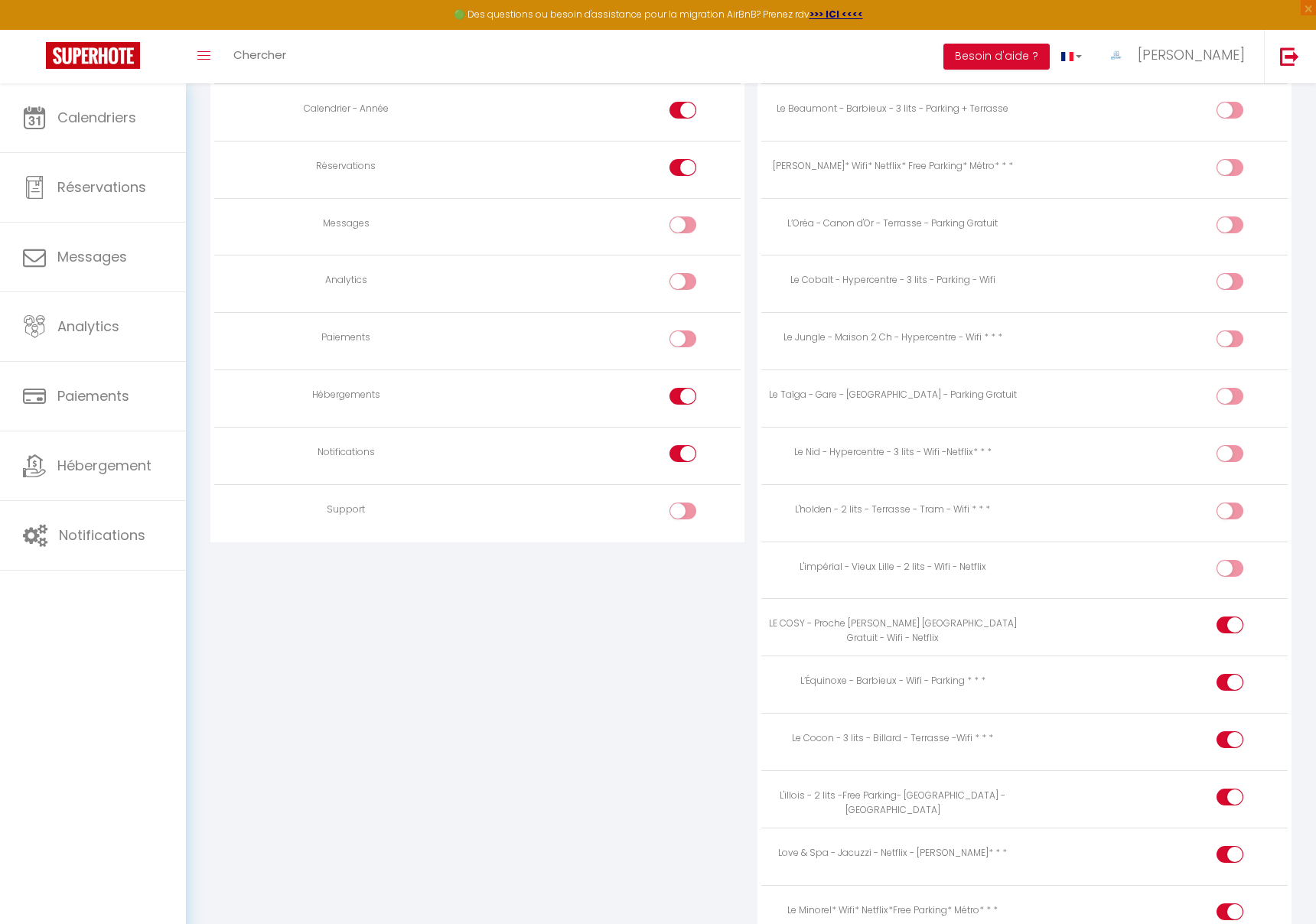
scroll to position [1201, 0]
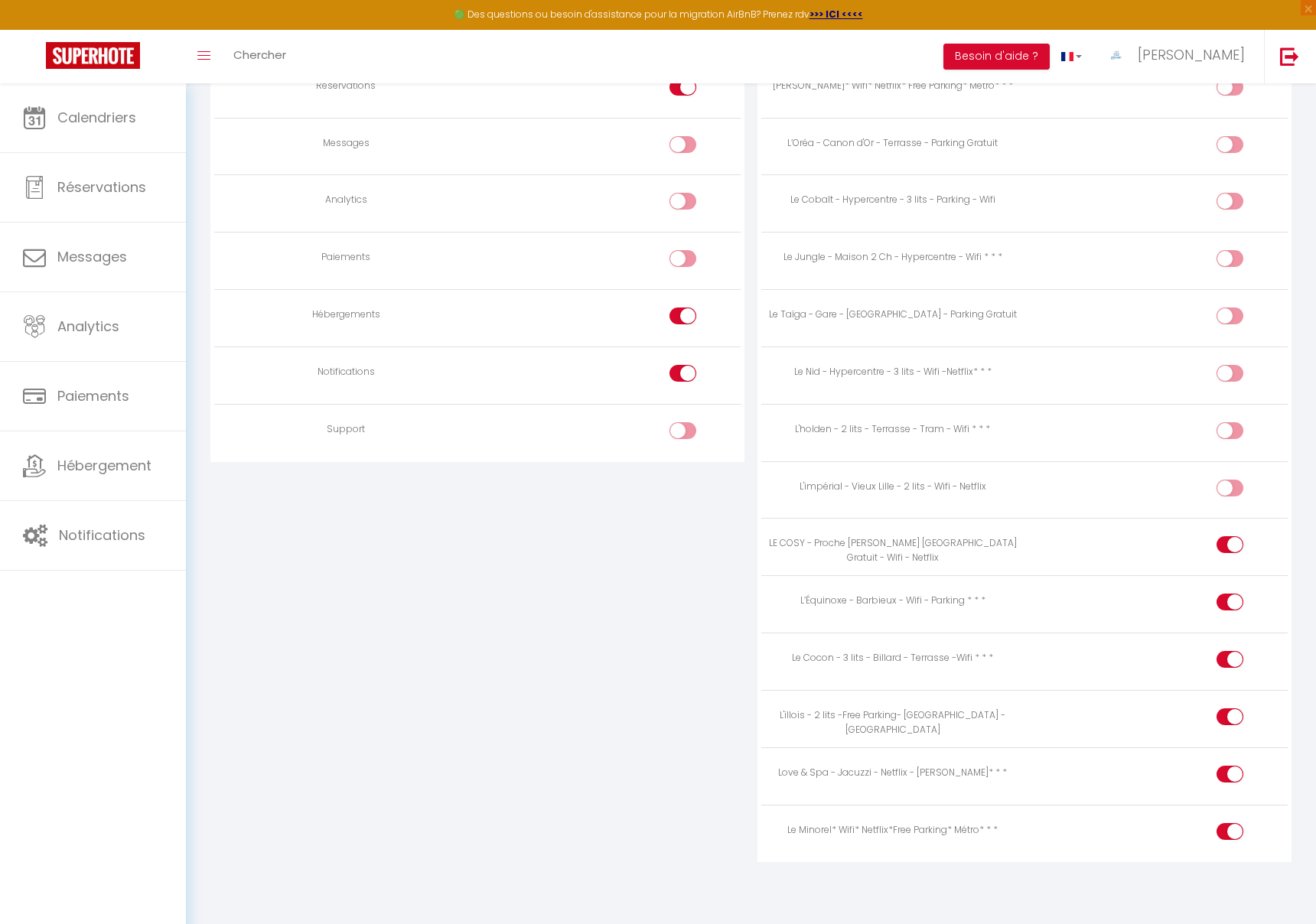
click at [1230, 489] on input "checkbox" at bounding box center [1243, 491] width 27 height 23
checkbox input "true"
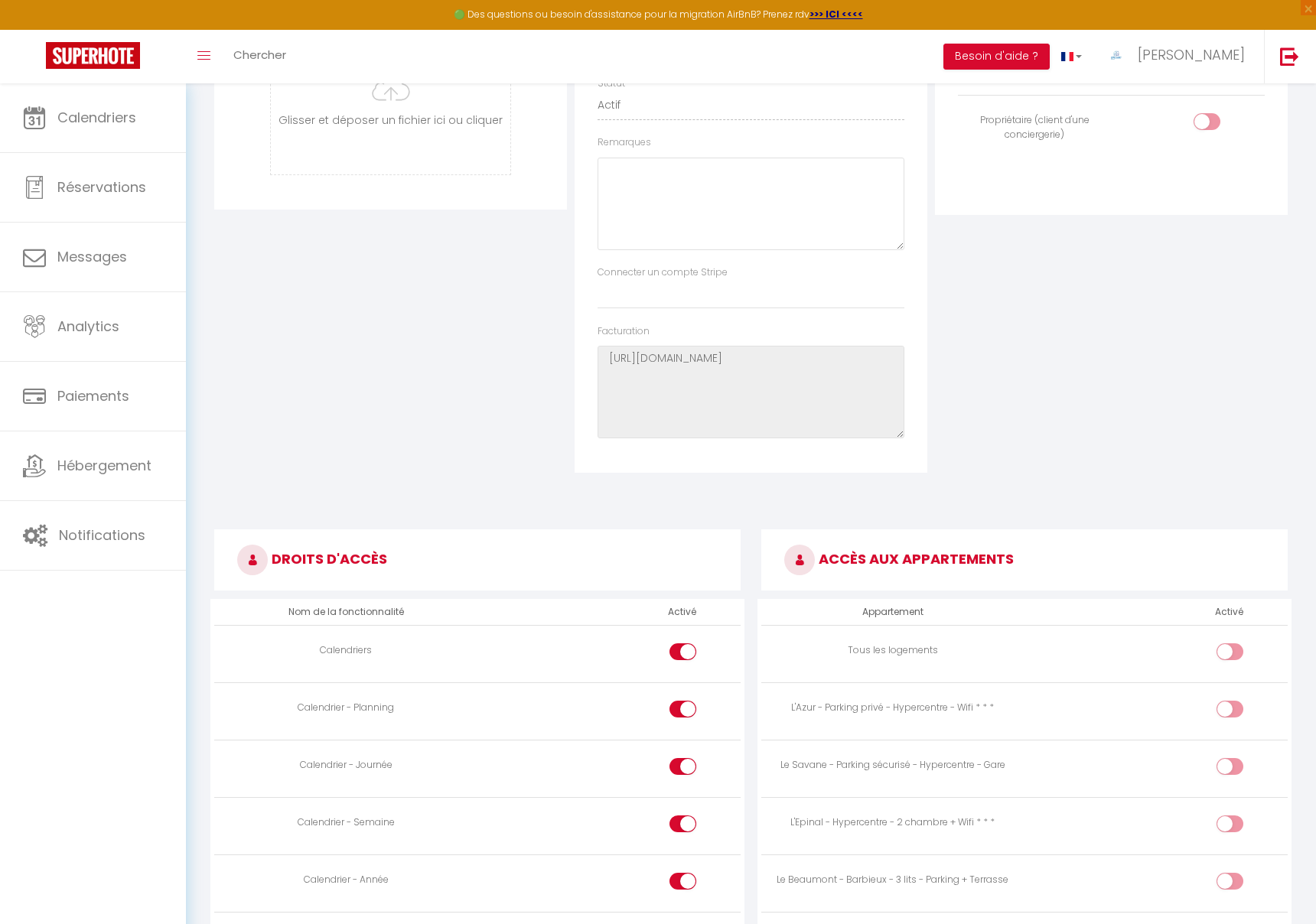
scroll to position [0, 0]
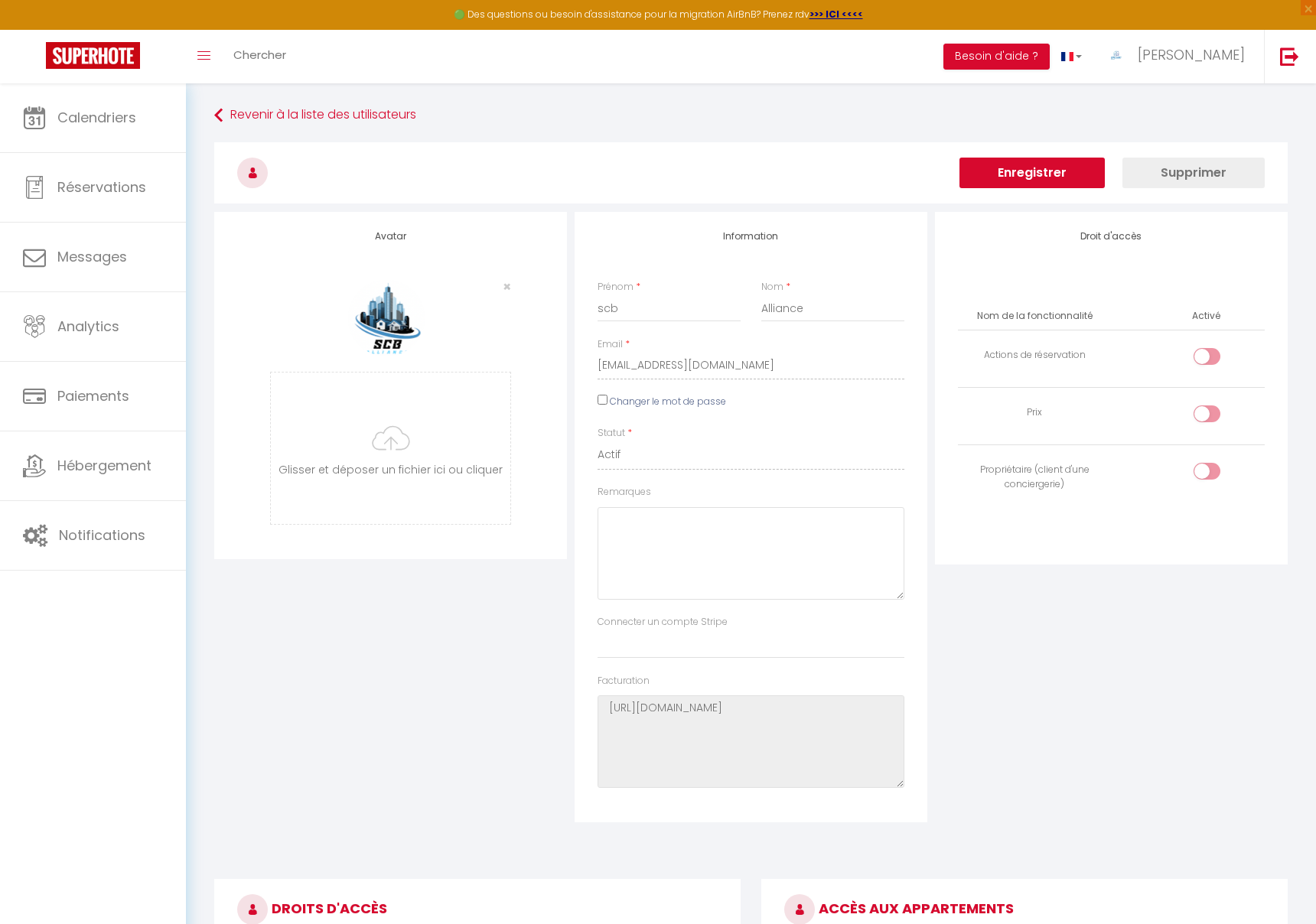
click at [1077, 184] on button "Enregistrer" at bounding box center [1032, 173] width 145 height 31
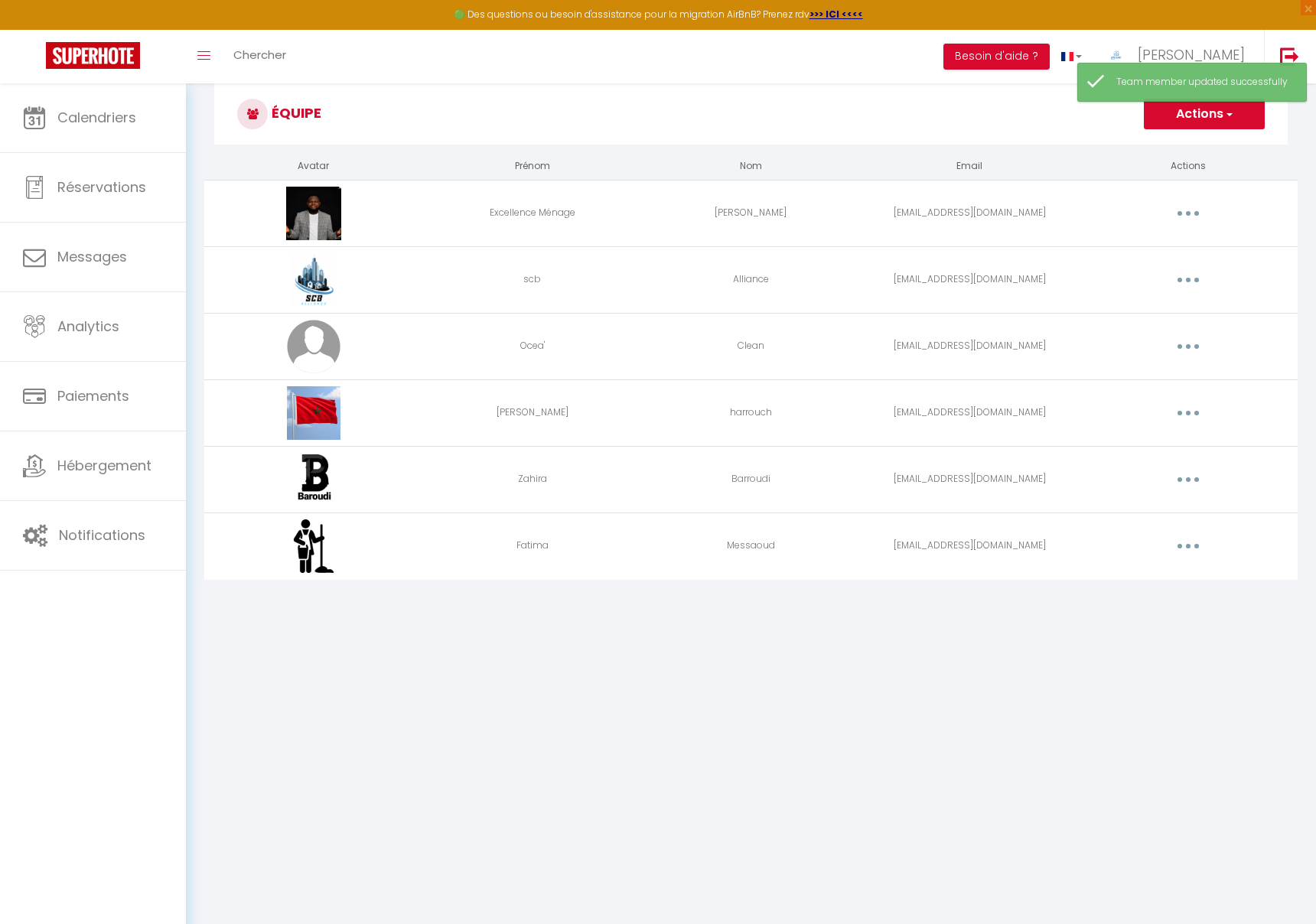
scroll to position [31, 0]
click at [104, 463] on span "Hébergement" at bounding box center [104, 466] width 94 height 19
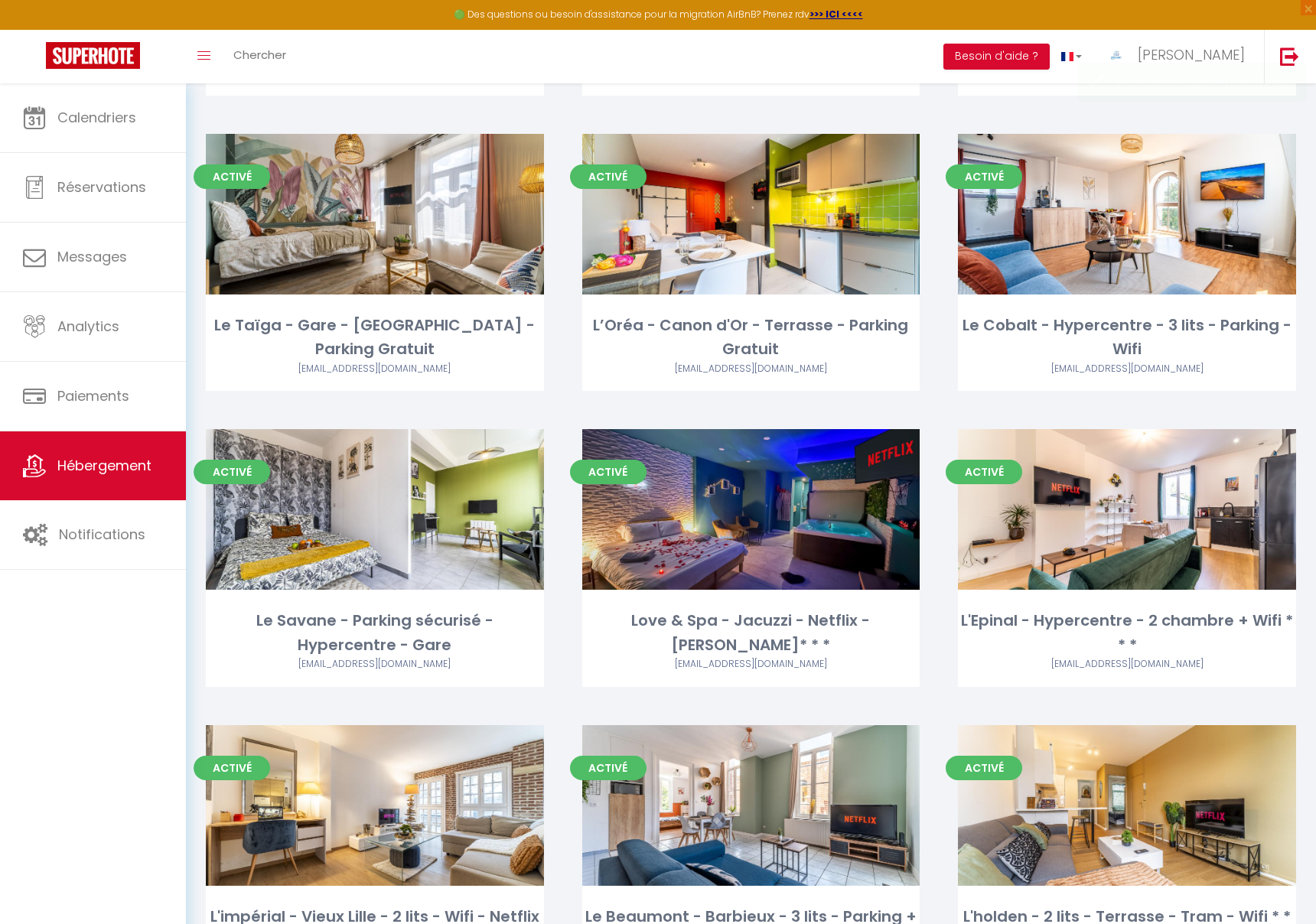
scroll to position [1066, 0]
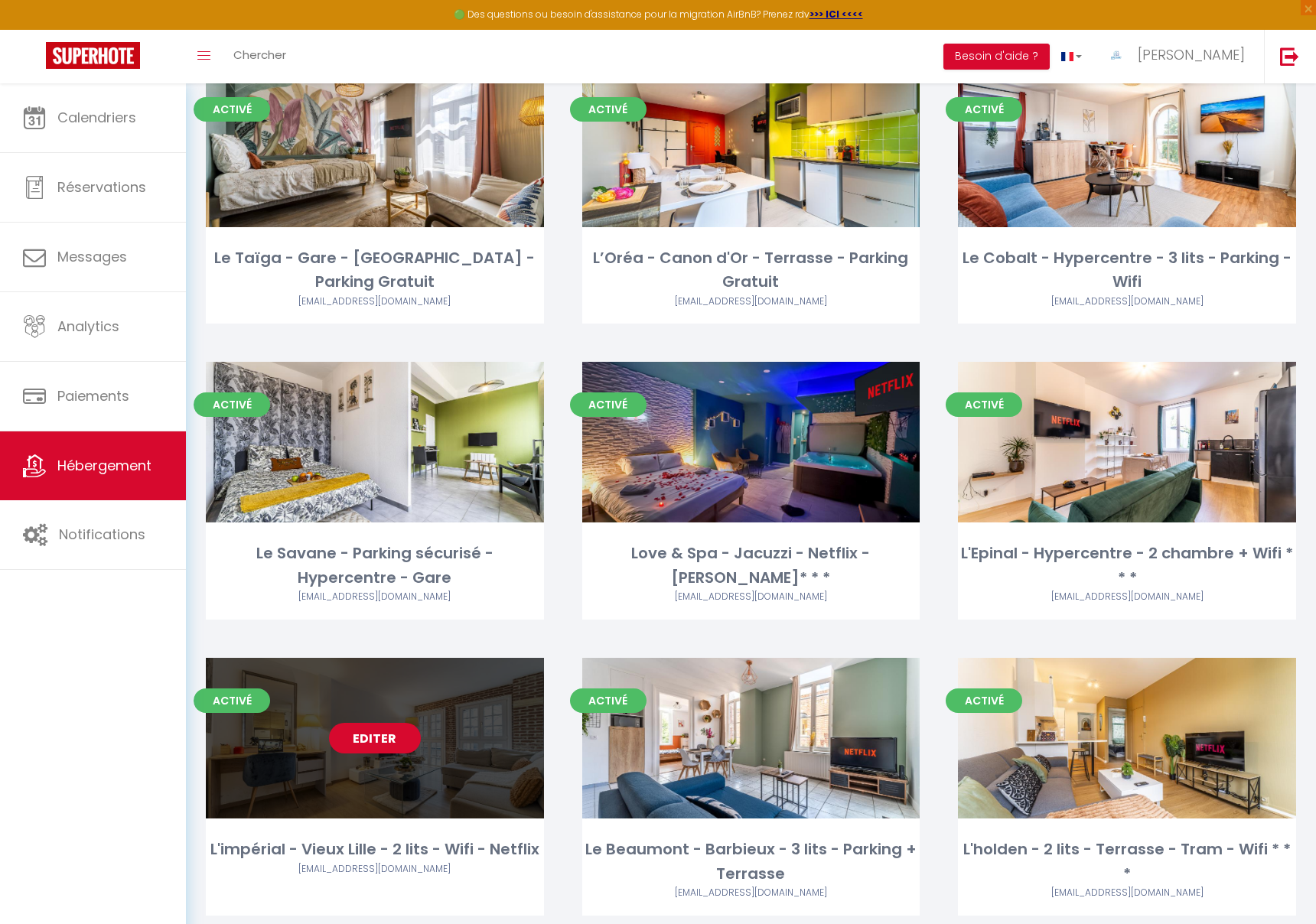
click at [383, 723] on link "Editer" at bounding box center [375, 738] width 92 height 31
select select "3"
select select "2"
select select "1"
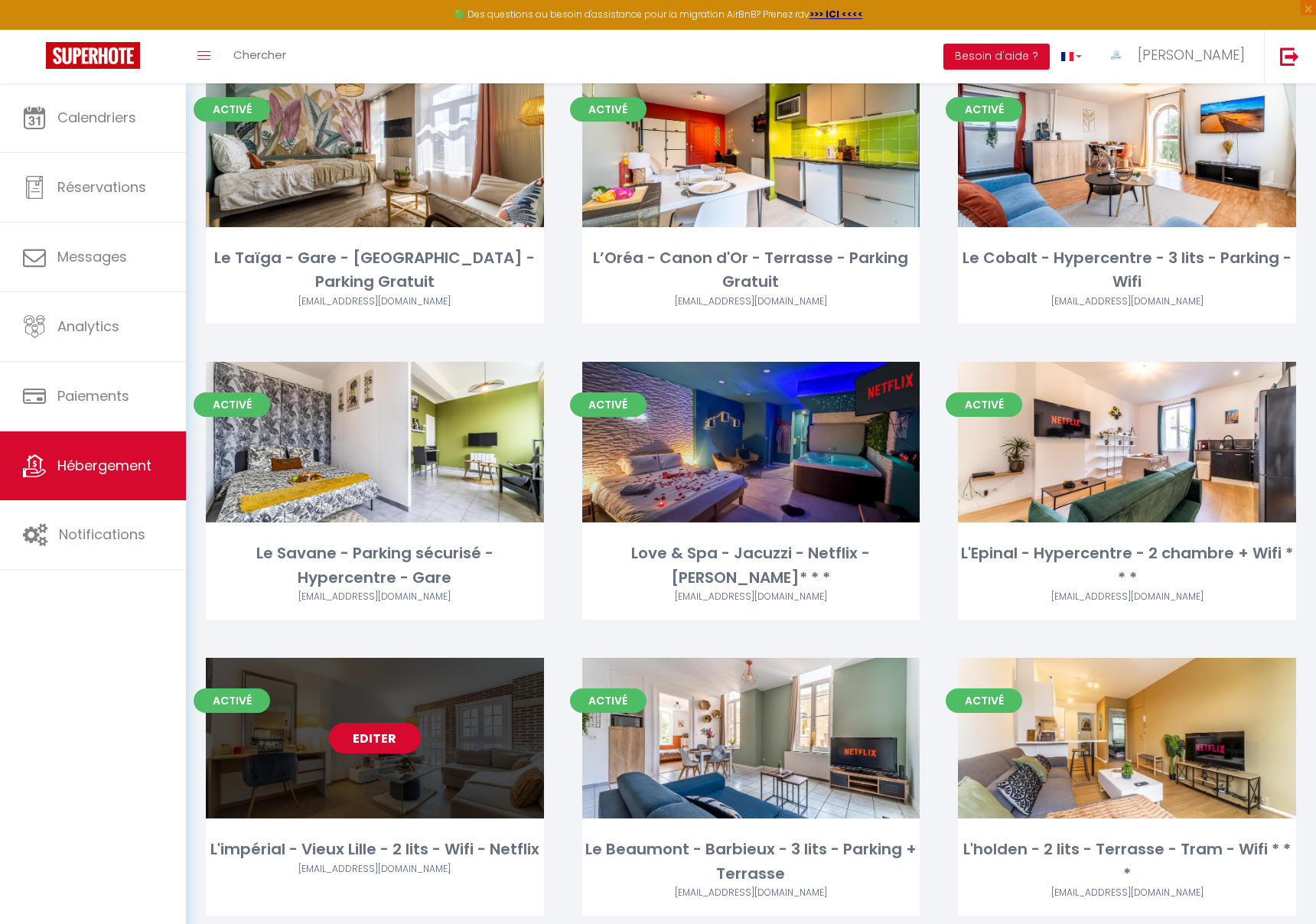
select select "28"
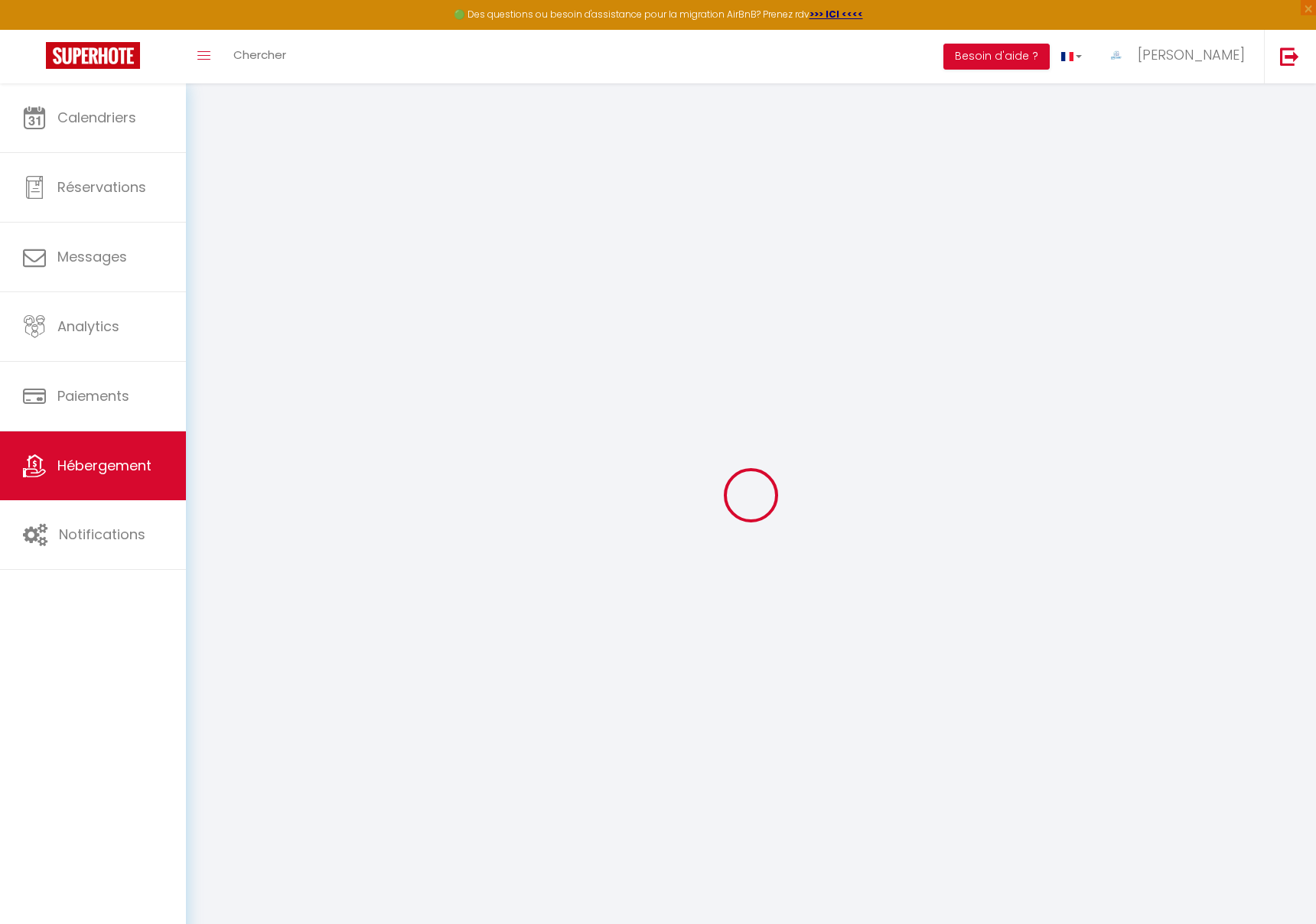
select select
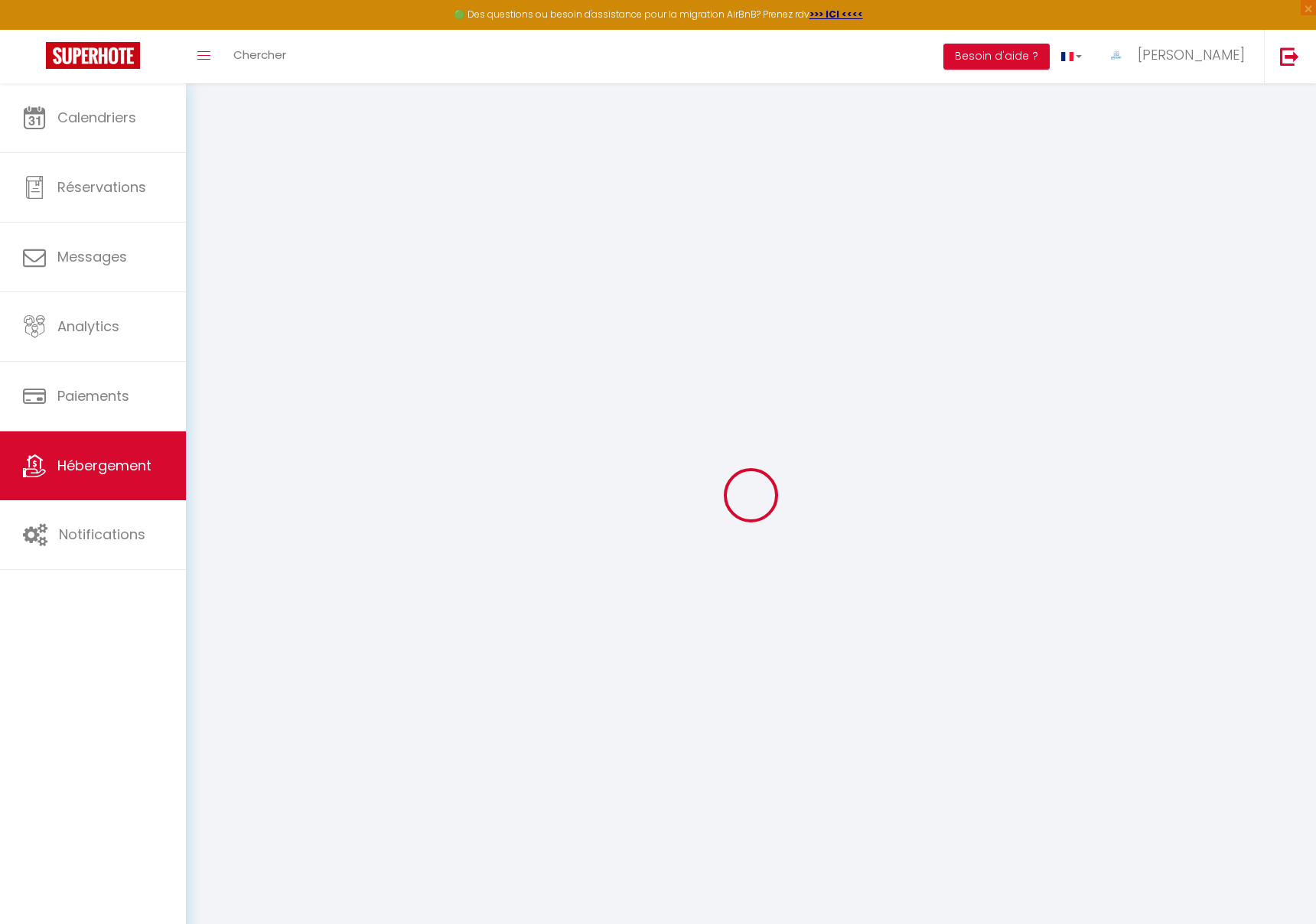
select select
checkbox input "false"
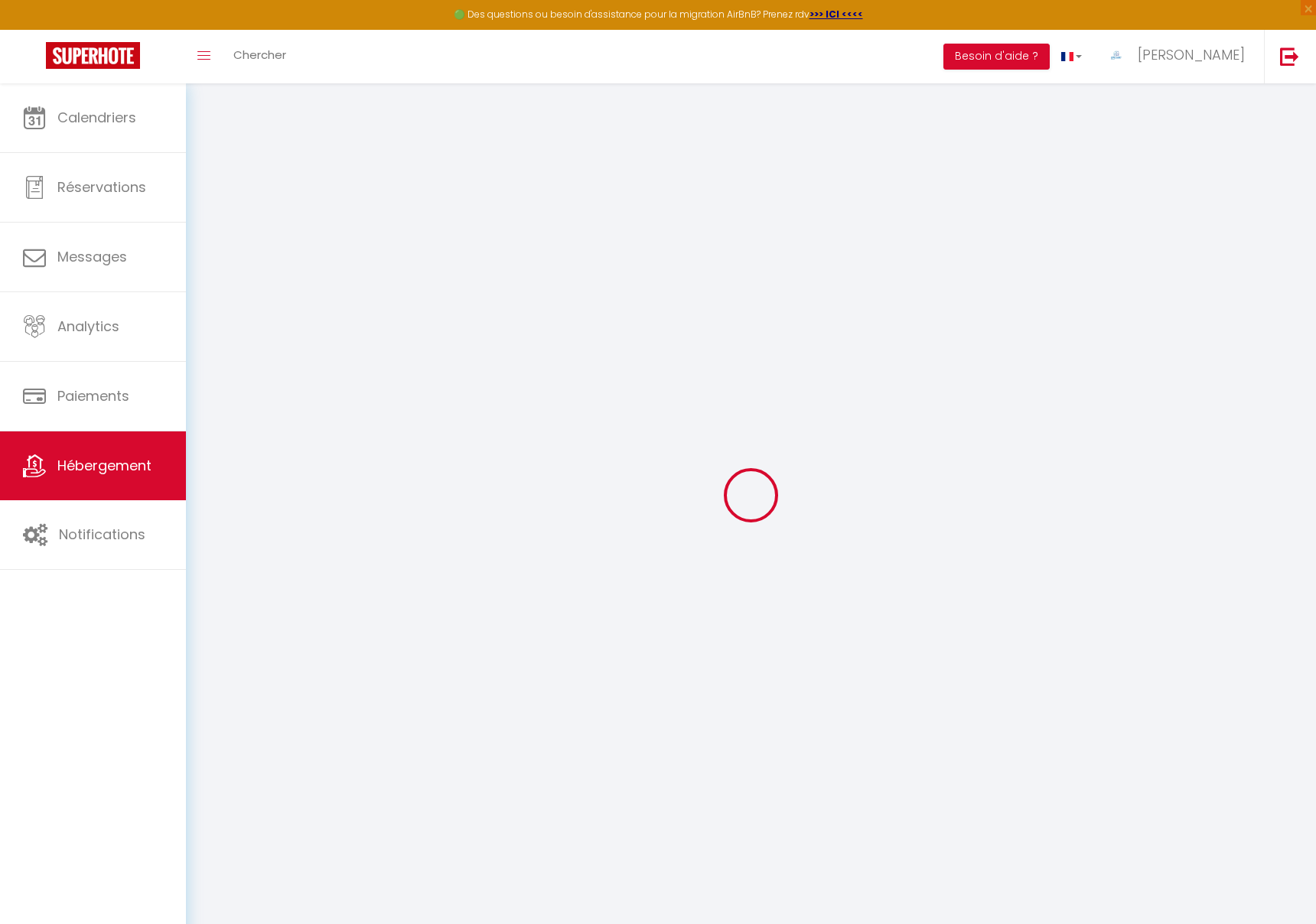
select select
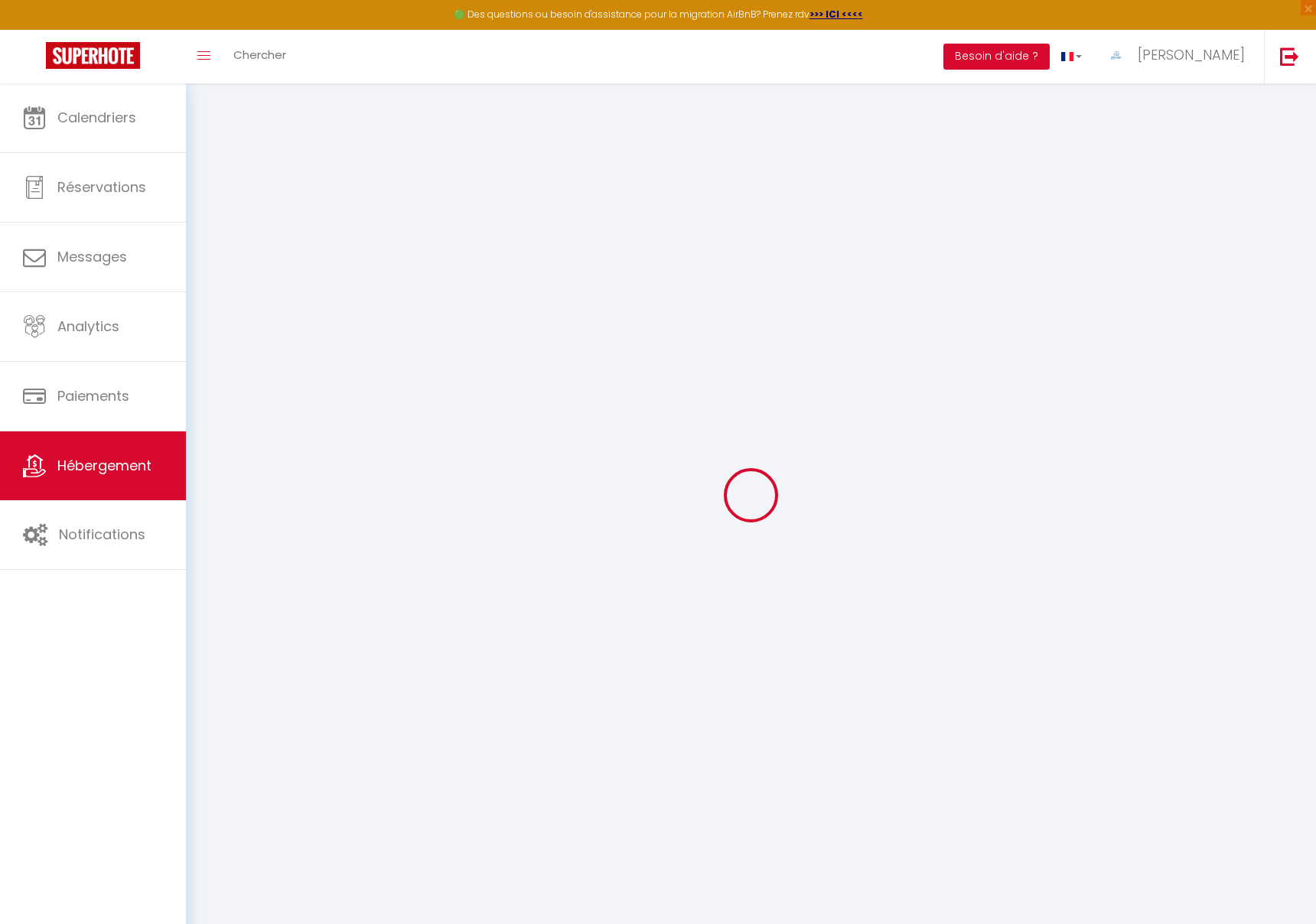
select select
checkbox input "false"
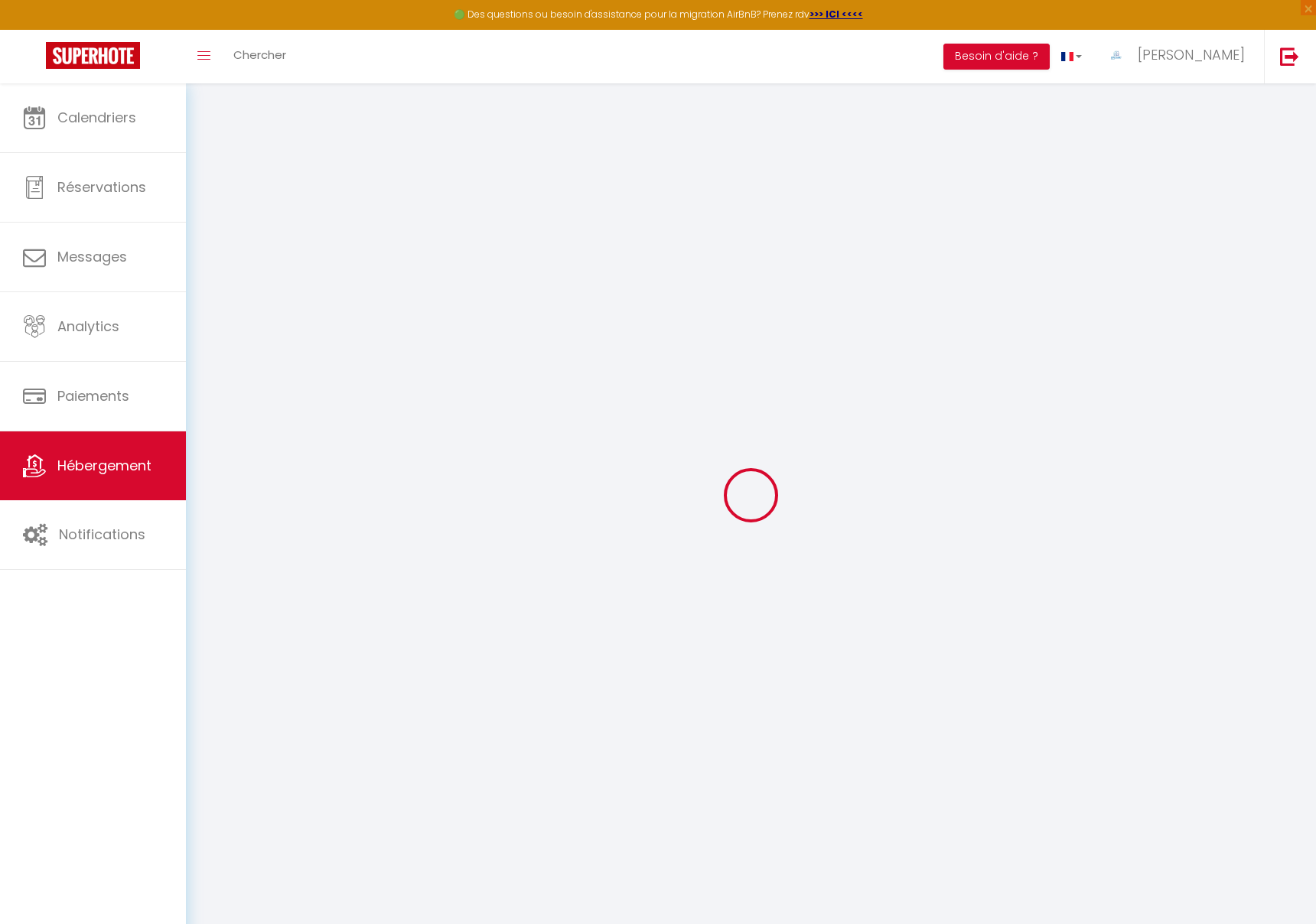
checkbox input "false"
select select
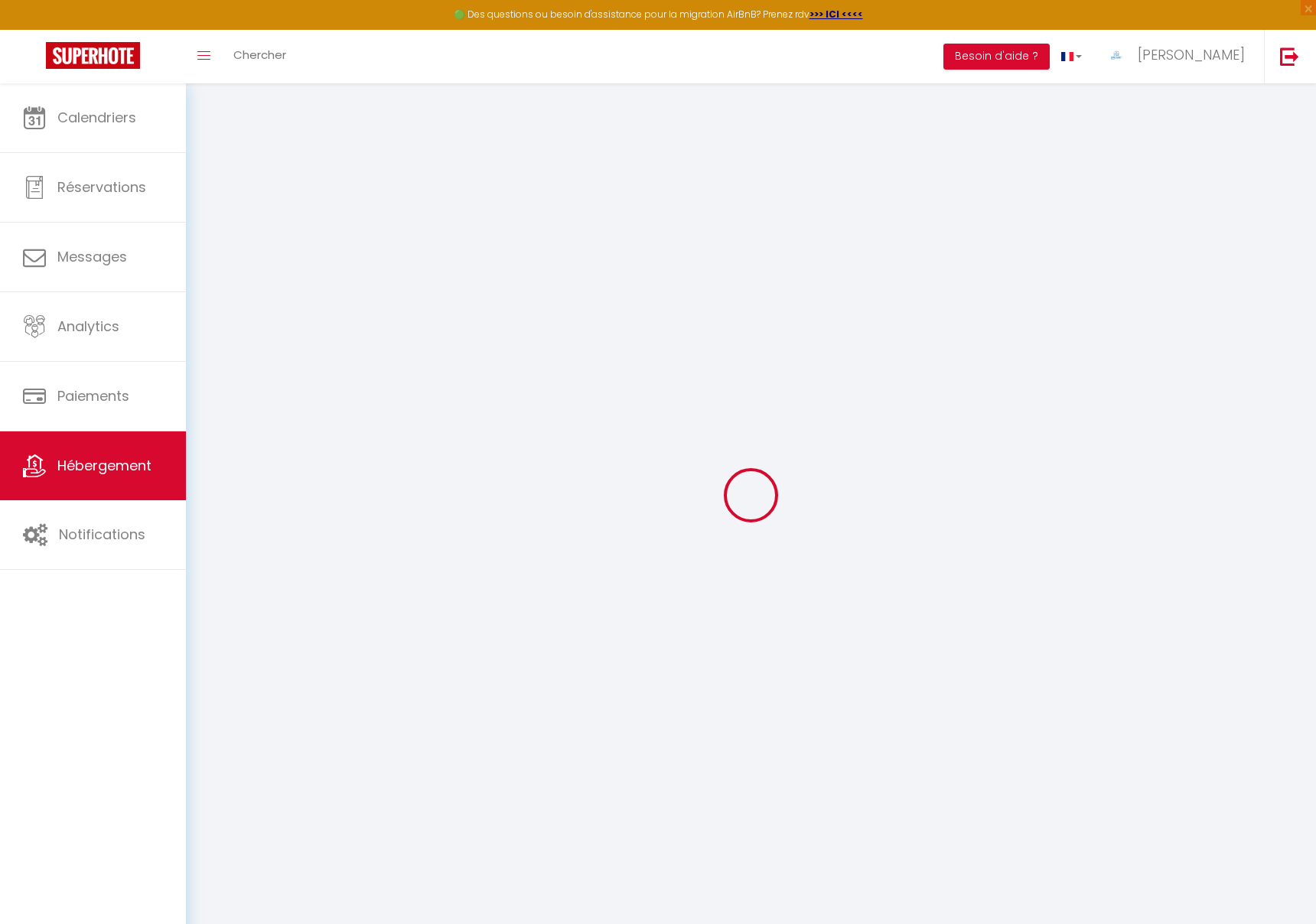
select select
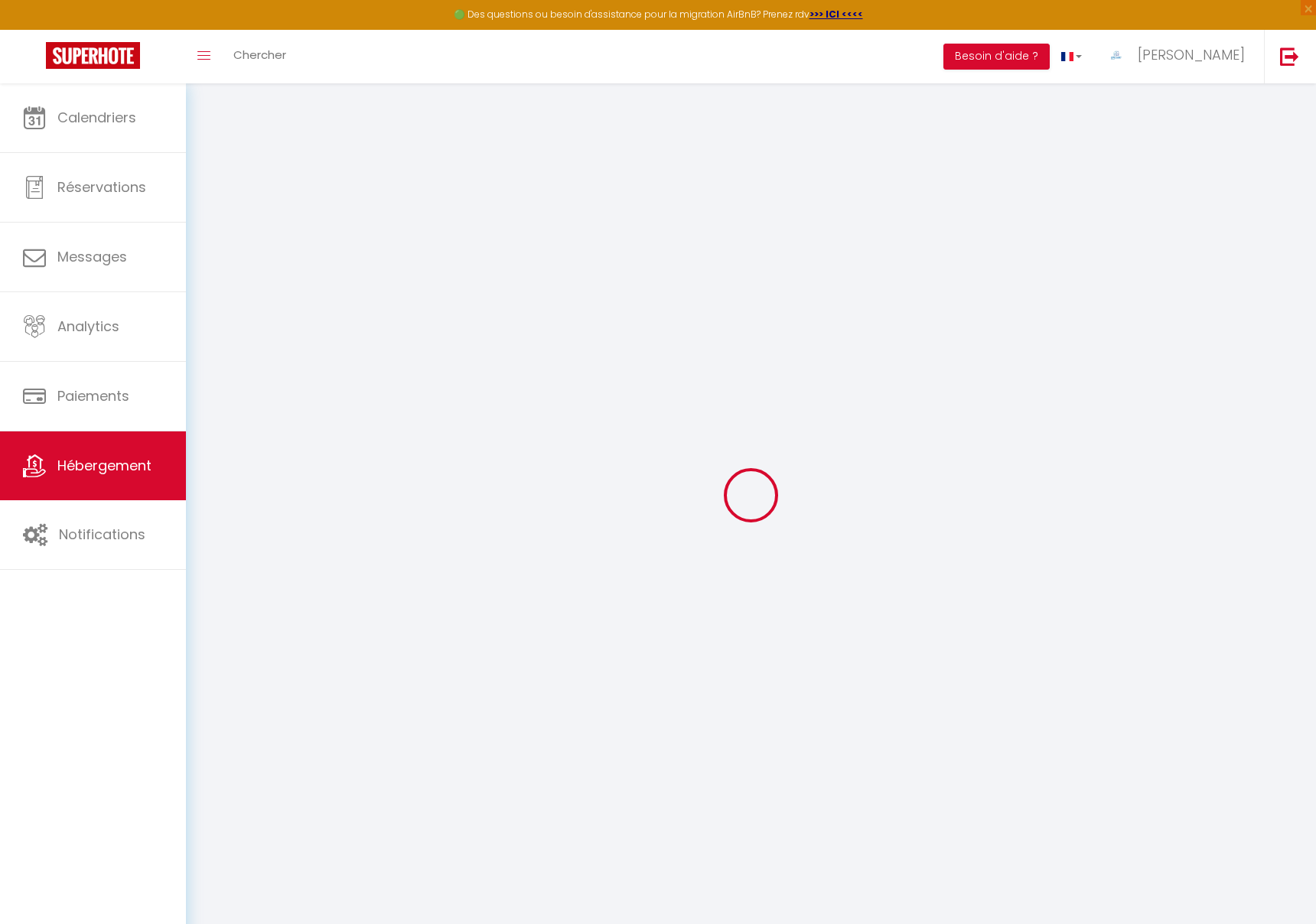
checkbox input "false"
select select
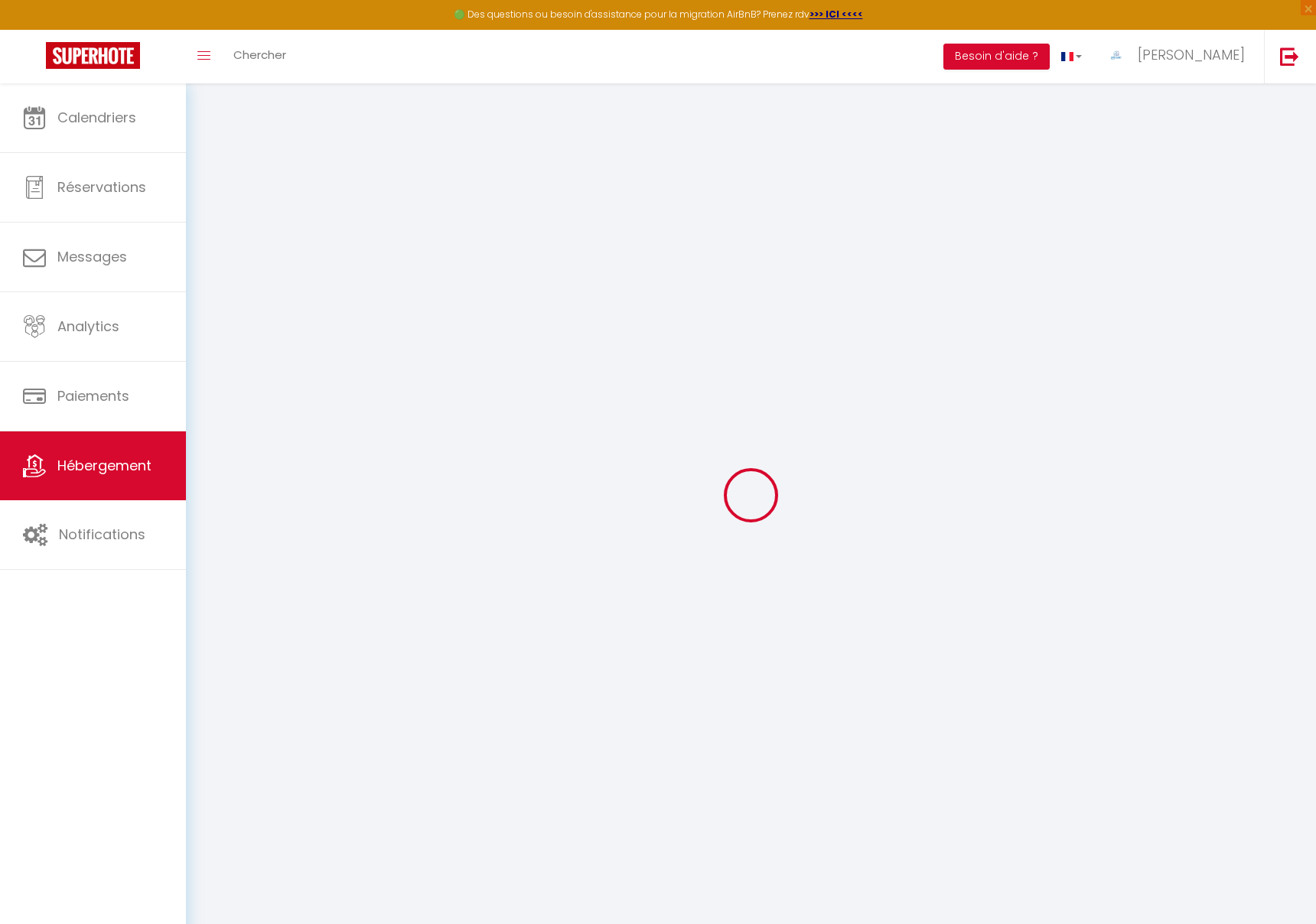
select select
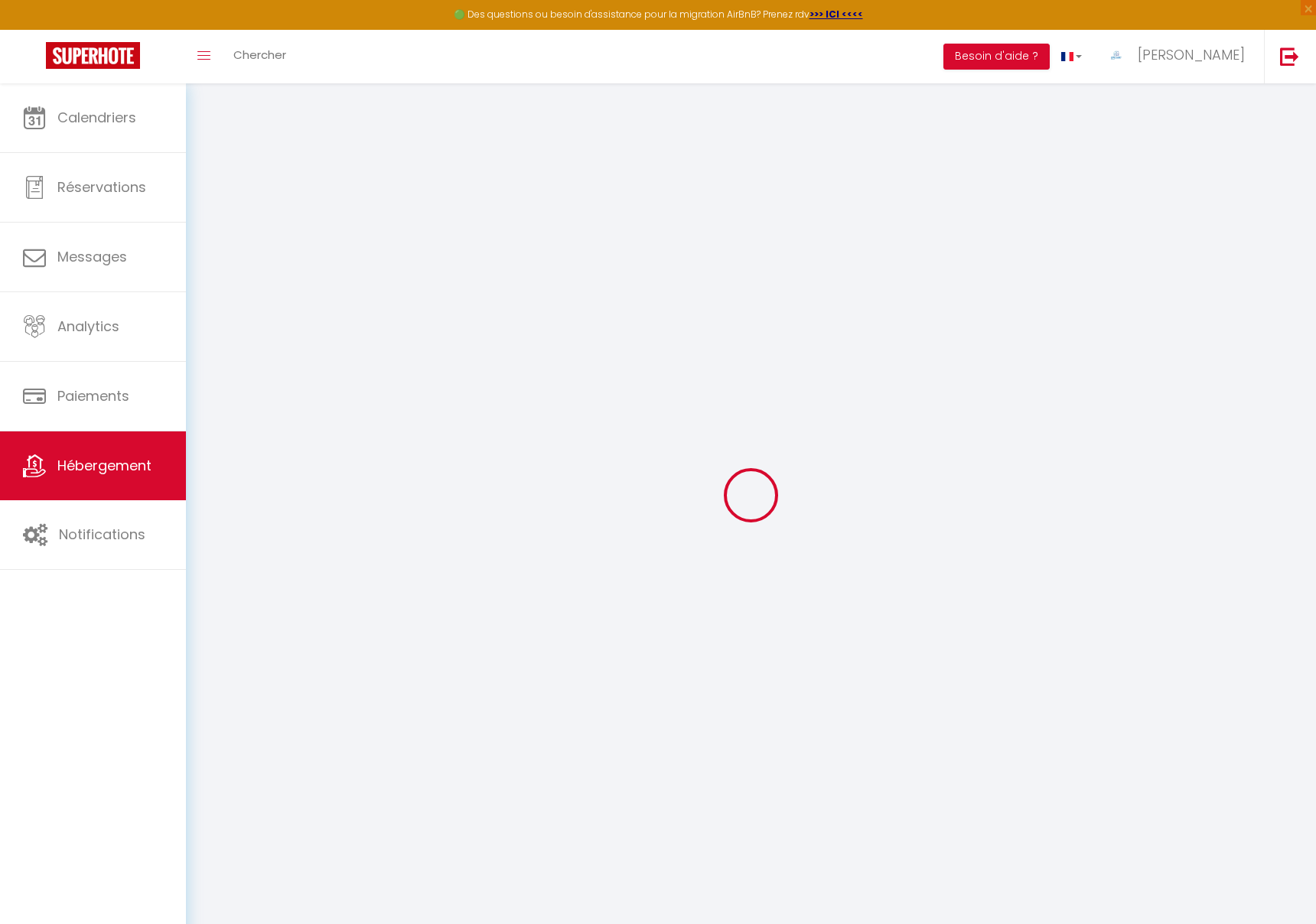
select select
checkbox input "false"
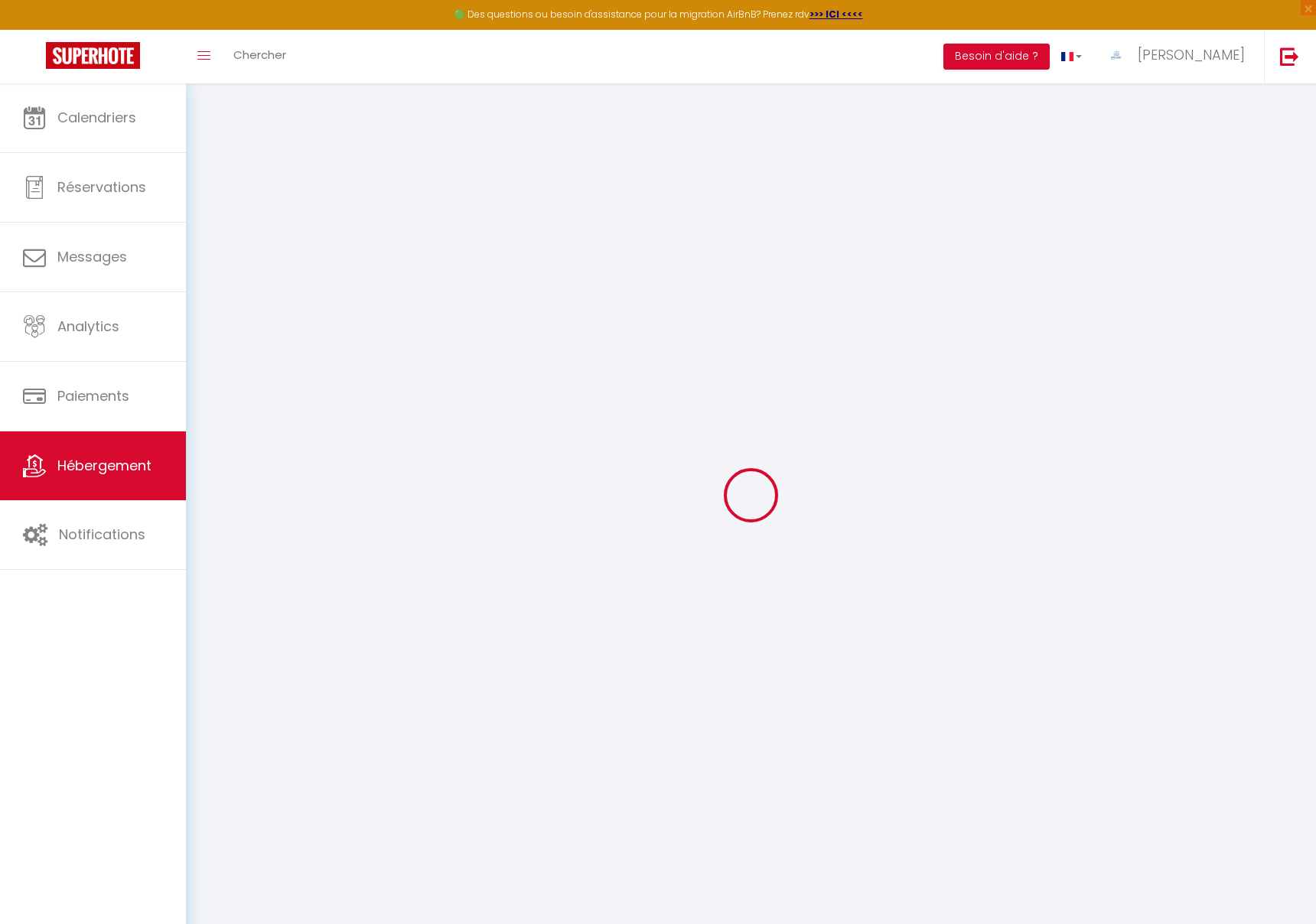
checkbox input "false"
select select
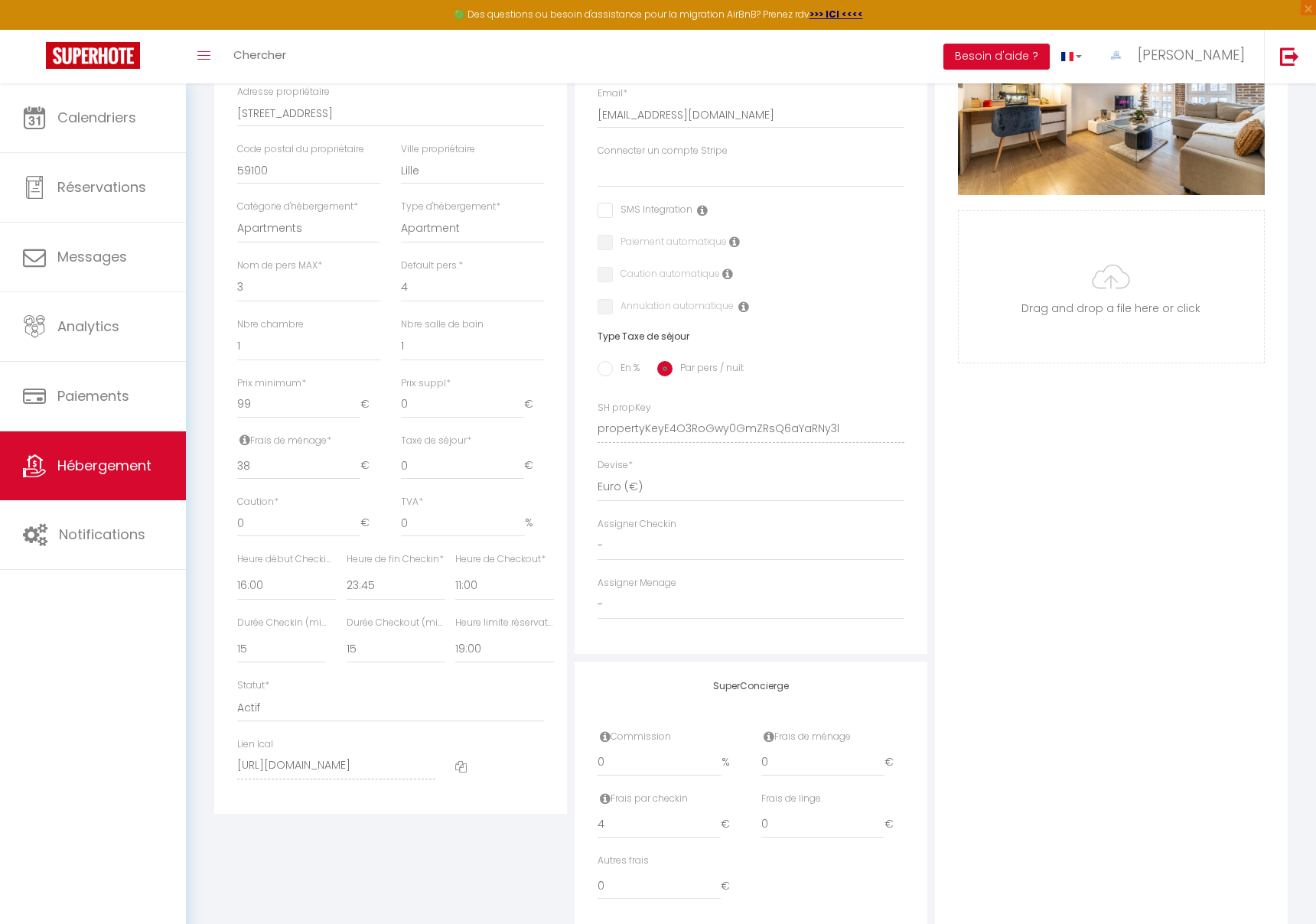
scroll to position [391, 0]
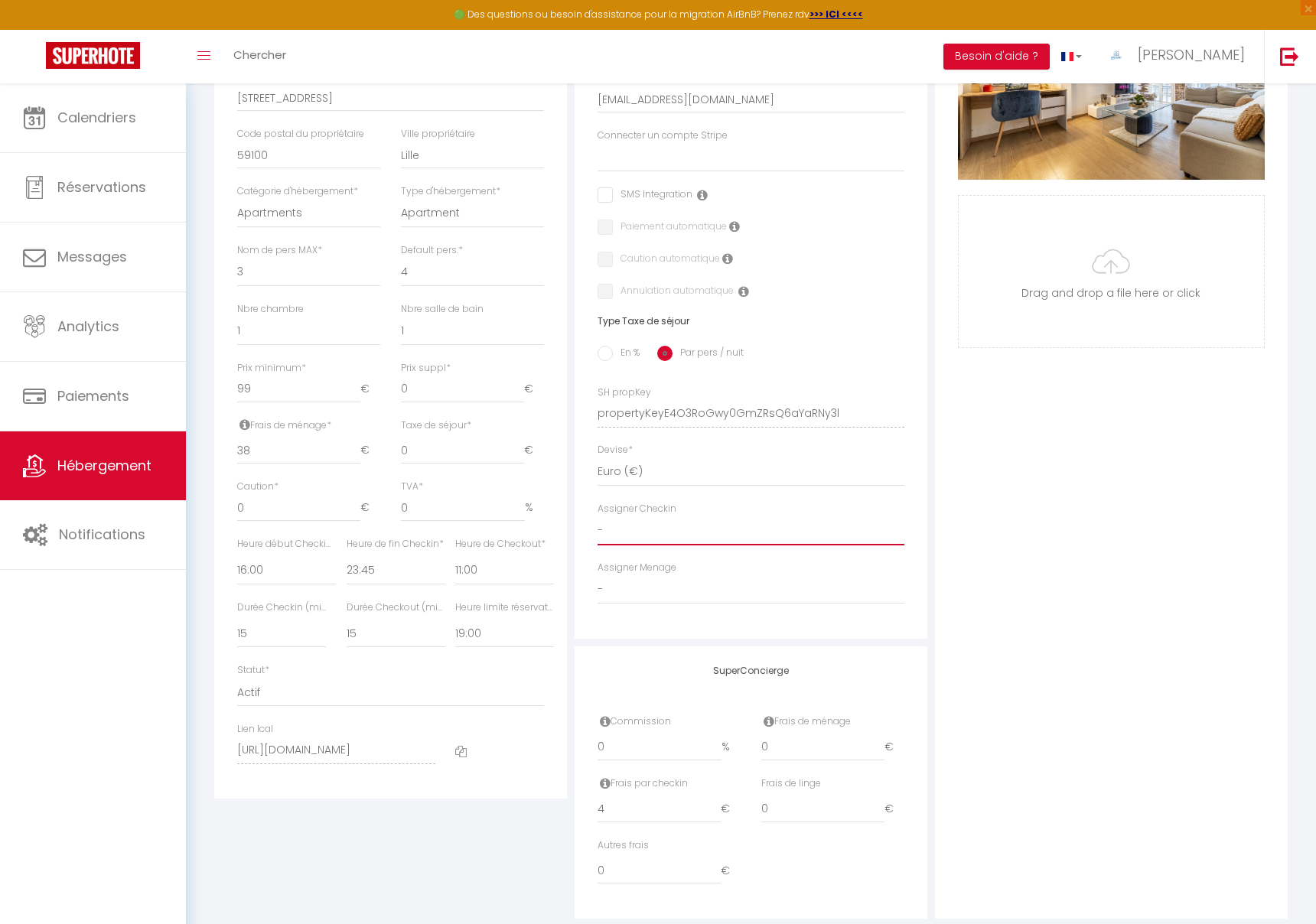
click at [672, 527] on select "- Excellence [PERSON_NAME] scb Alliance Ocea' Clean [PERSON_NAME] [PERSON_NAME]…" at bounding box center [750, 531] width 307 height 29
click at [597, 517] on select "- Excellence [PERSON_NAME] scb Alliance Ocea' Clean [PERSON_NAME] [PERSON_NAME]…" at bounding box center [750, 531] width 307 height 29
click at [660, 578] on select "- Excellence [PERSON_NAME] scb Alliance Ocea' Clean [PERSON_NAME] [PERSON_NAME]…" at bounding box center [750, 589] width 307 height 29
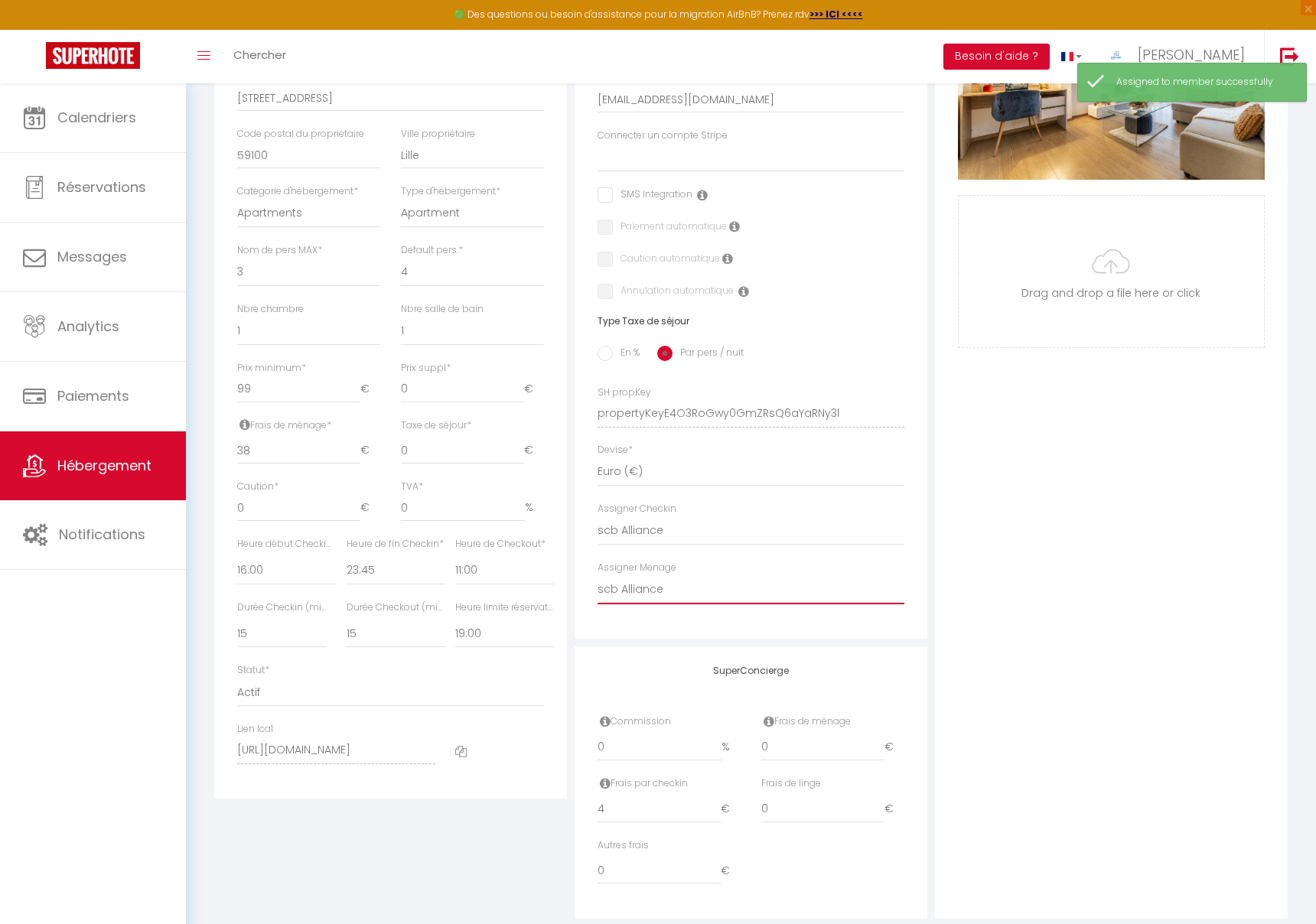
click at [597, 575] on select "- Excellence [PERSON_NAME] scb Alliance Ocea' Clean [PERSON_NAME] [PERSON_NAME]…" at bounding box center [750, 589] width 307 height 29
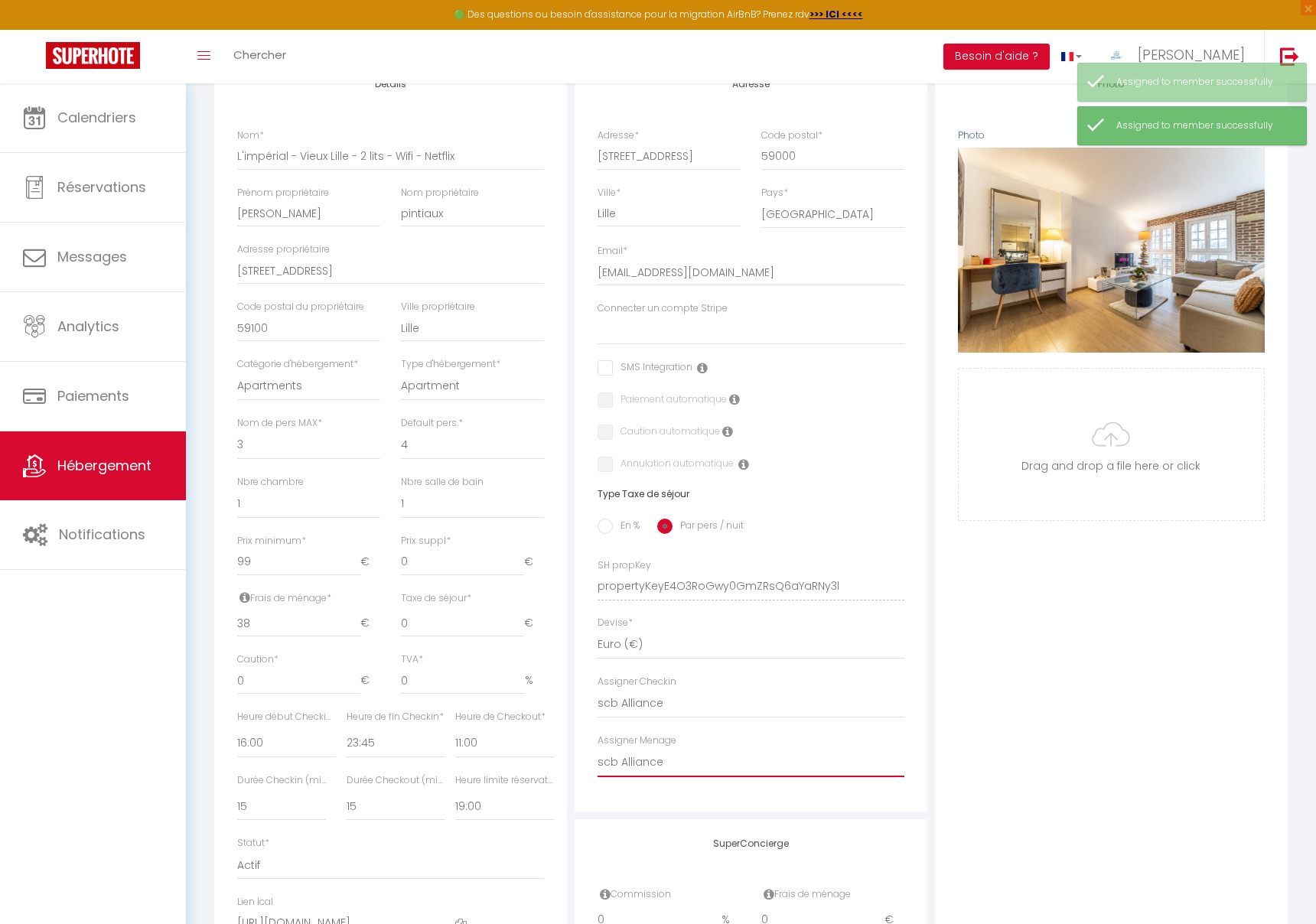
scroll to position [0, 0]
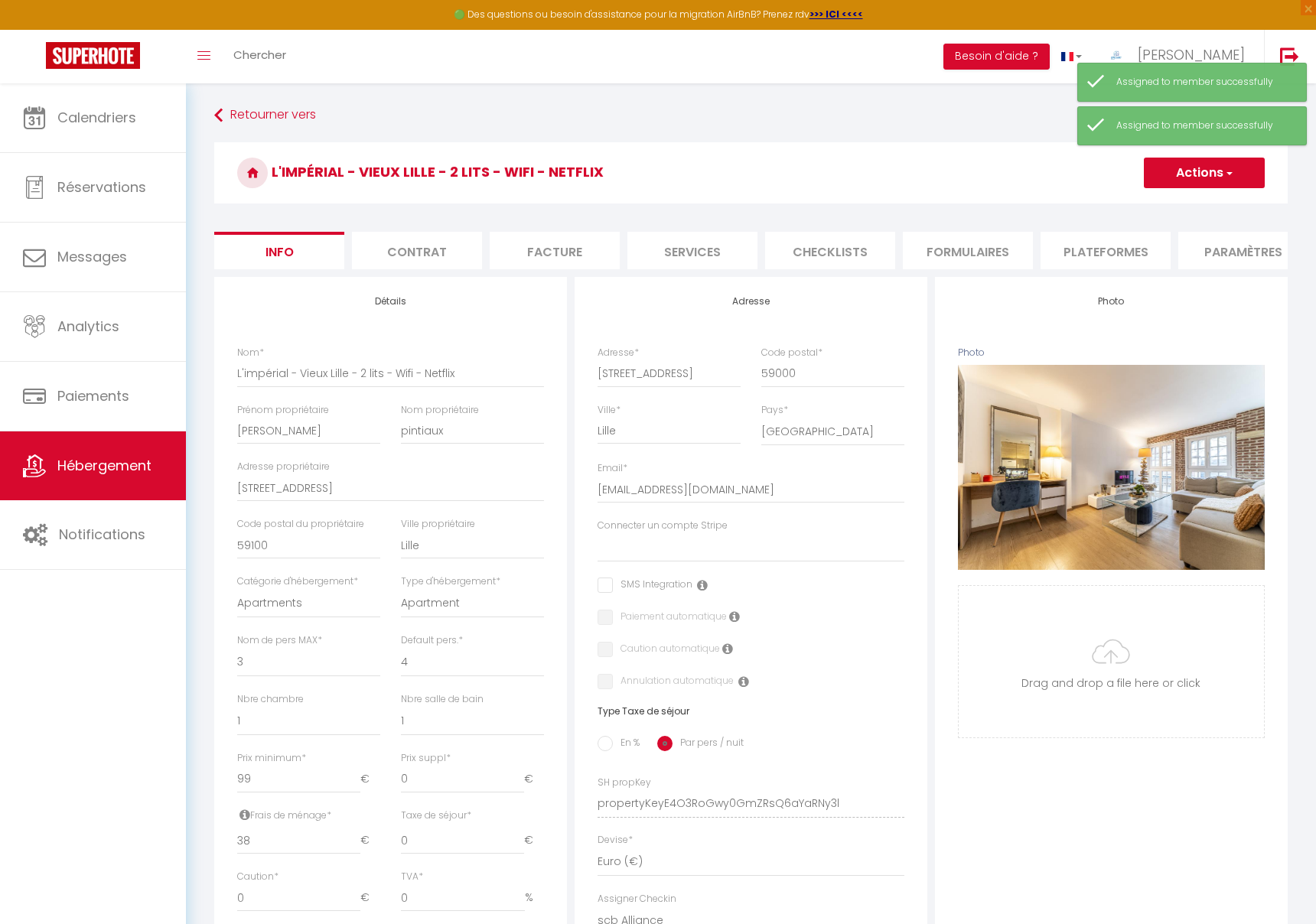
click at [1186, 176] on button "Actions" at bounding box center [1204, 173] width 121 height 31
click at [1156, 208] on input "Enregistrer" at bounding box center [1144, 206] width 57 height 15
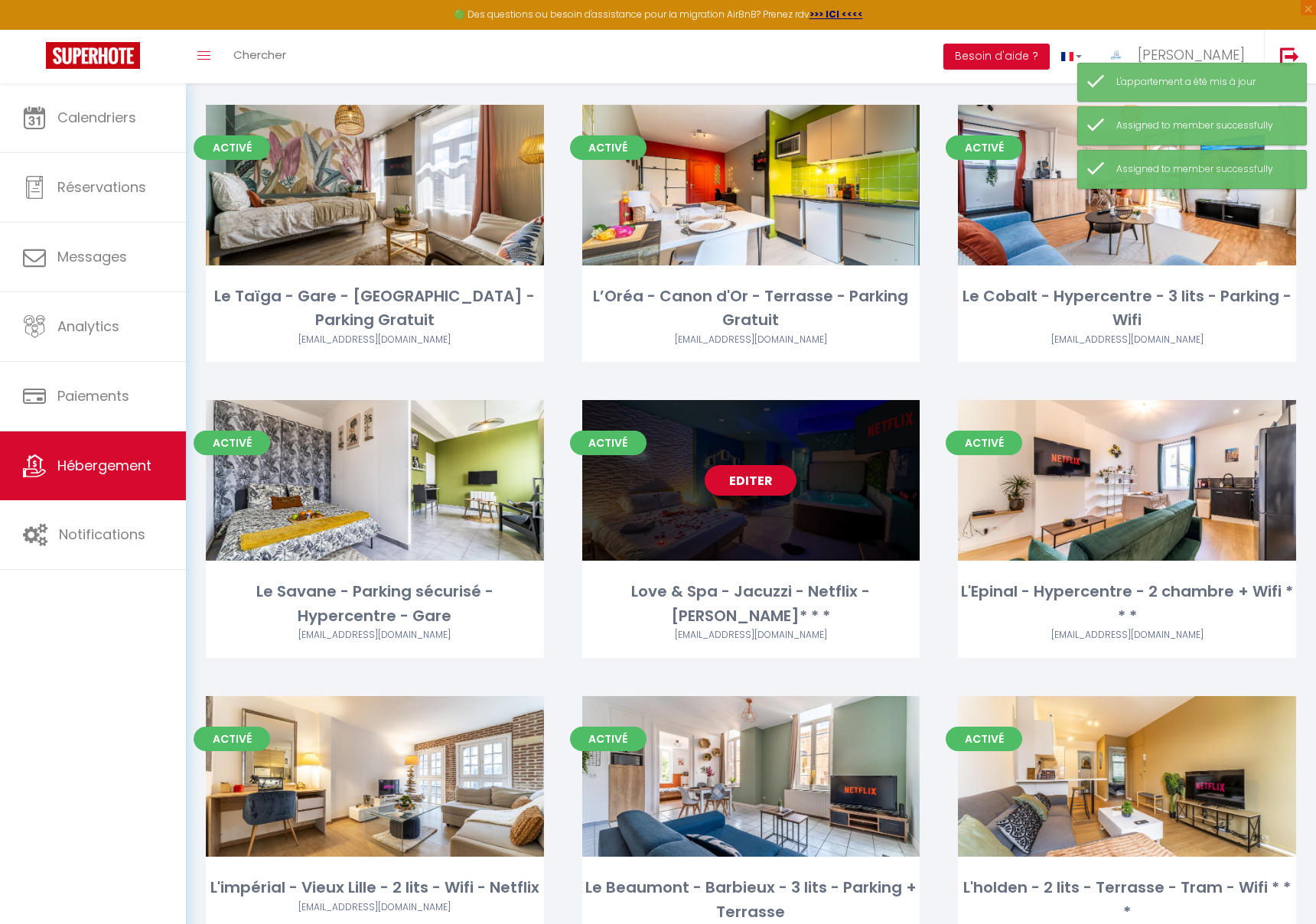
scroll to position [1066, 0]
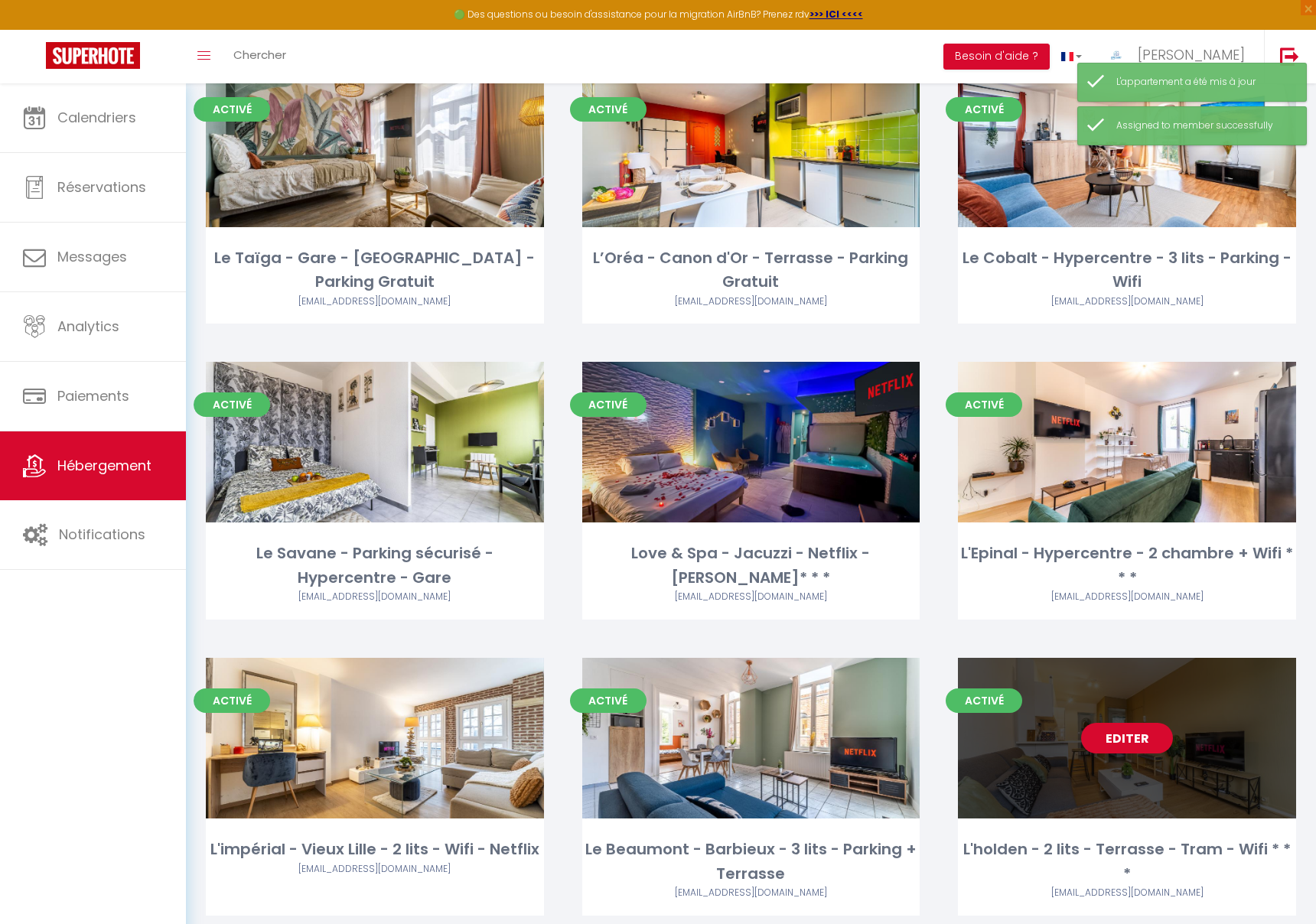
click at [1132, 723] on link "Editer" at bounding box center [1127, 738] width 92 height 31
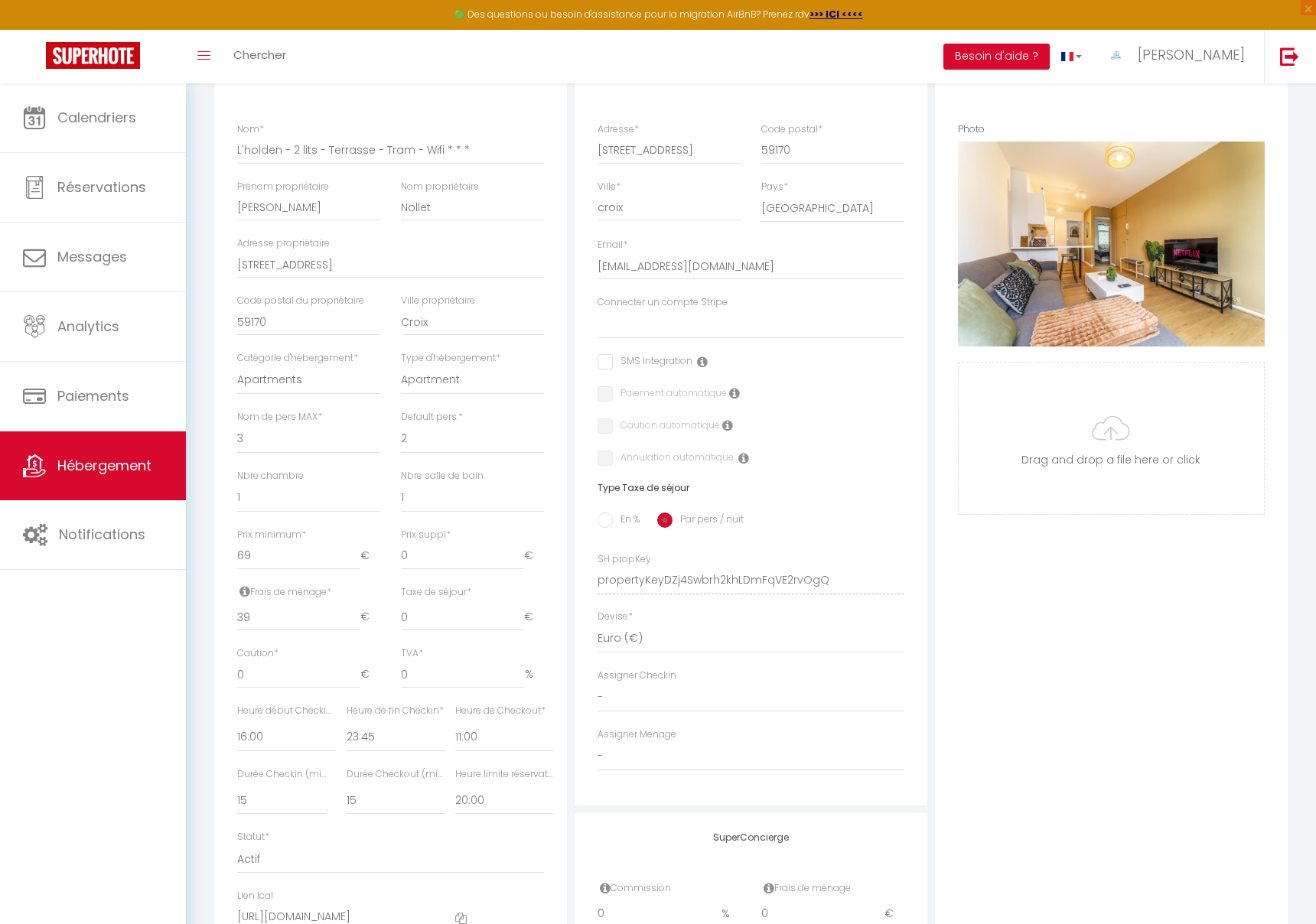
scroll to position [424, 0]
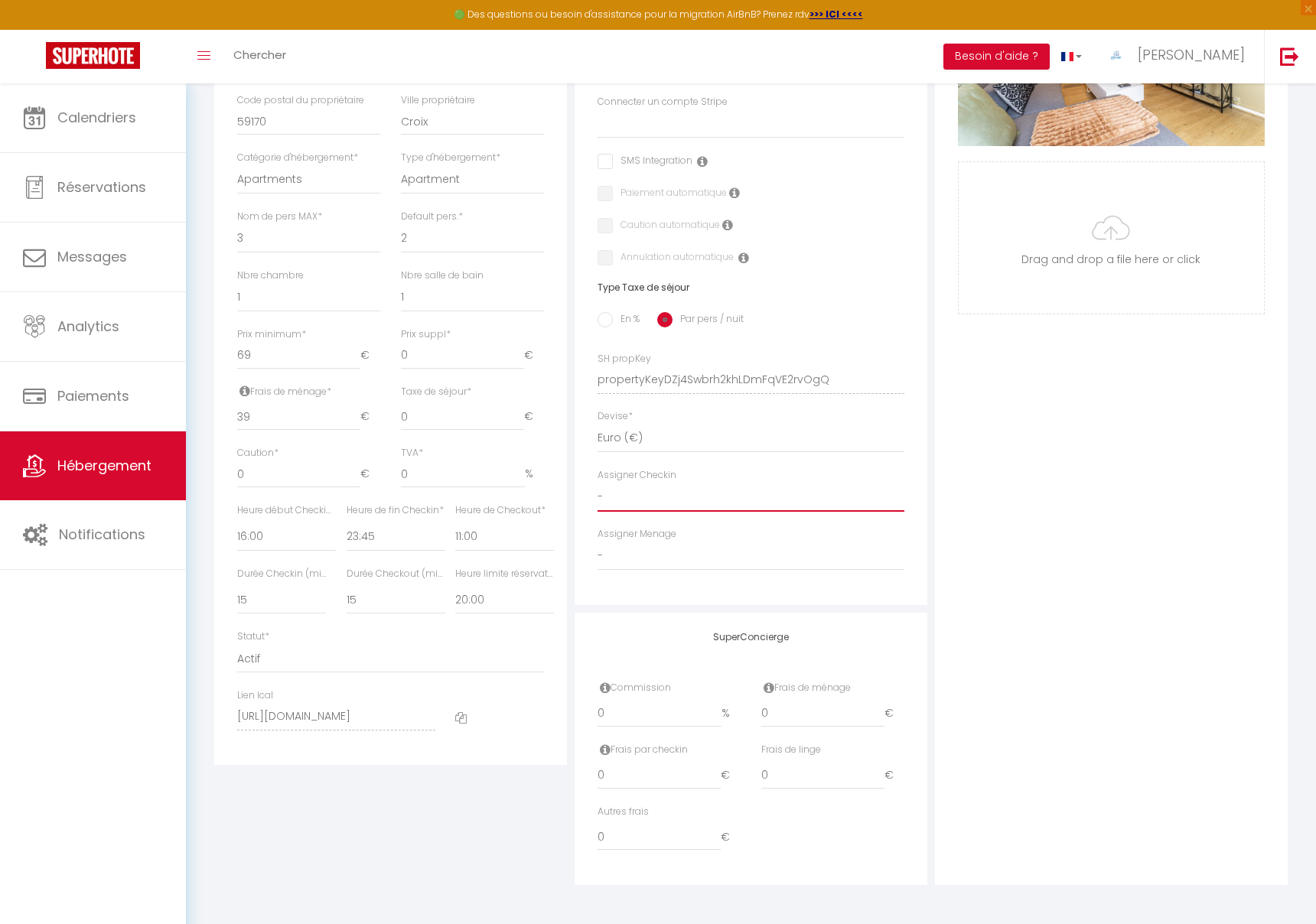
click at [682, 497] on select "- Excellence [PERSON_NAME] scb Alliance Ocea' Clean [PERSON_NAME] [PERSON_NAME]…" at bounding box center [750, 497] width 307 height 29
click at [597, 483] on select "- Excellence [PERSON_NAME] scb Alliance Ocea' Clean [PERSON_NAME] [PERSON_NAME]…" at bounding box center [750, 497] width 307 height 29
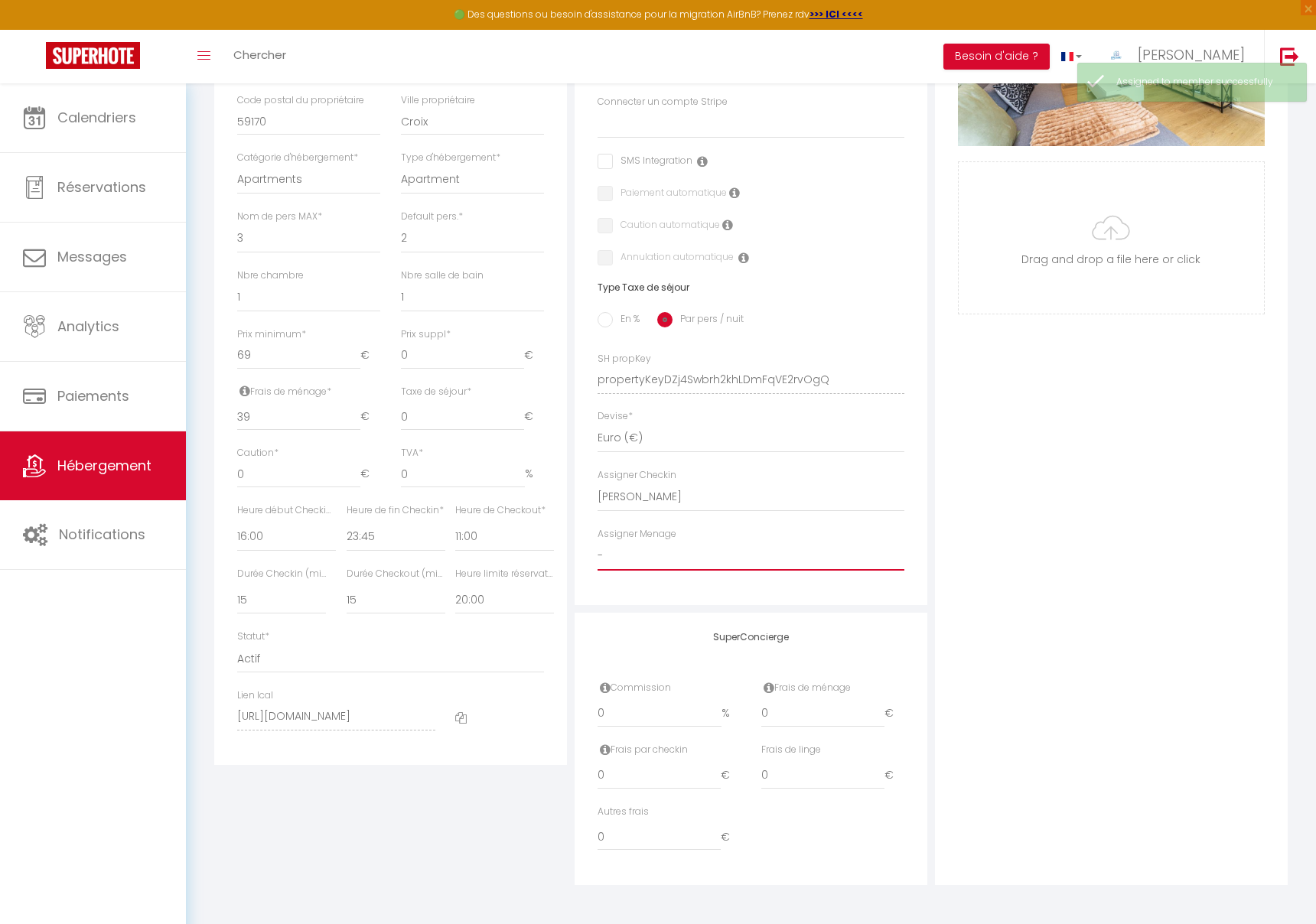
click at [652, 565] on select "- Excellence [PERSON_NAME] scb Alliance Ocea' Clean [PERSON_NAME] [PERSON_NAME]…" at bounding box center [750, 556] width 307 height 29
click at [597, 542] on select "- Excellence [PERSON_NAME] scb Alliance Ocea' Clean [PERSON_NAME] [PERSON_NAME]…" at bounding box center [750, 556] width 307 height 29
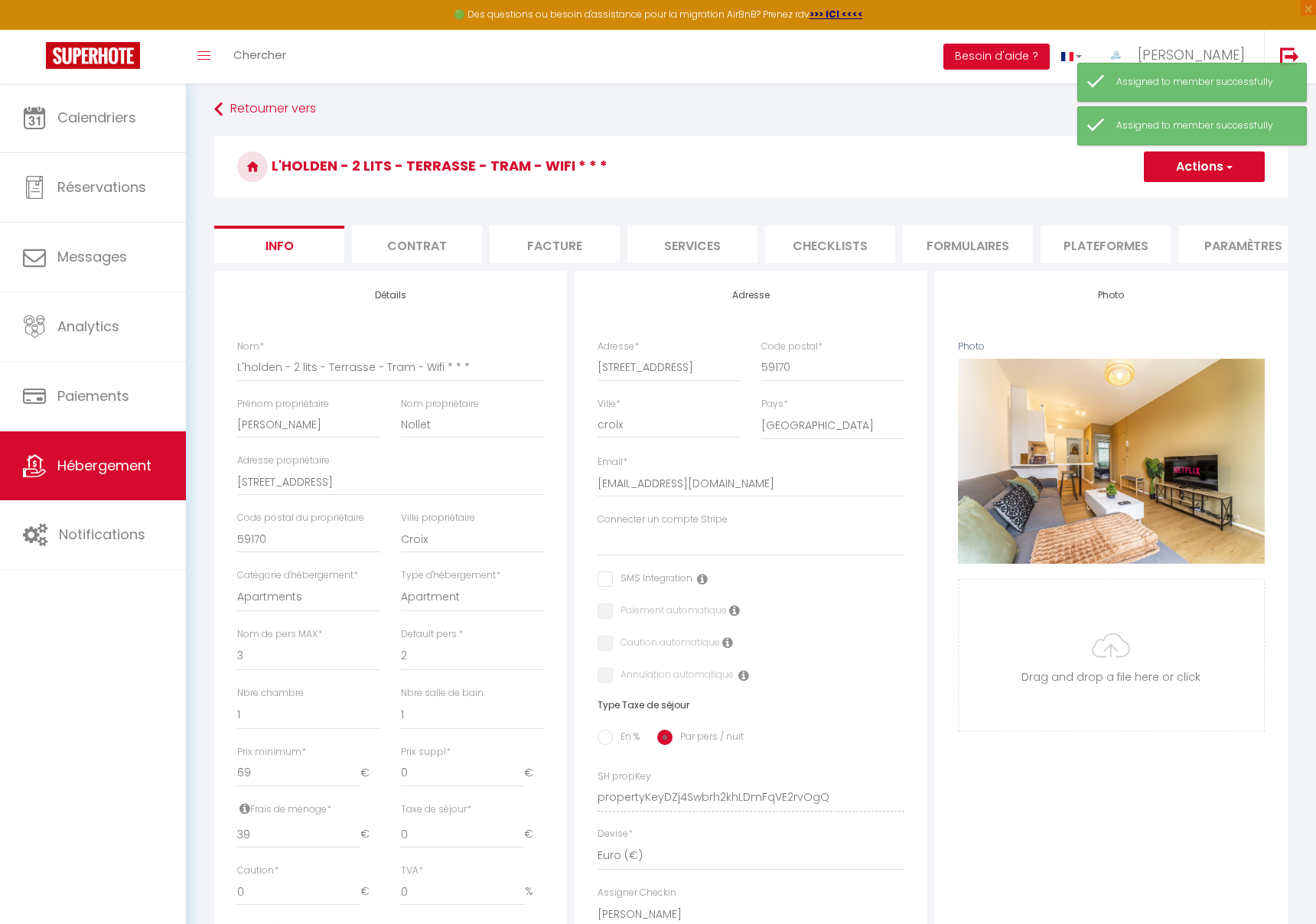
scroll to position [0, 0]
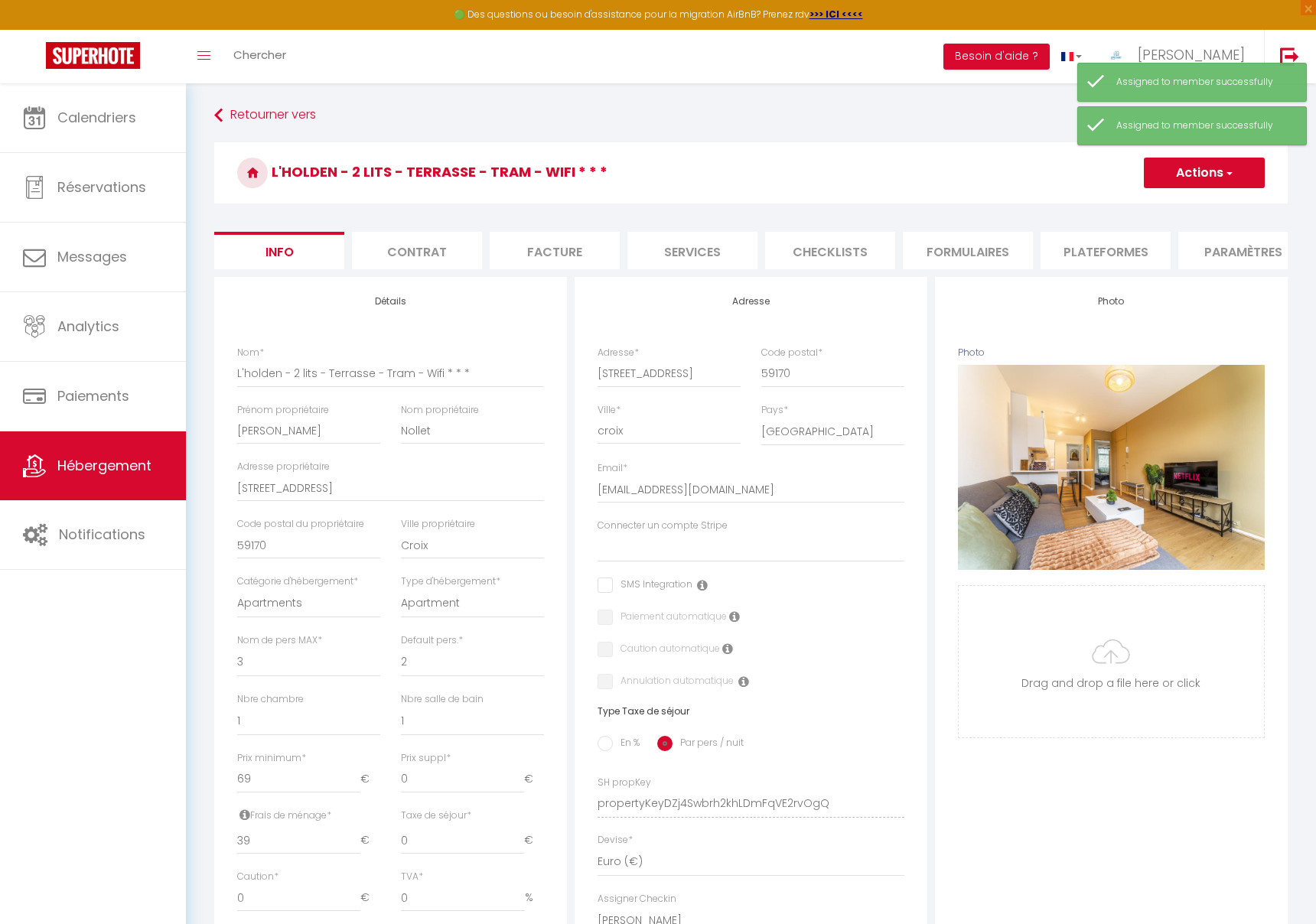
click at [1194, 181] on button "Actions" at bounding box center [1204, 173] width 121 height 31
click at [1168, 206] on input "Enregistrer" at bounding box center [1144, 206] width 57 height 15
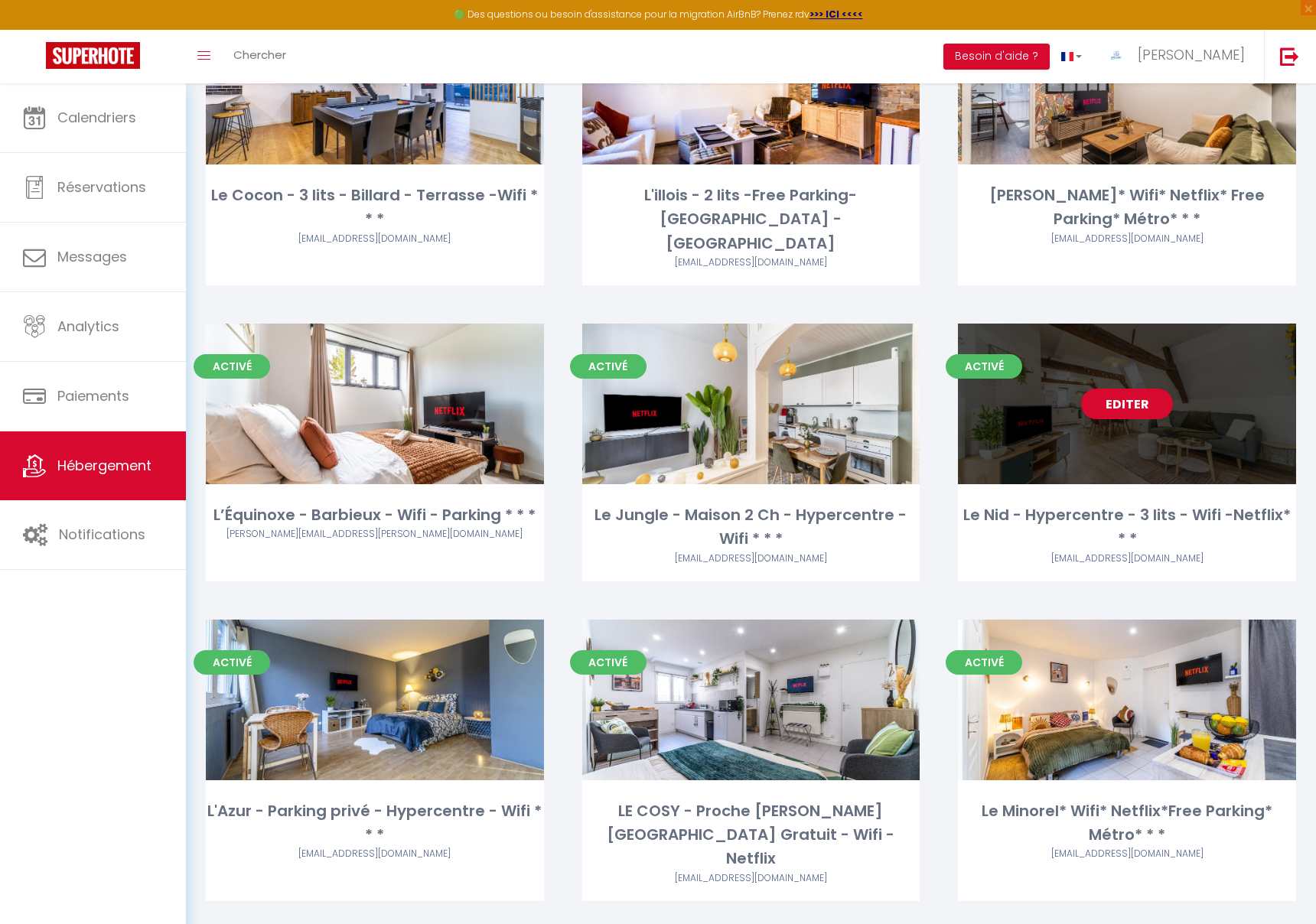
scroll to position [189, 0]
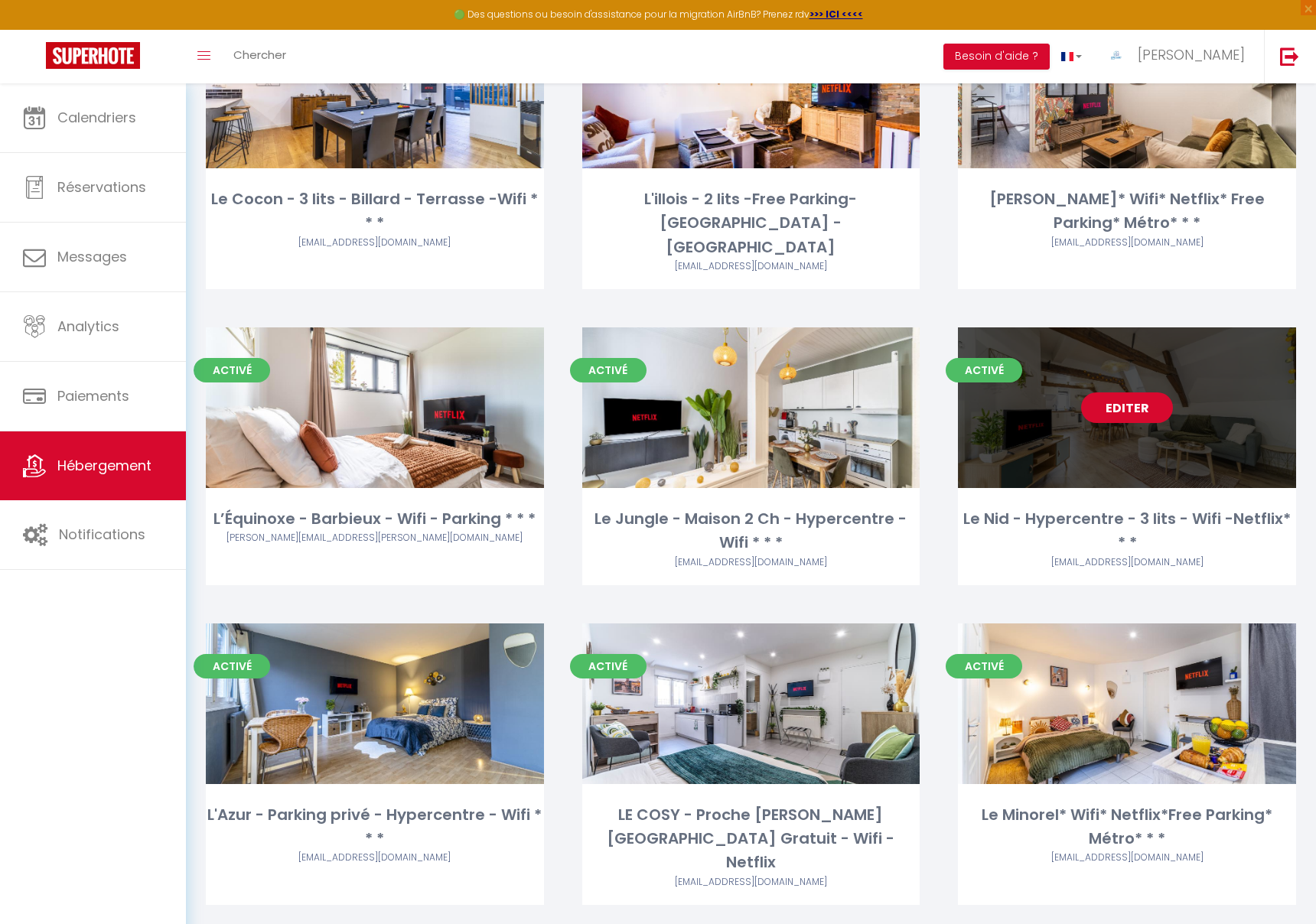
click at [1158, 392] on link "Editer" at bounding box center [1127, 407] width 92 height 31
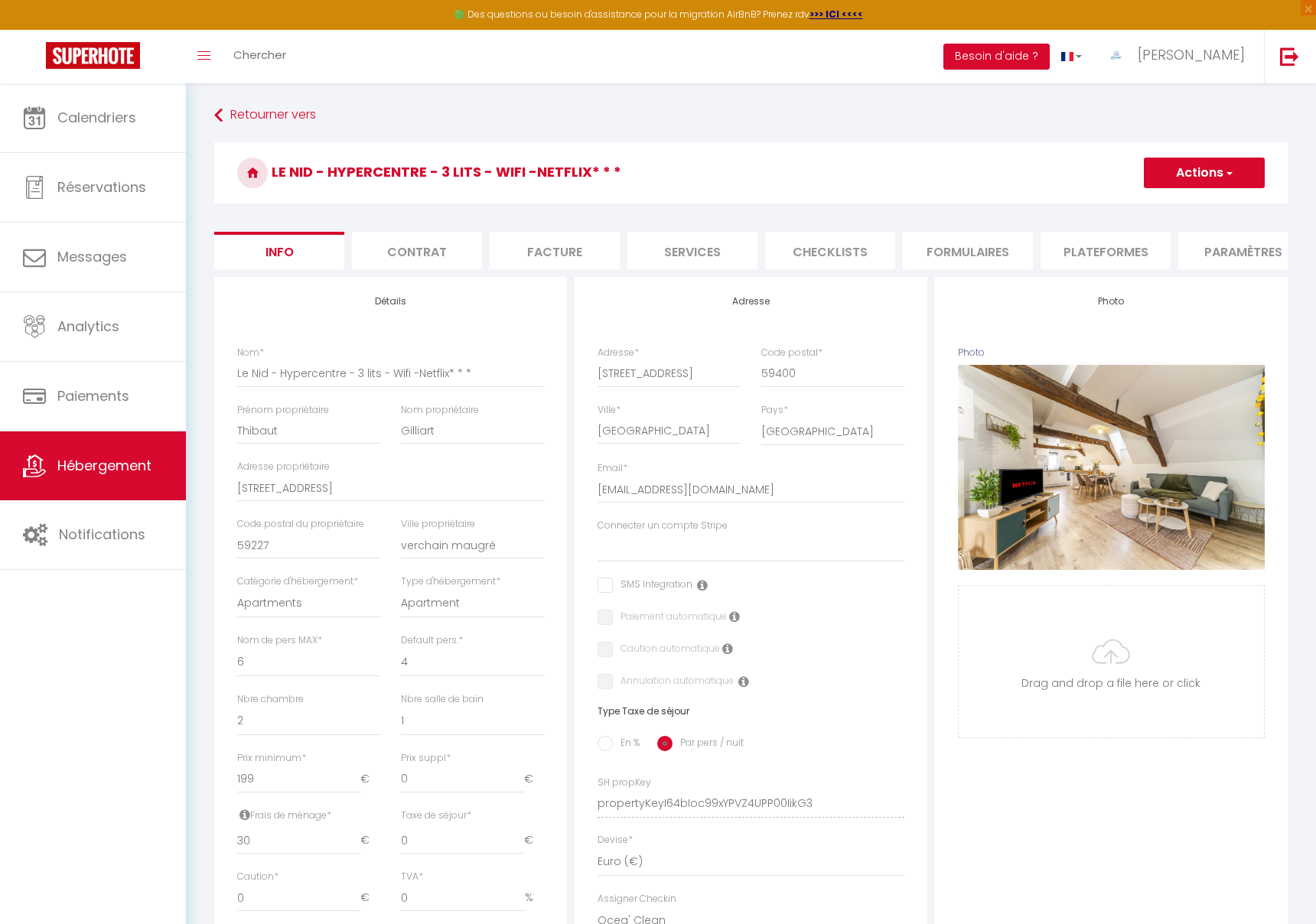
click at [1204, 177] on button "Actions" at bounding box center [1204, 173] width 121 height 31
click at [1158, 201] on input "Enregistrer" at bounding box center [1144, 206] width 57 height 15
